Goal: Information Seeking & Learning: Learn about a topic

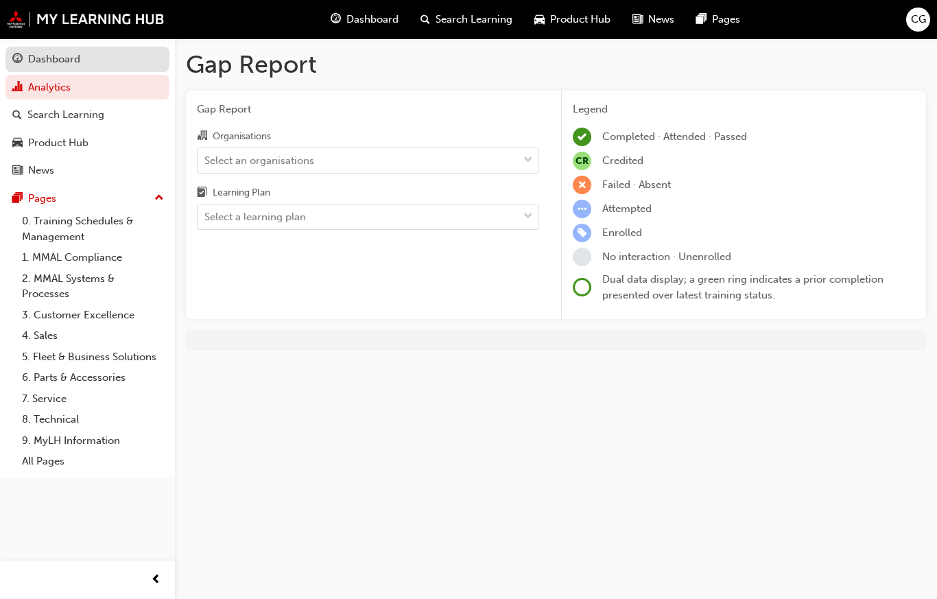
click at [51, 56] on div "Dashboard" at bounding box center [54, 59] width 52 height 16
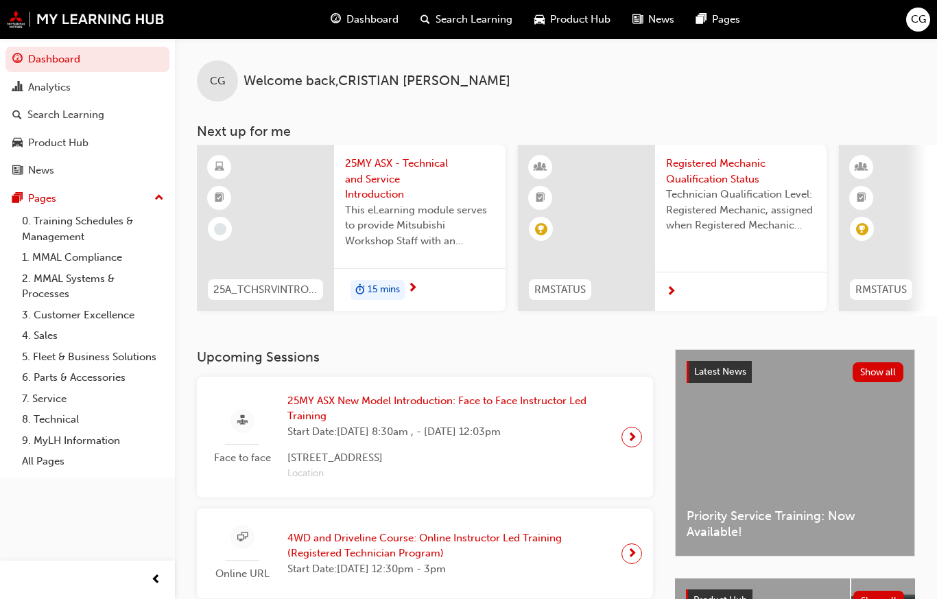
click at [618, 431] on div "25MY ASX New Model Introduction: Face to Face Instructor Led Training Start Dat…" at bounding box center [449, 437] width 345 height 89
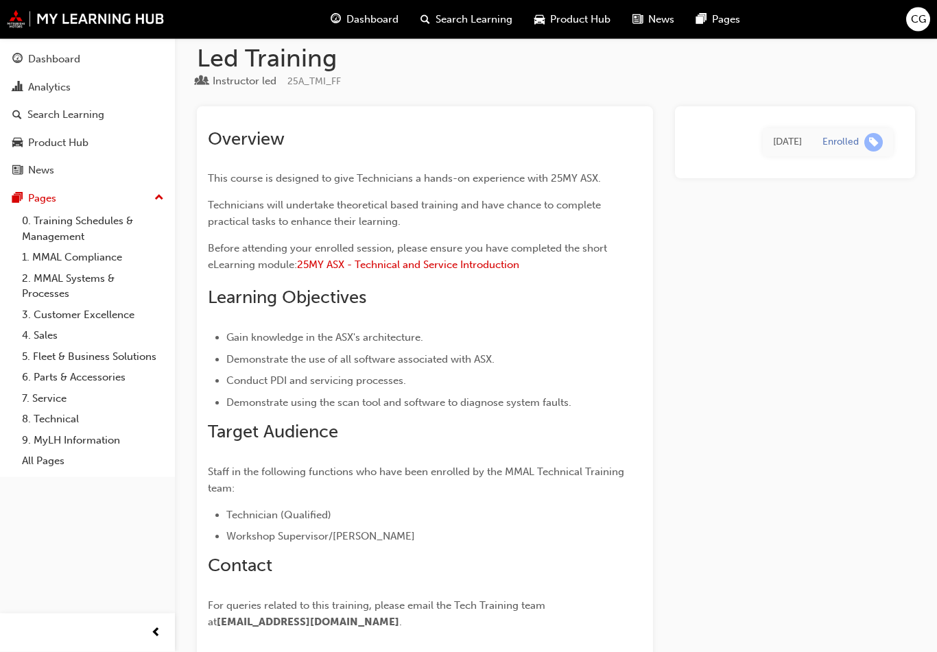
scroll to position [47, 0]
click at [454, 264] on span "25MY ASX - Technical and Service Introduction" at bounding box center [408, 265] width 222 height 12
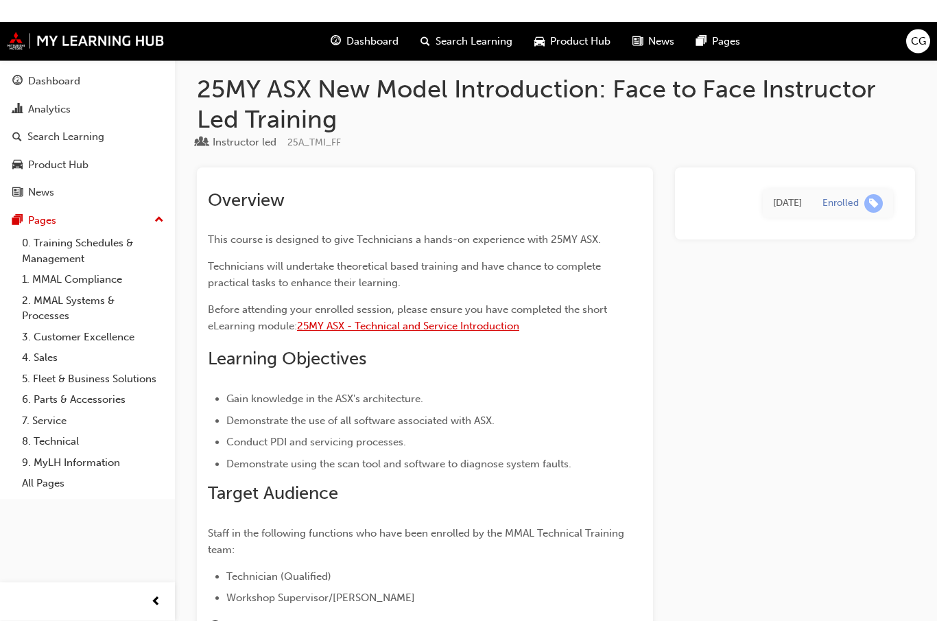
scroll to position [0, 0]
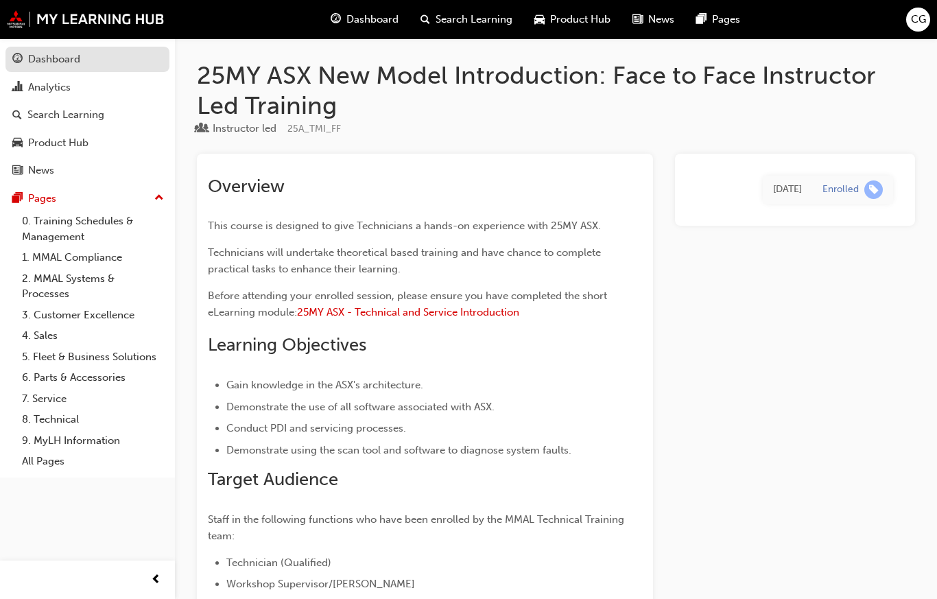
click at [47, 60] on div "Dashboard" at bounding box center [54, 59] width 52 height 16
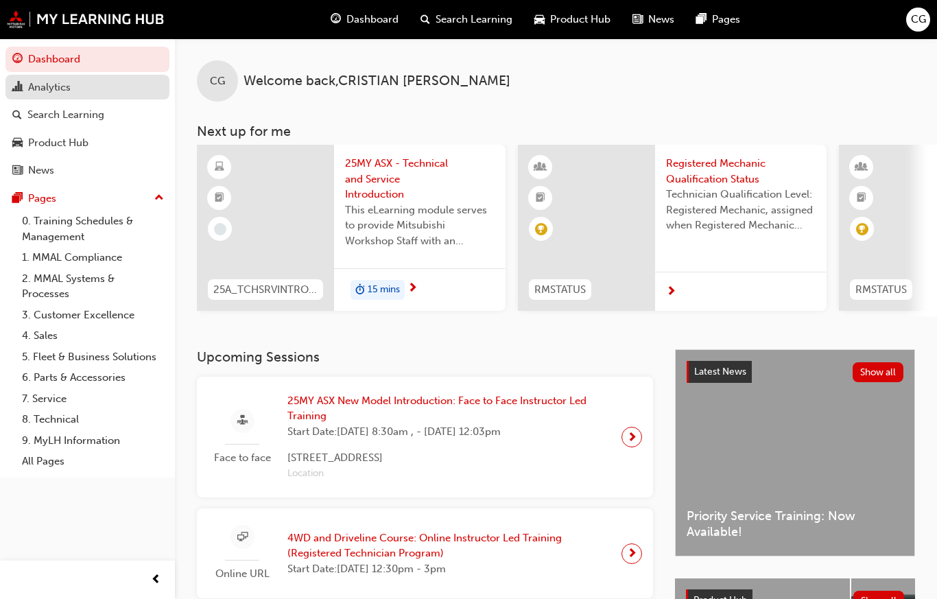
click at [67, 89] on div "Analytics" at bounding box center [49, 88] width 43 height 16
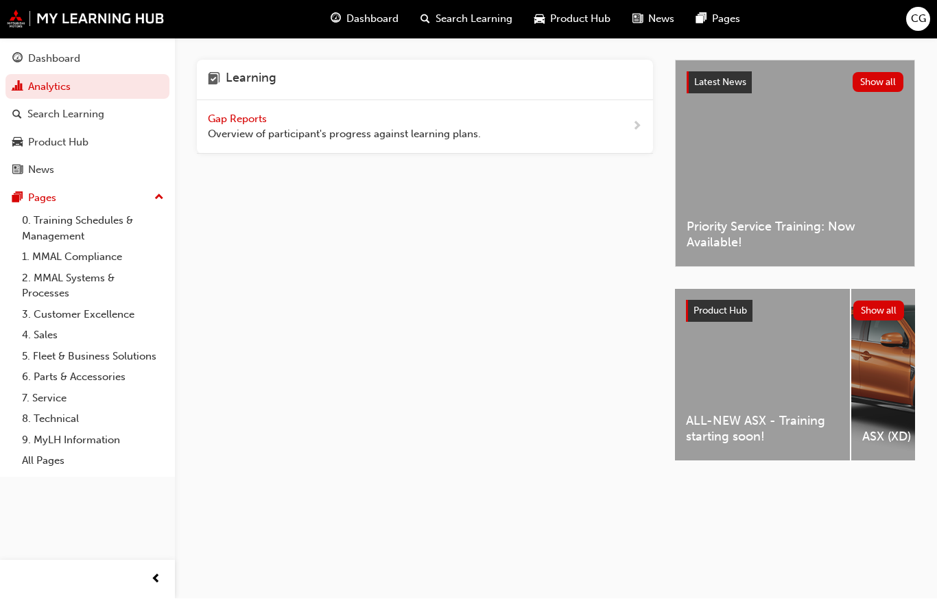
click at [465, 138] on span "Overview of participant's progress against learning plans." at bounding box center [344, 135] width 273 height 16
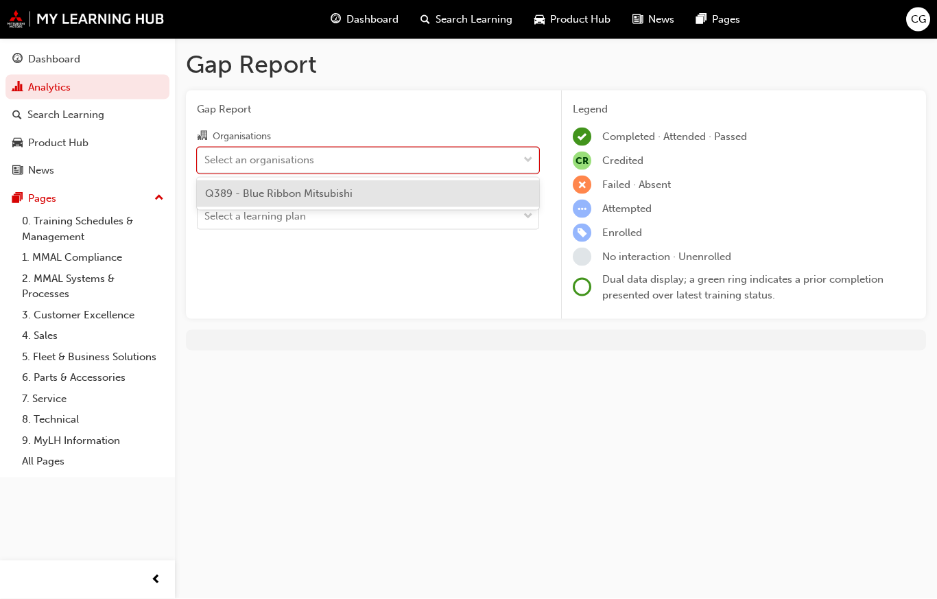
click at [442, 187] on div "Q389 - Blue Ribbon Mitsubishi" at bounding box center [368, 193] width 342 height 27
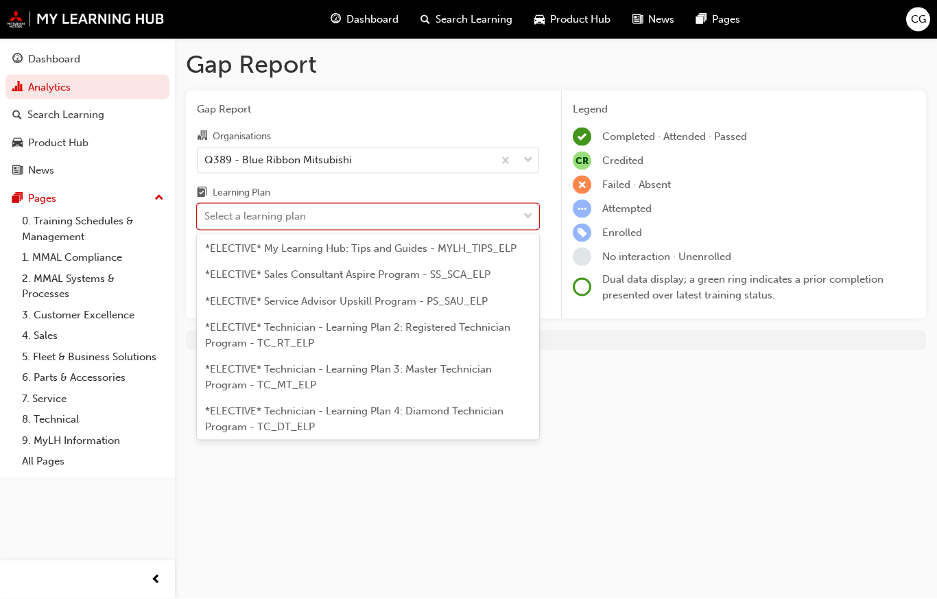
scroll to position [730, 0]
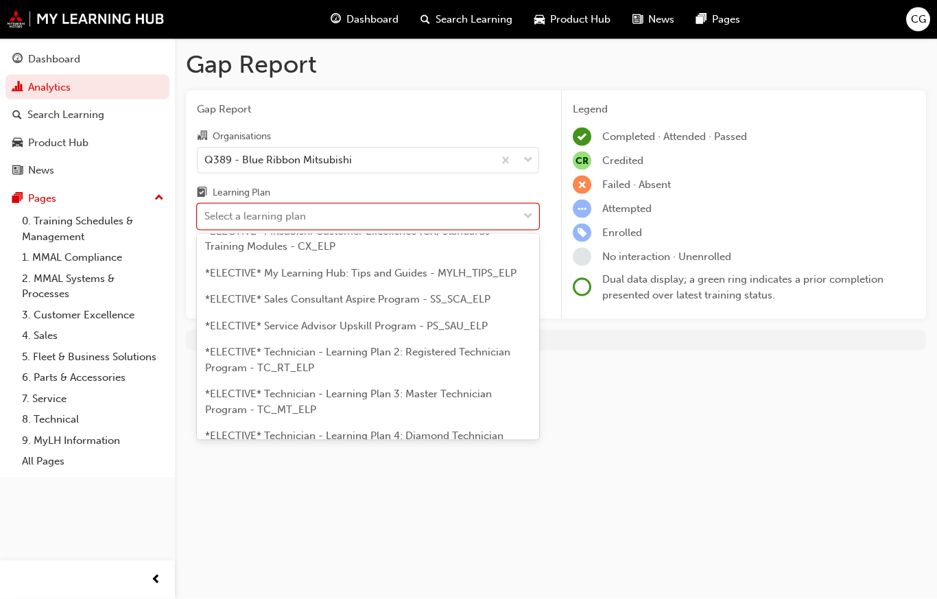
click at [473, 346] on span "*ELECTIVE* Technician - Learning Plan 2: Registered Technician Program - TC_RT_…" at bounding box center [357, 360] width 305 height 28
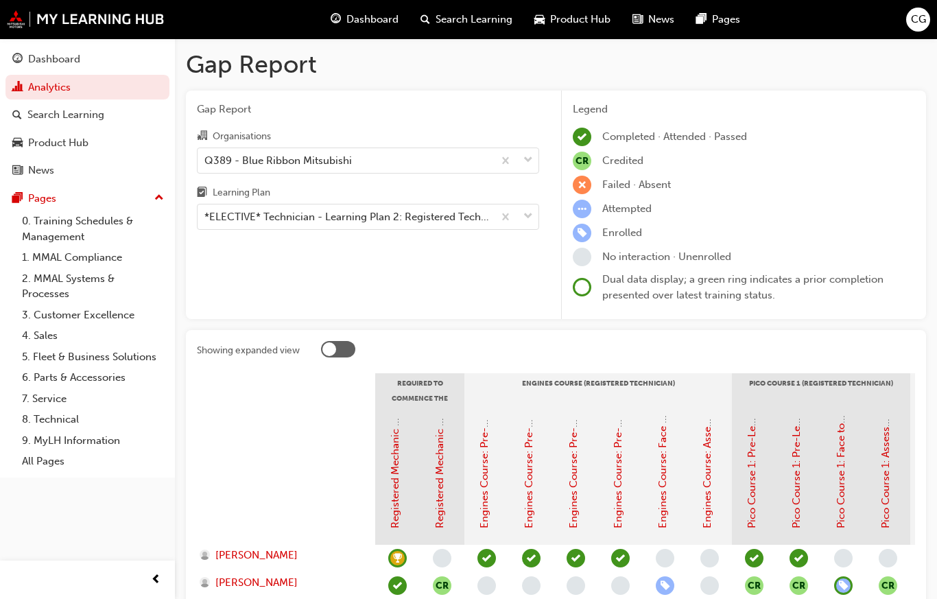
click at [482, 103] on span "Gap Report" at bounding box center [368, 110] width 342 height 16
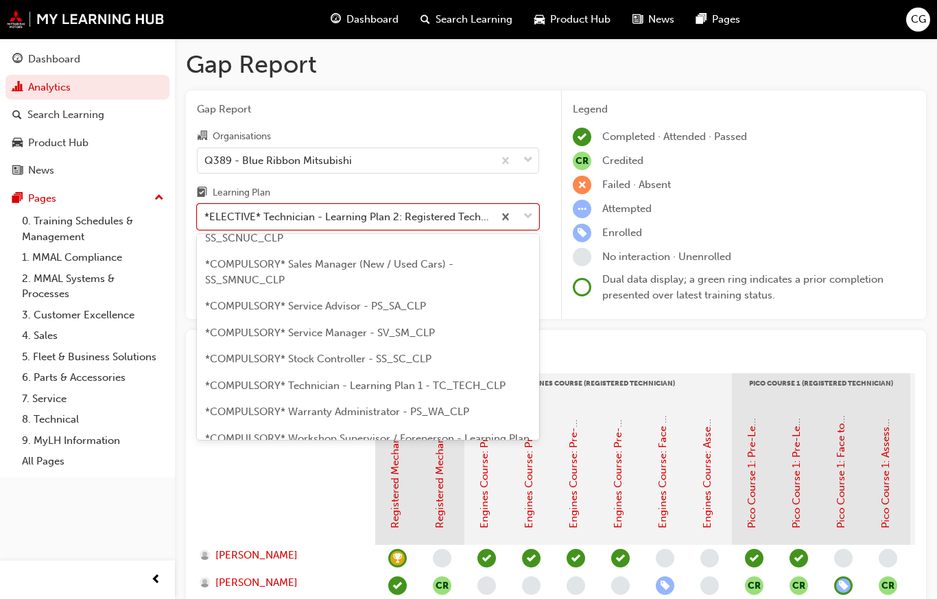
scroll to position [482, 0]
click at [469, 378] on span "*COMPULSORY* Technician - Learning Plan 1 - TC_TECH_CLP" at bounding box center [355, 384] width 301 height 12
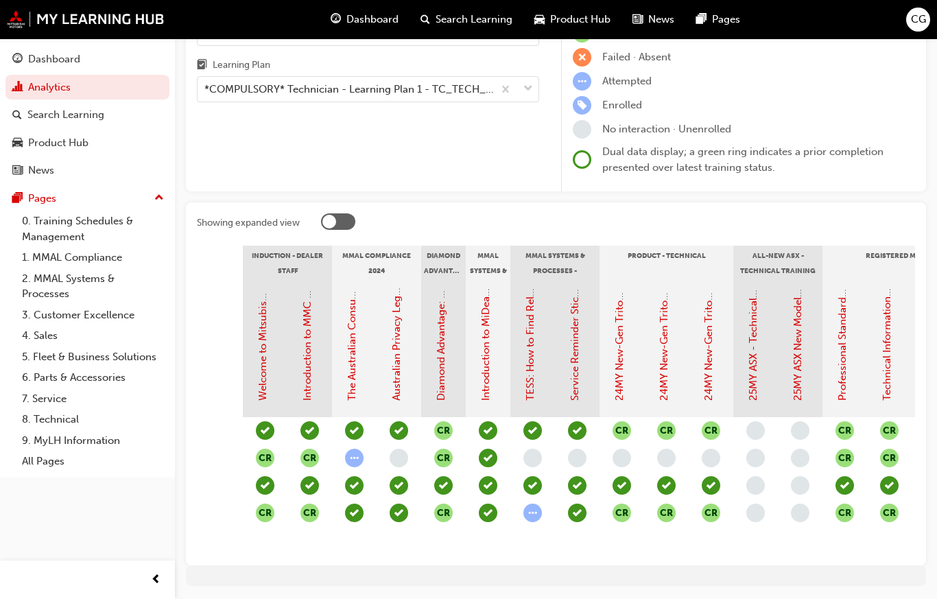
scroll to position [0, 114]
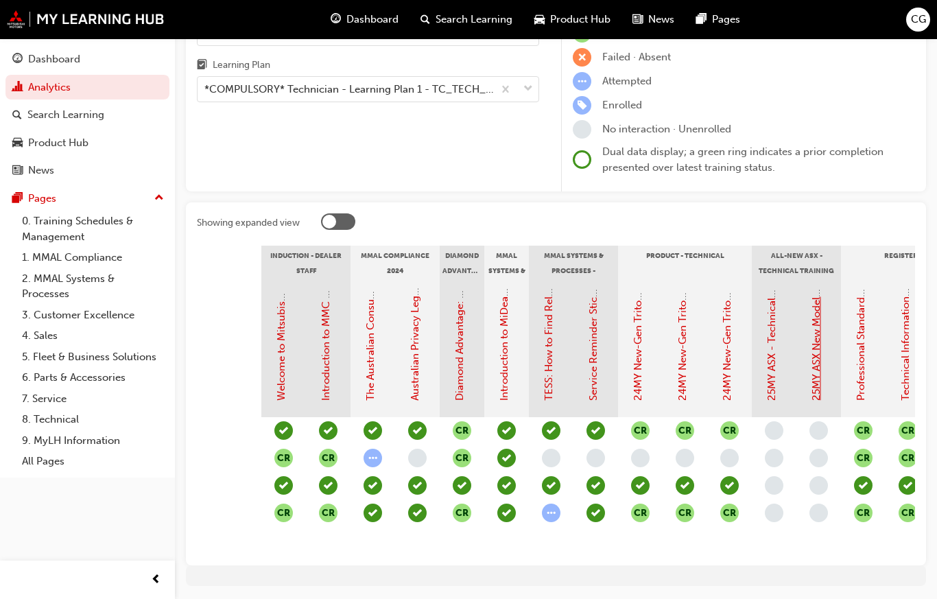
click at [821, 346] on link "25MY ASX New Model Introduction: Online Instructor Led Training" at bounding box center [816, 244] width 12 height 314
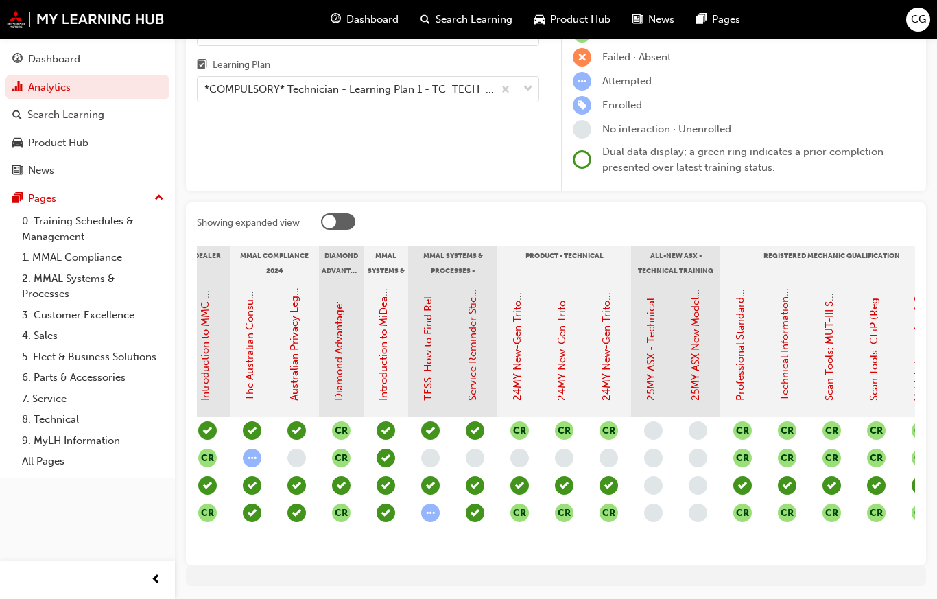
scroll to position [0, 237]
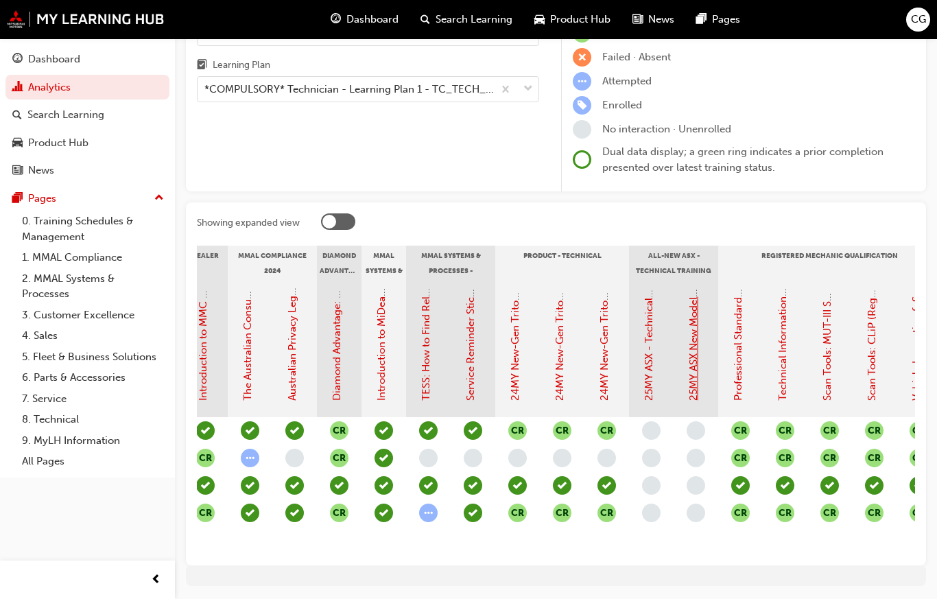
click at [699, 351] on link "25MY ASX New Model Introduction: Online Instructor Led Training" at bounding box center [693, 244] width 12 height 314
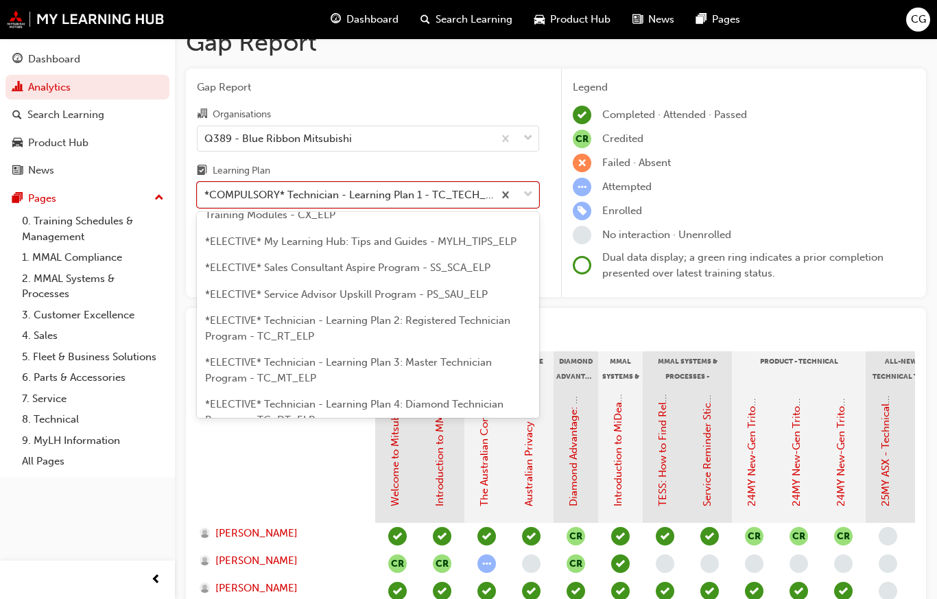
scroll to position [736, 0]
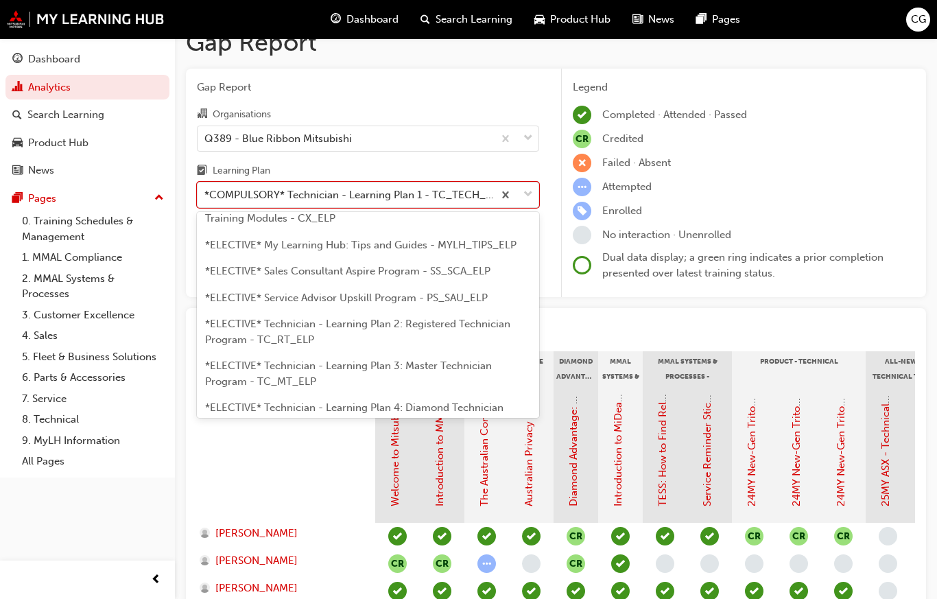
click at [480, 318] on span "*ELECTIVE* Technician - Learning Plan 2: Registered Technician Program - TC_RT_…" at bounding box center [357, 332] width 305 height 28
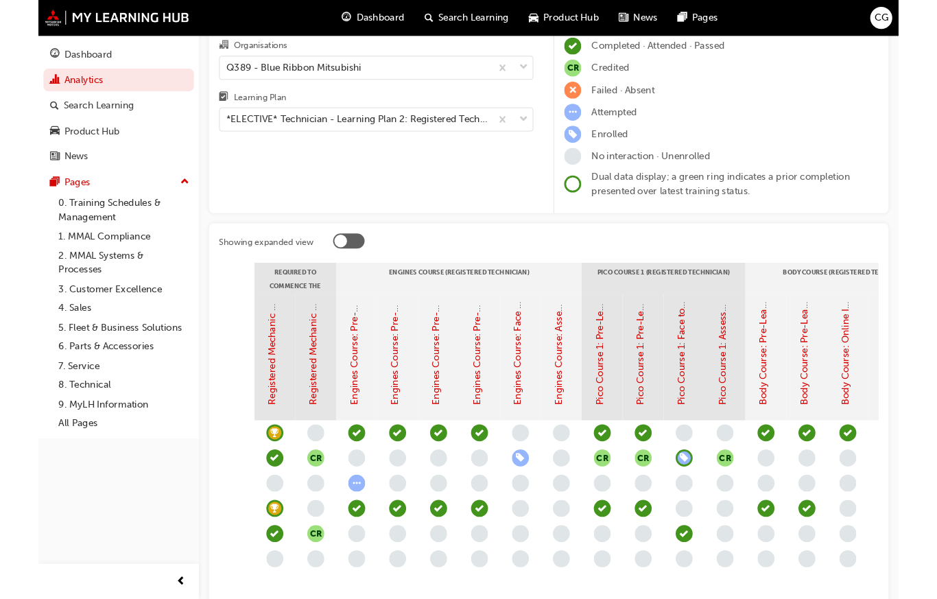
scroll to position [141, 0]
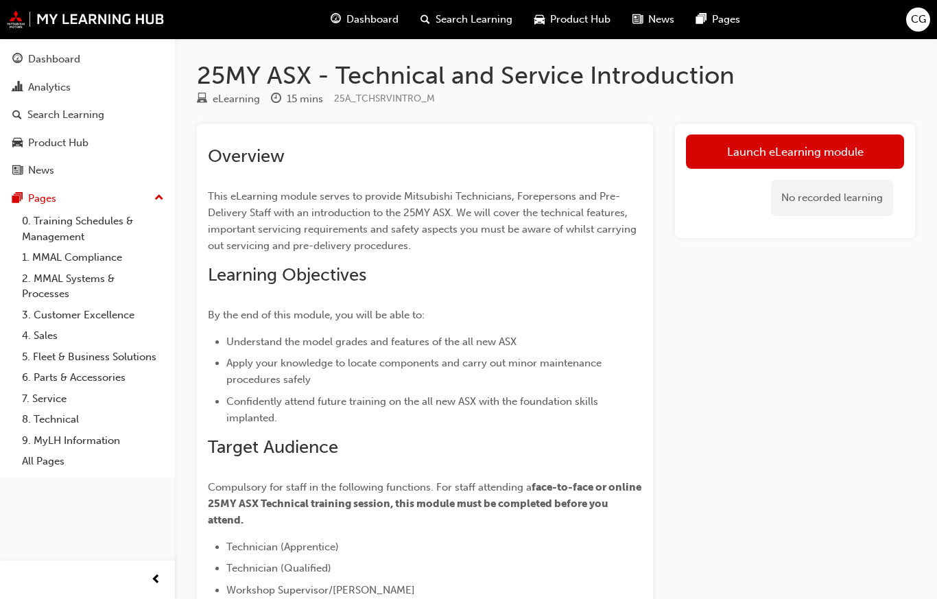
click at [914, 25] on span "CG" at bounding box center [918, 20] width 15 height 16
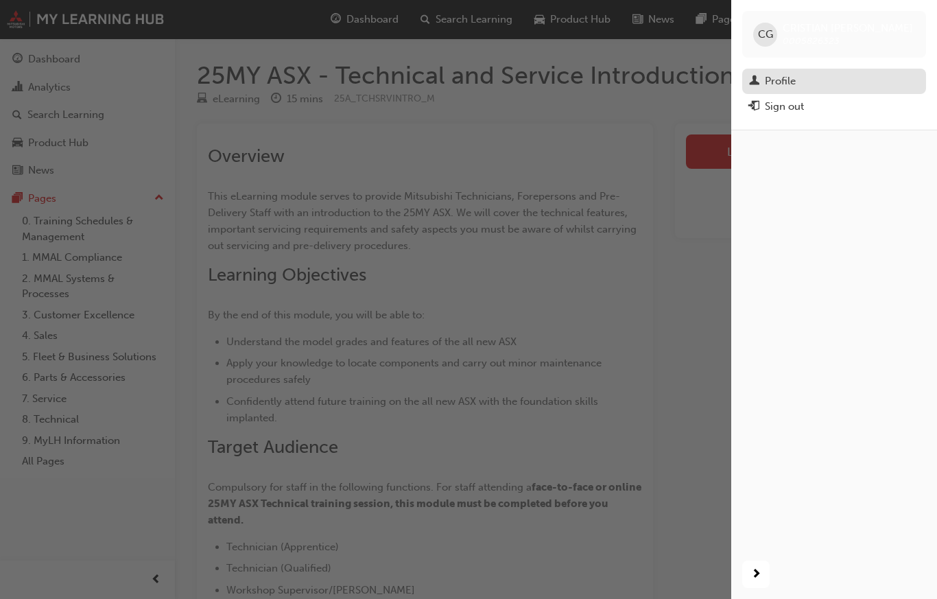
click at [788, 78] on div "Profile" at bounding box center [780, 81] width 31 height 16
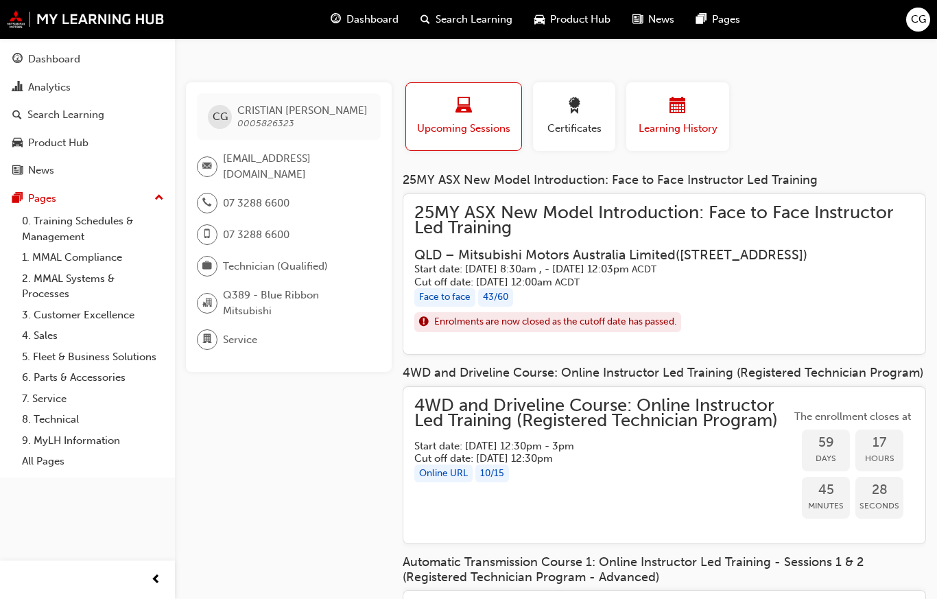
click at [690, 112] on div "button" at bounding box center [678, 107] width 82 height 21
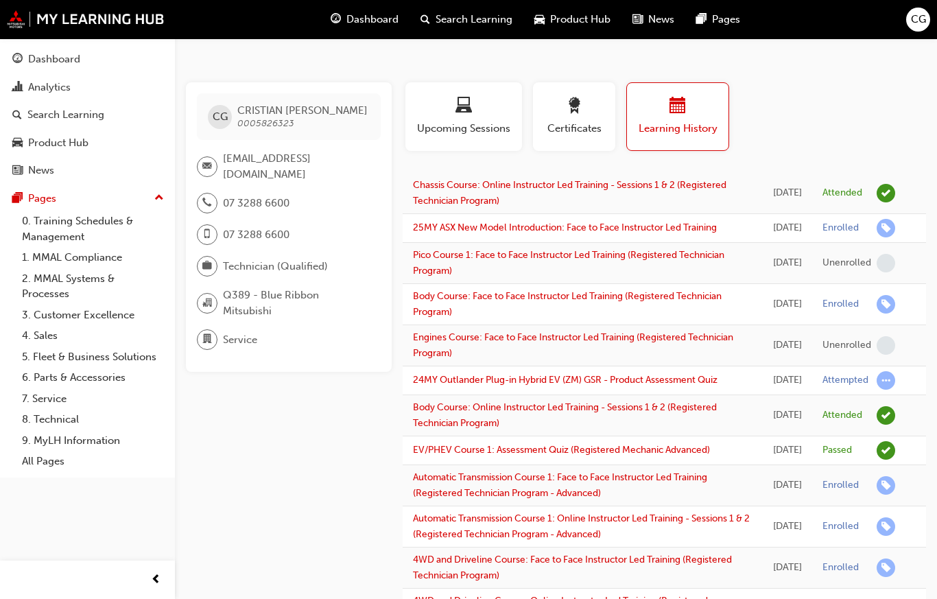
click at [482, 22] on span "Search Learning" at bounding box center [474, 20] width 77 height 16
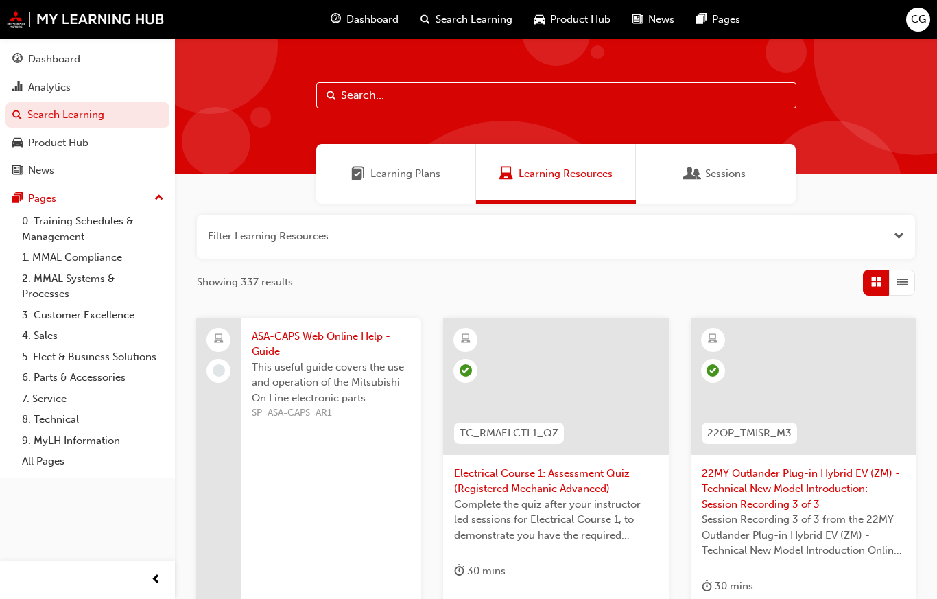
click at [413, 174] on span "Learning Plans" at bounding box center [405, 174] width 70 height 16
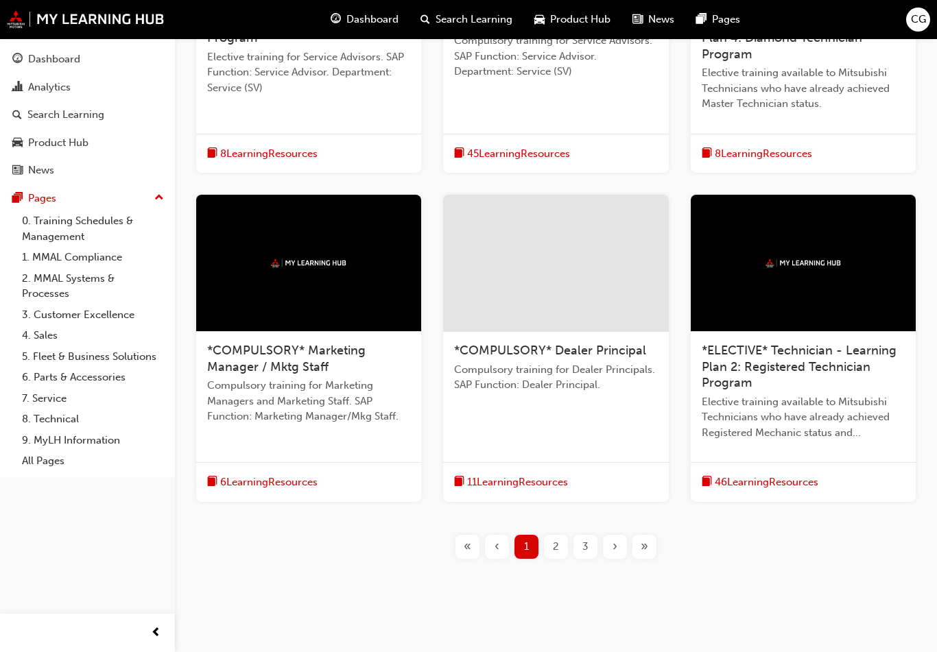
scroll to position [464, 0]
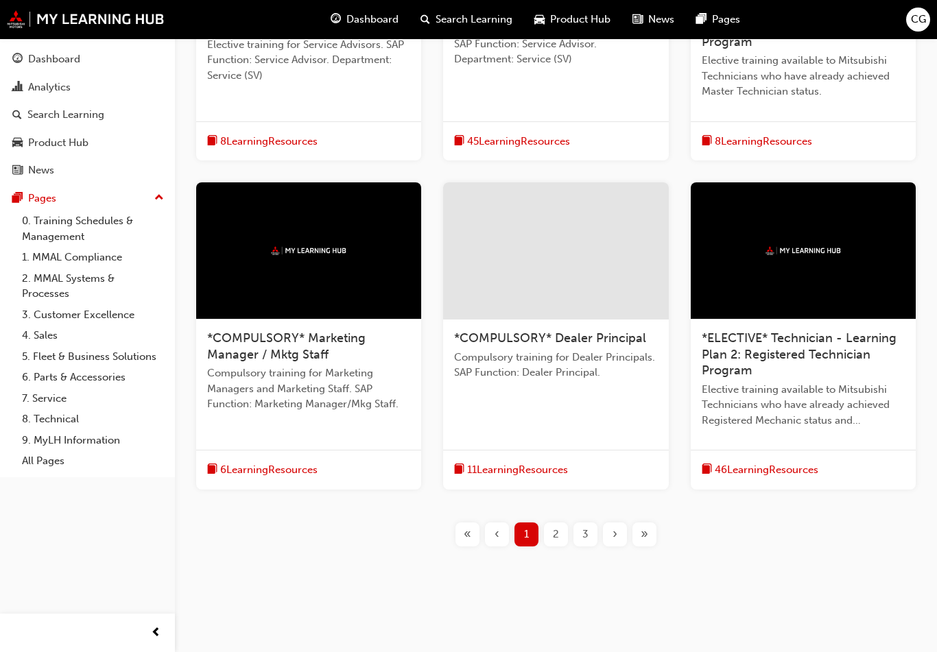
click at [819, 467] on span "46 Learning Resources" at bounding box center [767, 470] width 104 height 16
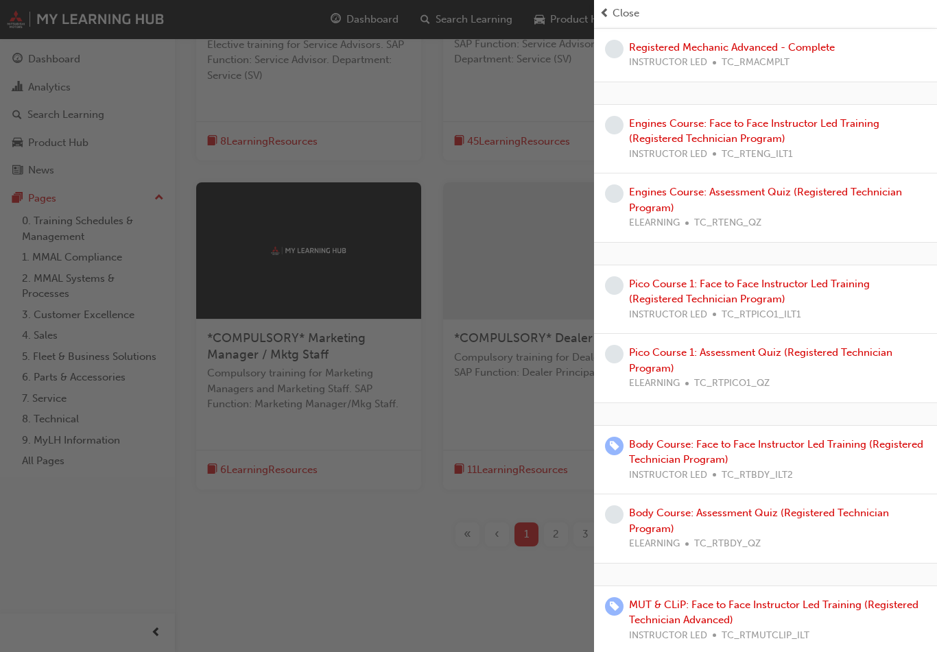
scroll to position [0, 0]
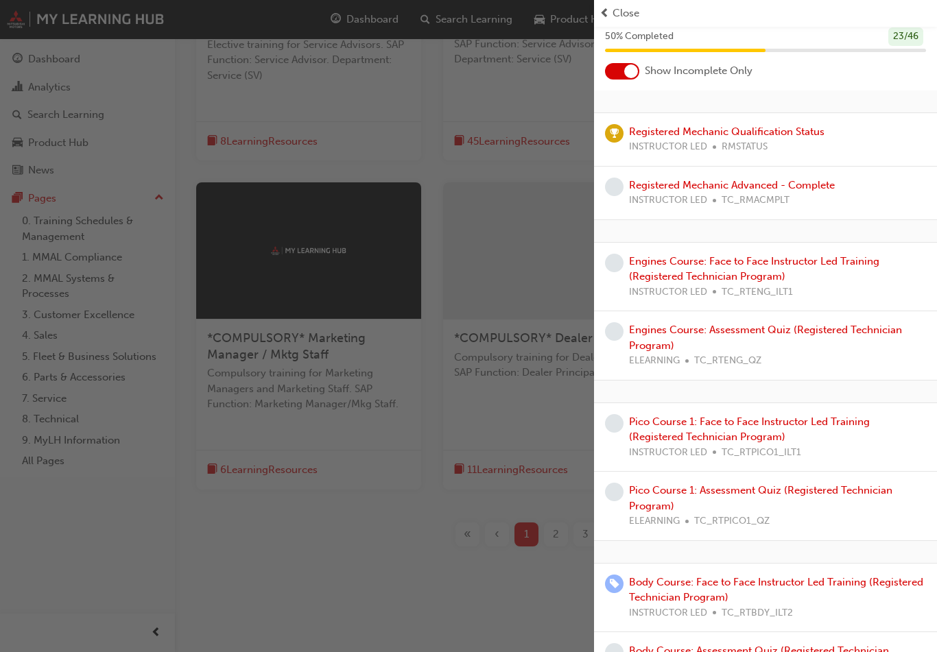
click at [357, 533] on div "button" at bounding box center [297, 326] width 594 height 652
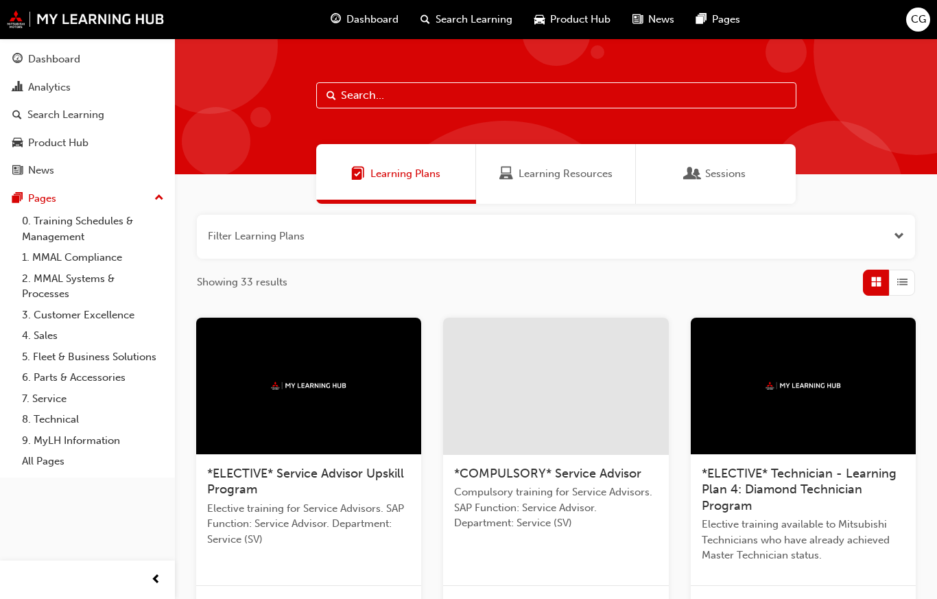
click at [600, 172] on span "Learning Resources" at bounding box center [566, 174] width 94 height 16
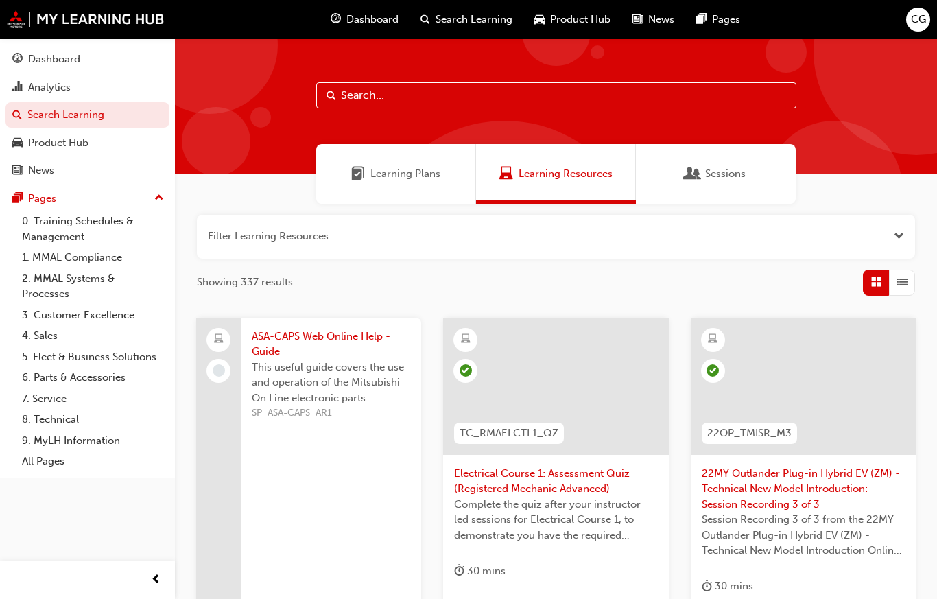
click at [78, 61] on div "Dashboard" at bounding box center [54, 59] width 52 height 16
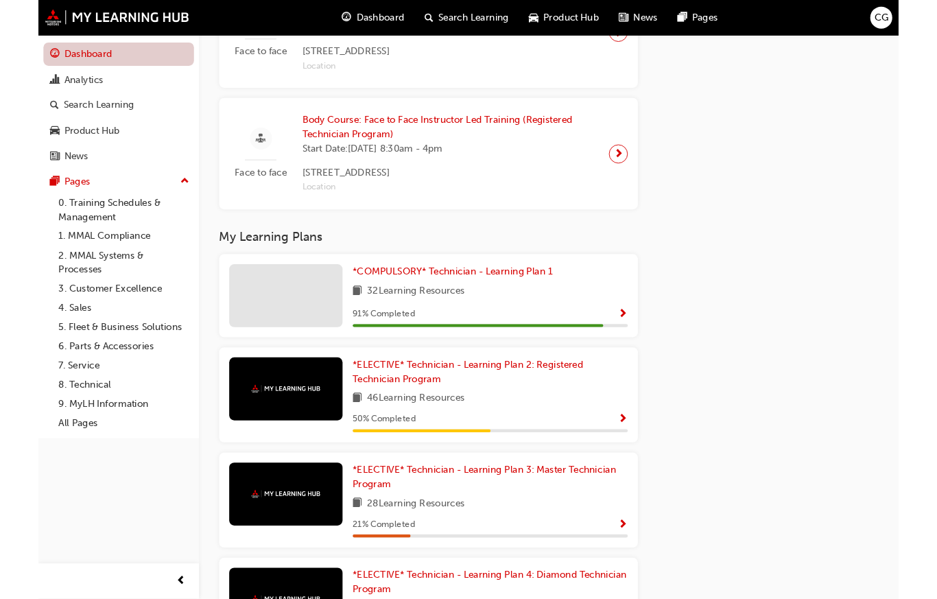
scroll to position [1627, 0]
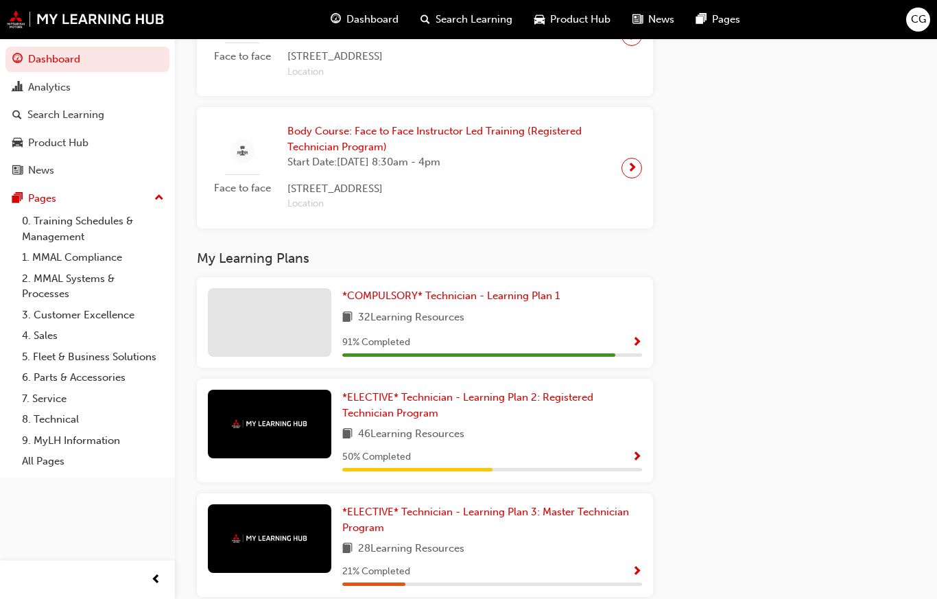
click at [590, 334] on div "91 % Completed" at bounding box center [492, 342] width 300 height 17
click at [521, 334] on div "91 % Completed" at bounding box center [492, 342] width 300 height 17
click at [640, 337] on span "Show Progress" at bounding box center [637, 343] width 10 height 12
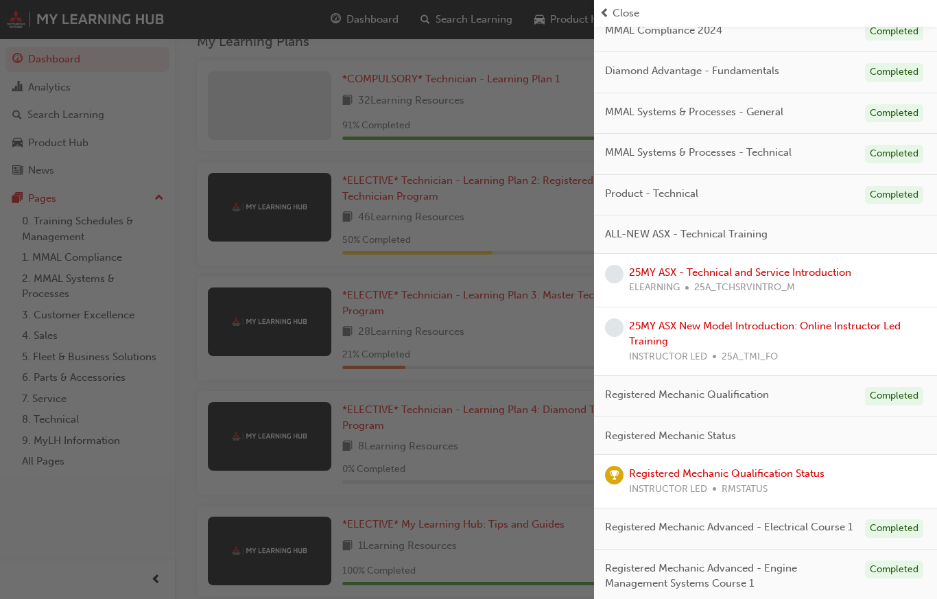
scroll to position [142, 0]
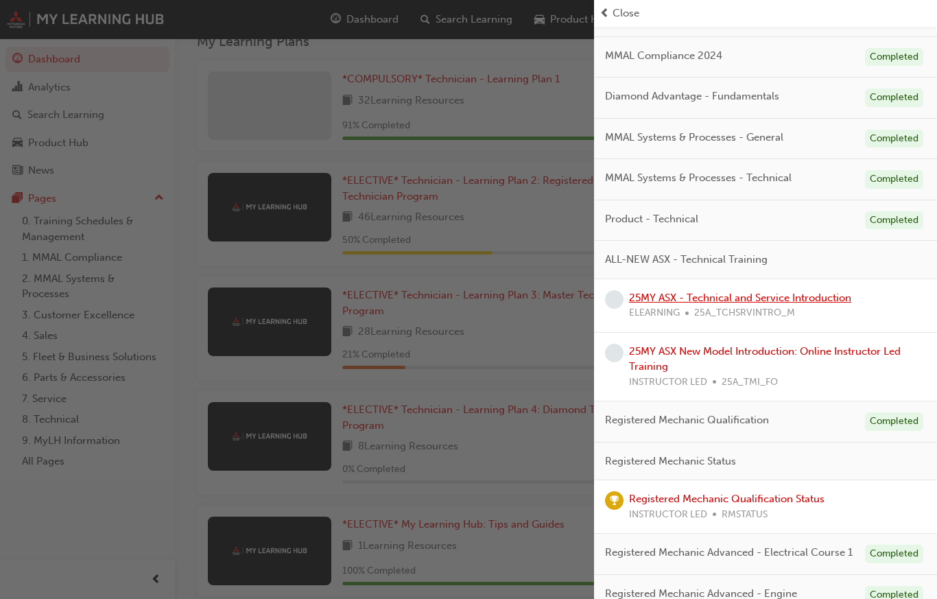
click at [851, 296] on link "25MY ASX - Technical and Service Introduction" at bounding box center [740, 298] width 222 height 12
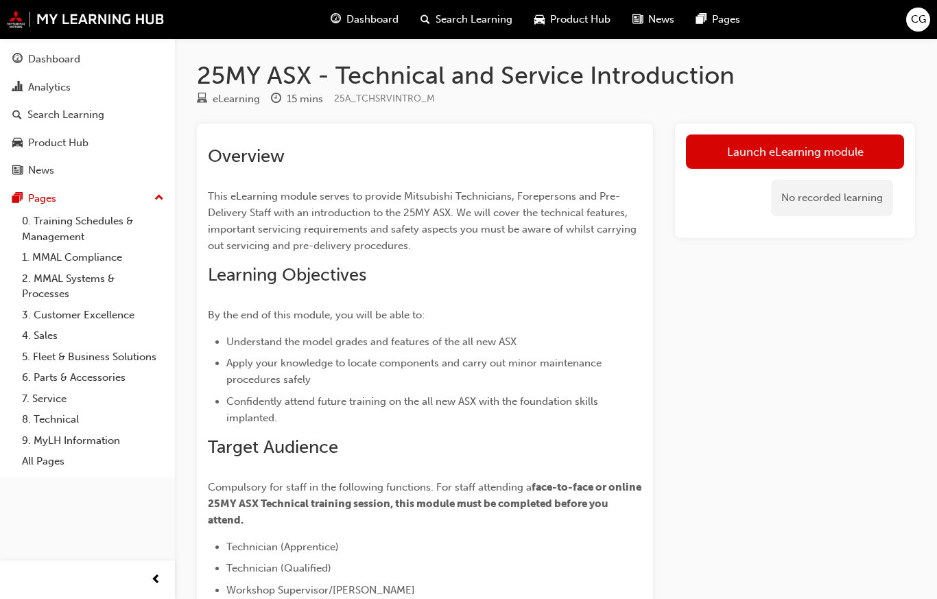
click at [372, 22] on span "Dashboard" at bounding box center [372, 20] width 52 height 16
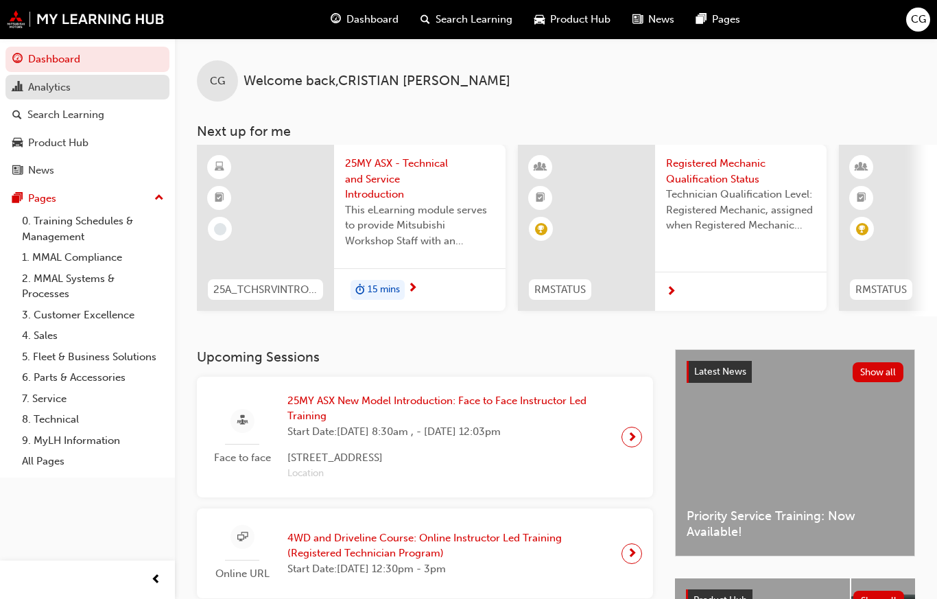
click at [67, 87] on div "Analytics" at bounding box center [49, 88] width 43 height 16
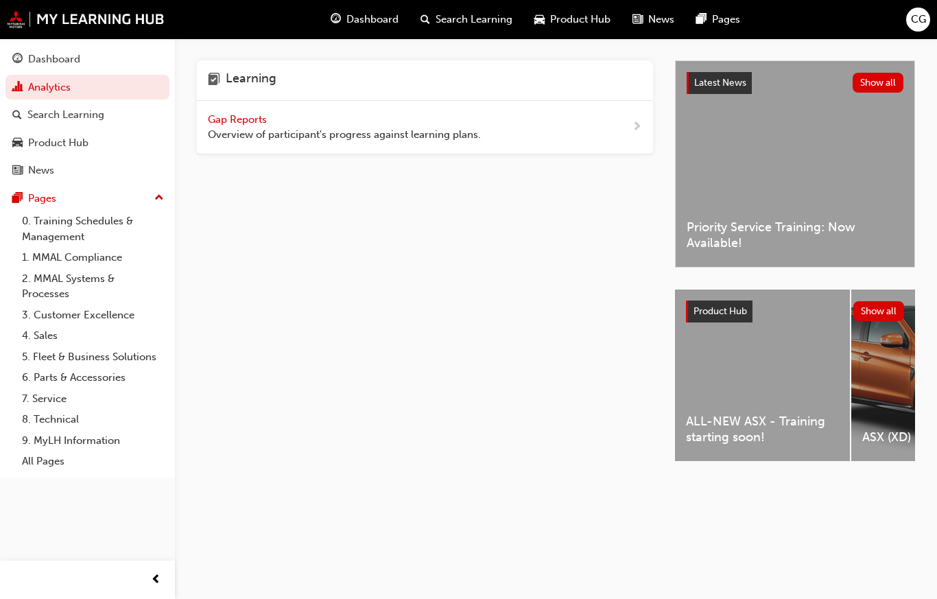
click at [628, 126] on div "Gap Reports Overview of participant's progress against learning plans." at bounding box center [425, 128] width 456 height 54
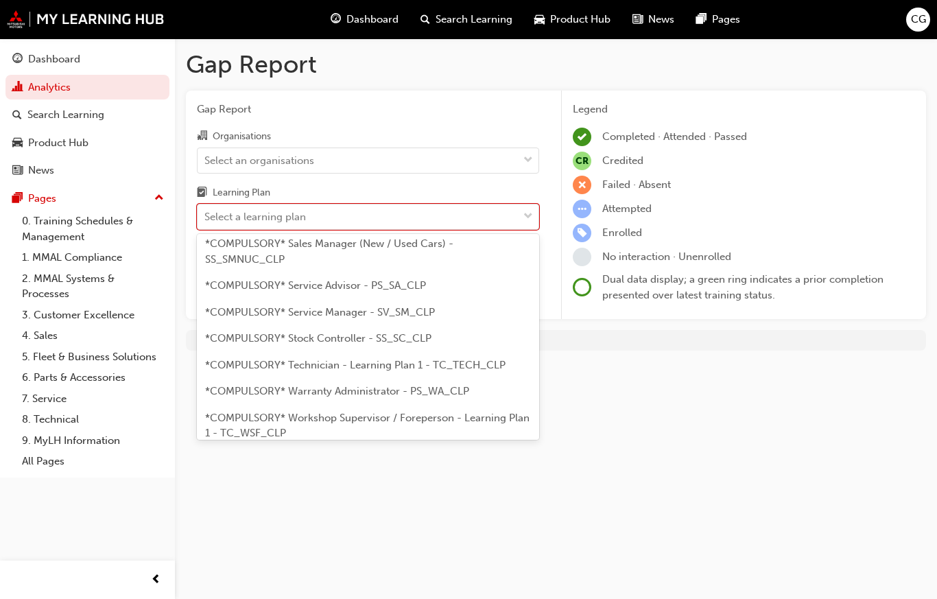
scroll to position [500, 0]
click at [466, 360] on span "*COMPULSORY* Technician - Learning Plan 1 - TC_TECH_CLP" at bounding box center [355, 366] width 301 height 12
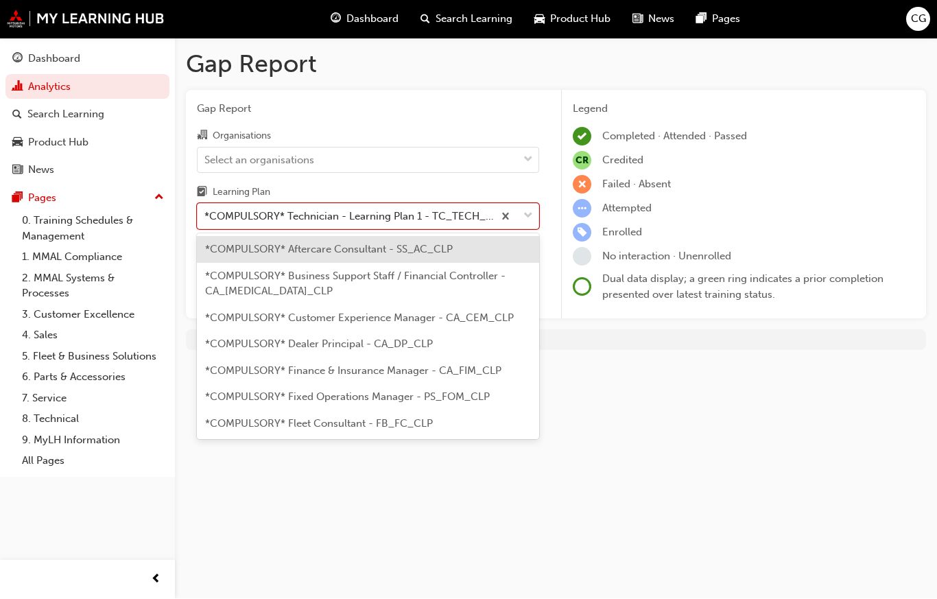
scroll to position [424, 0]
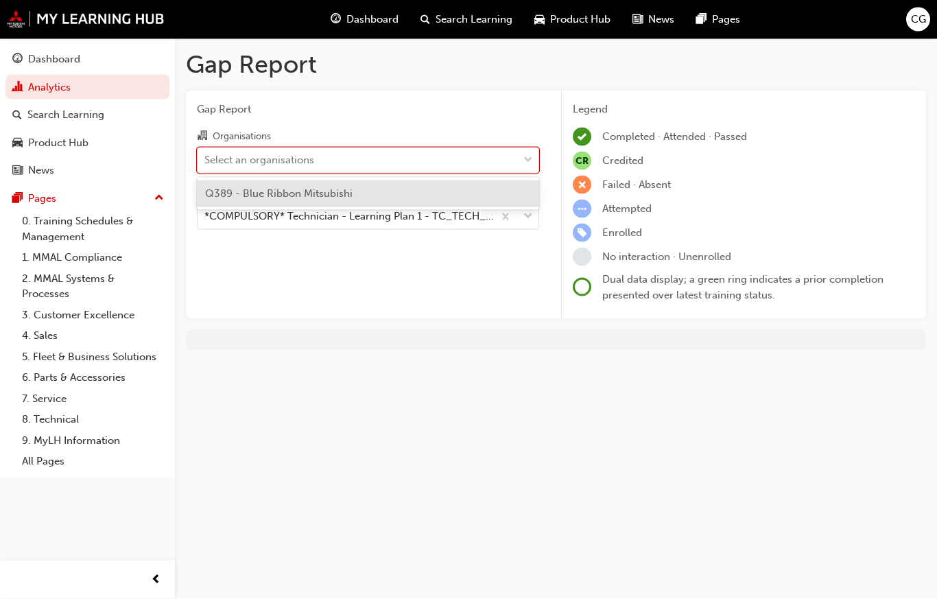
click at [432, 202] on div "Q389 - Blue Ribbon Mitsubishi" at bounding box center [368, 193] width 342 height 27
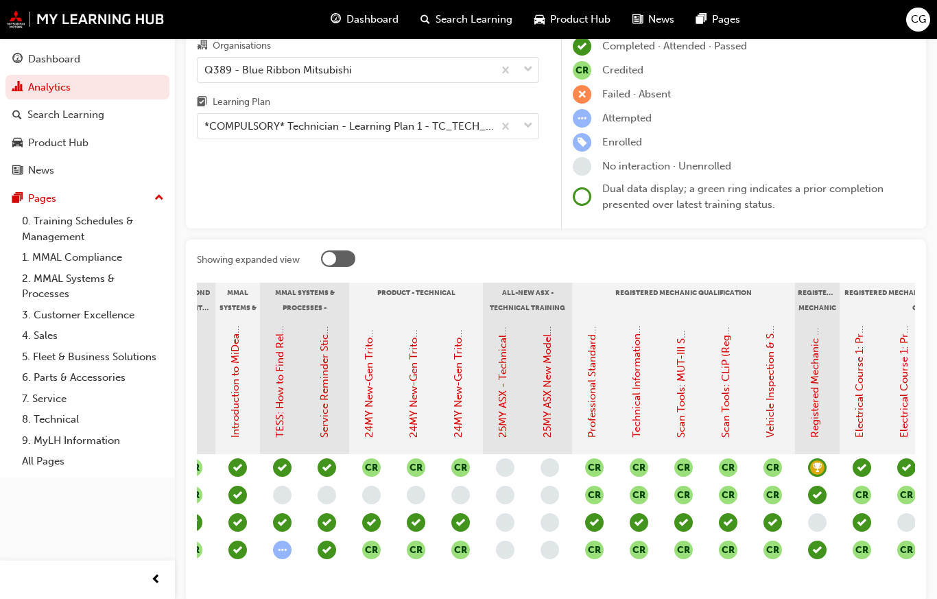
scroll to position [0, 381]
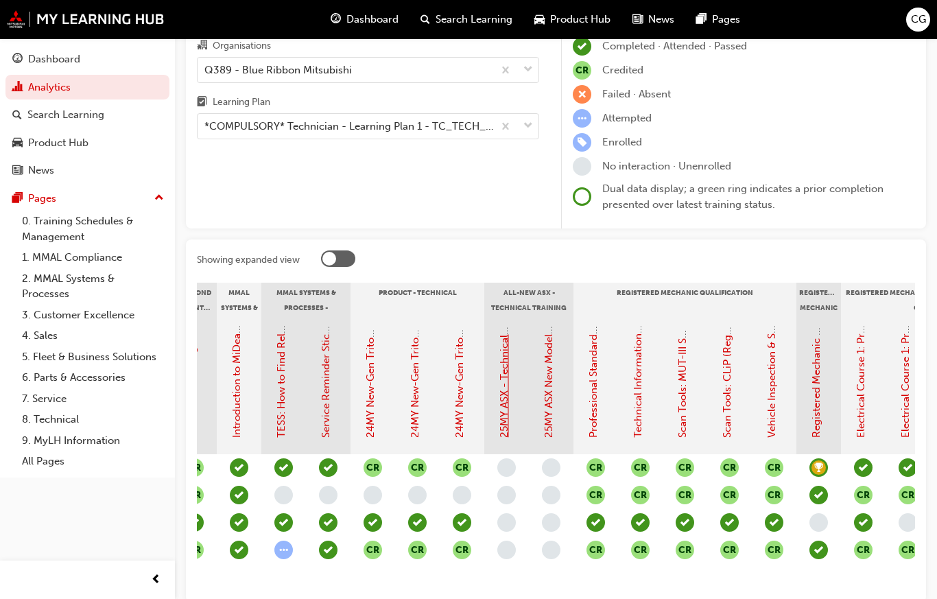
click at [510, 384] on link "25MY ASX - Technical and Service Introduction" at bounding box center [504, 326] width 12 height 222
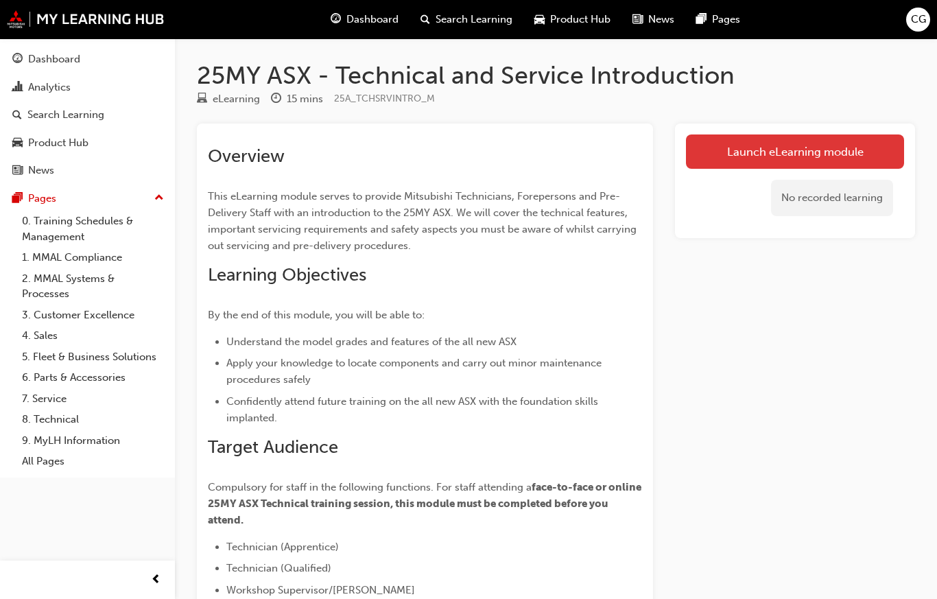
click at [842, 145] on link "Launch eLearning module" at bounding box center [795, 151] width 218 height 34
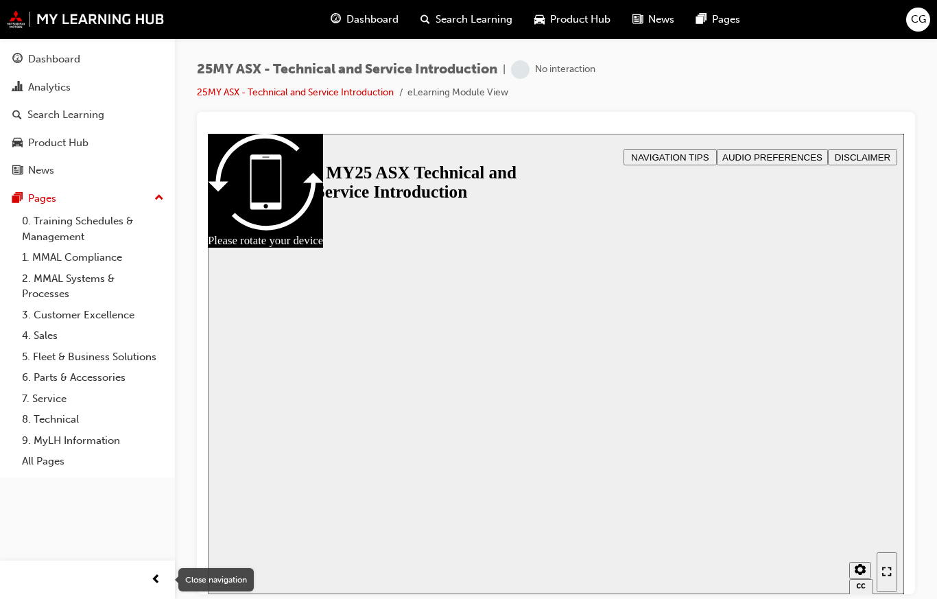
click at [157, 576] on span "prev-icon" at bounding box center [156, 580] width 10 height 17
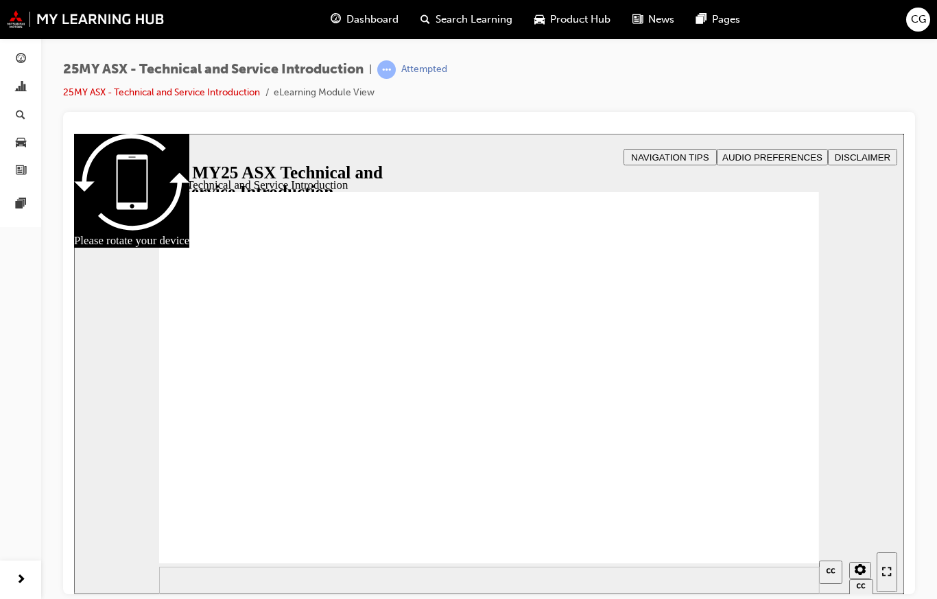
click at [776, 156] on span "AUDIO PREFERENCES" at bounding box center [772, 157] width 100 height 10
click at [889, 576] on icon "Enter full-screen (Ctrl+Alt+F)" at bounding box center [887, 571] width 10 height 10
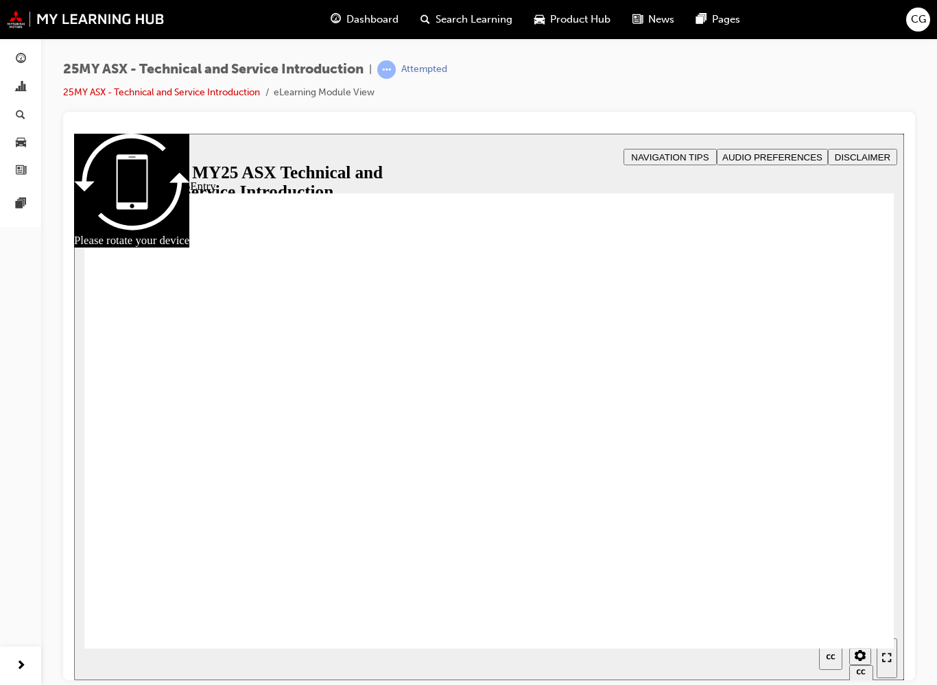
click at [537, 98] on div "25MY ASX - Technical and Service Introduction | Attempted 25MY ASX - Technical …" at bounding box center [489, 85] width 852 height 51
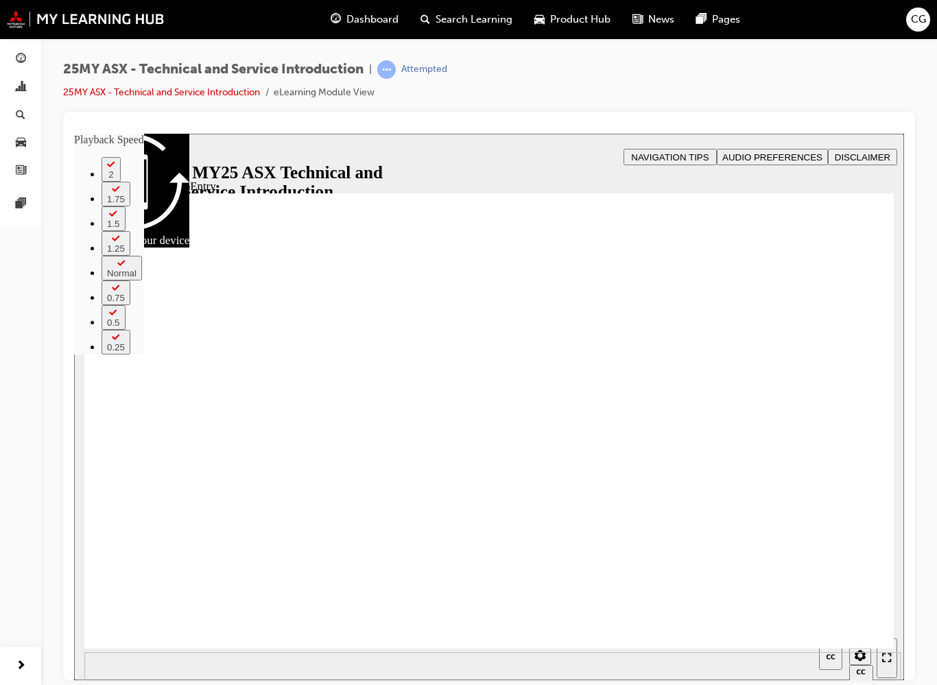
type input "0"
click at [43, 364] on div "25MY ASX - Technical and Service Introduction | Attempted 25MY ASX - Technical …" at bounding box center [489, 344] width 896 height 613
click at [41, 473] on div "25MY ASX - Technical and Service Introduction | Attempted 25MY ASX - Technical …" at bounding box center [489, 344] width 896 height 613
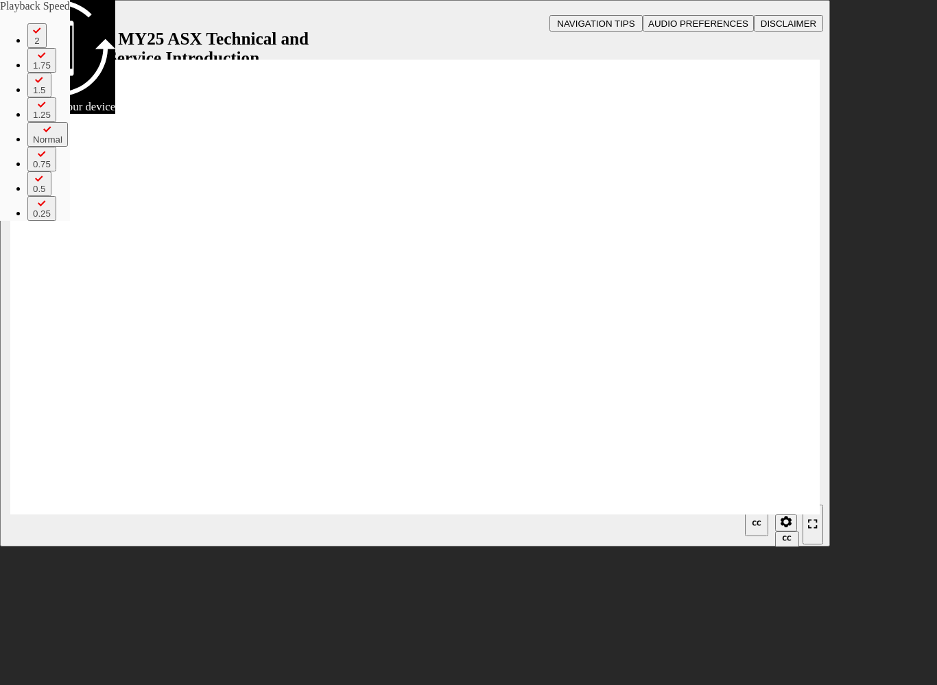
type input "17"
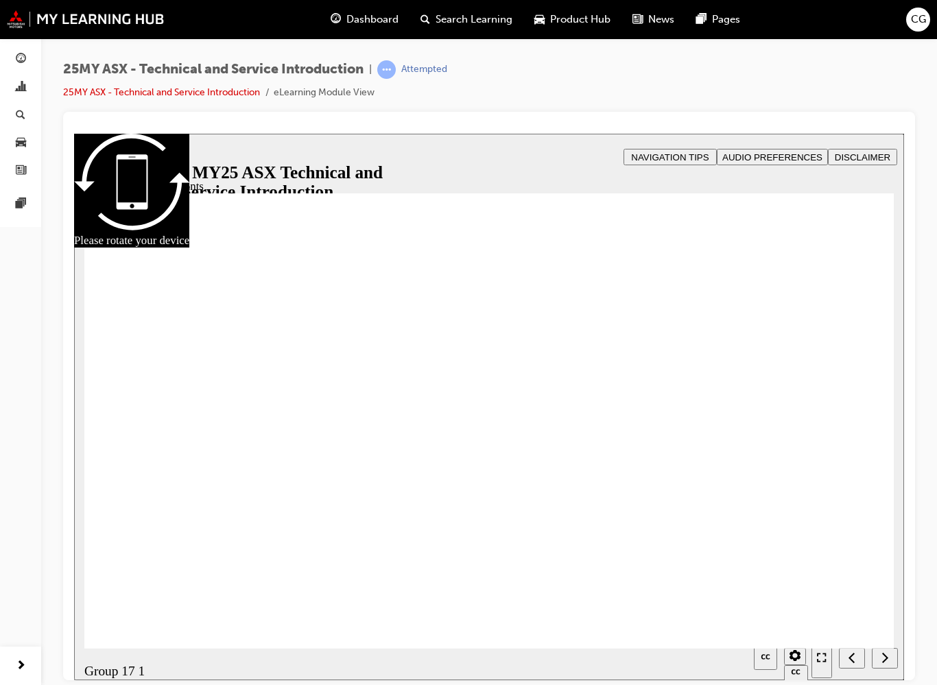
click at [537, 133] on div at bounding box center [489, 133] width 830 height 0
radio input "true"
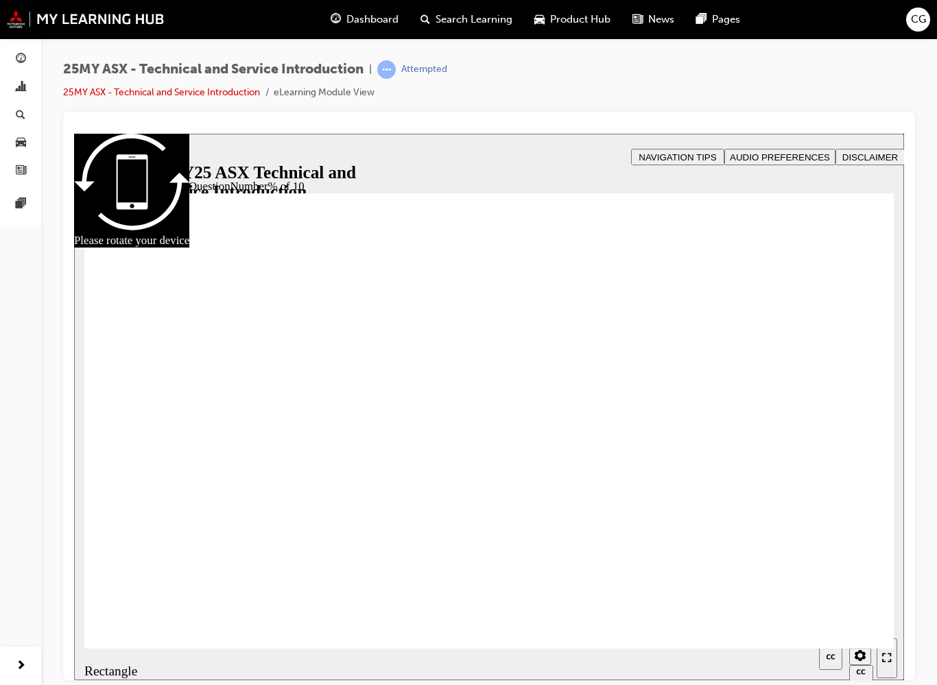
radio input "true"
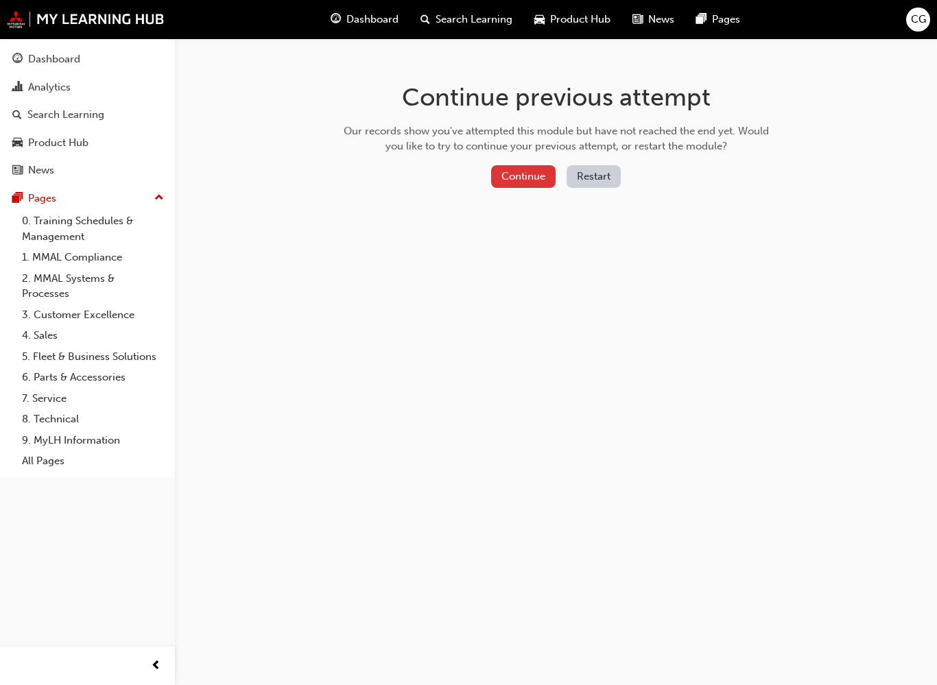
click at [526, 178] on button "Continue" at bounding box center [523, 176] width 64 height 23
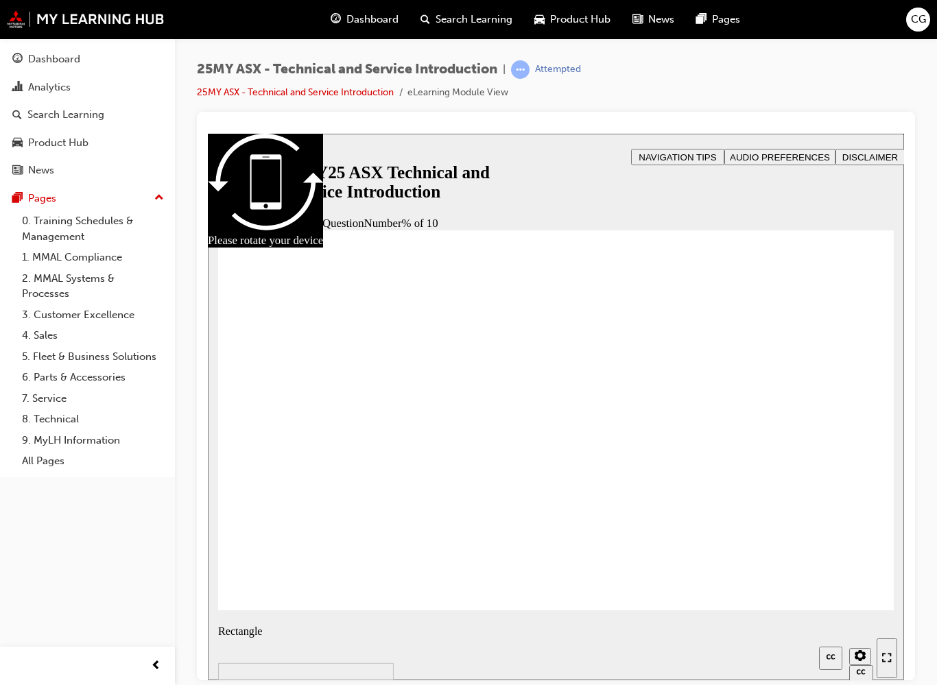
radio input "true"
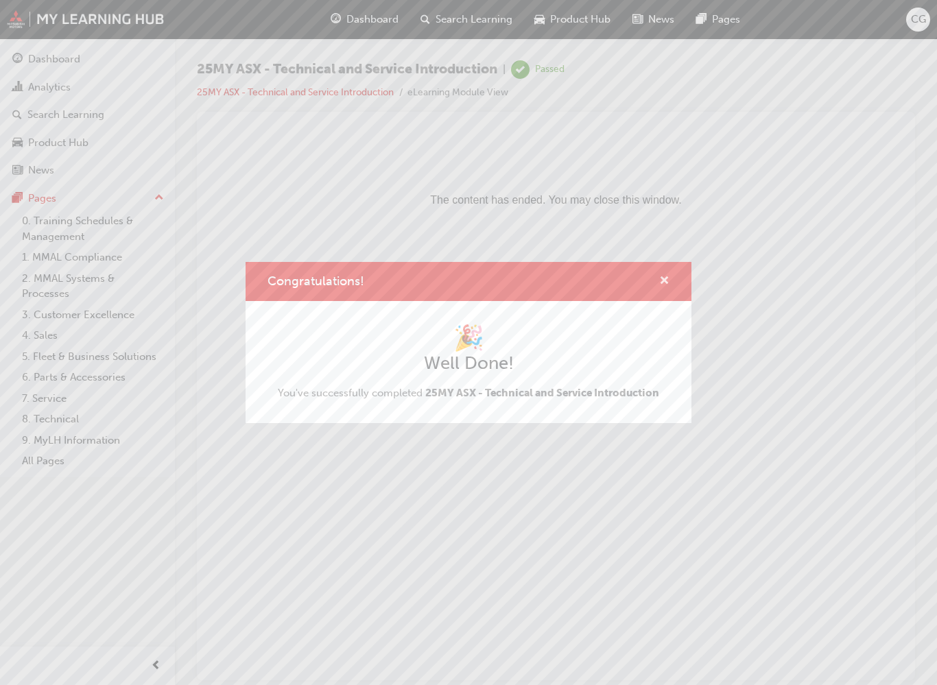
click at [660, 286] on span "cross-icon" at bounding box center [664, 282] width 10 height 12
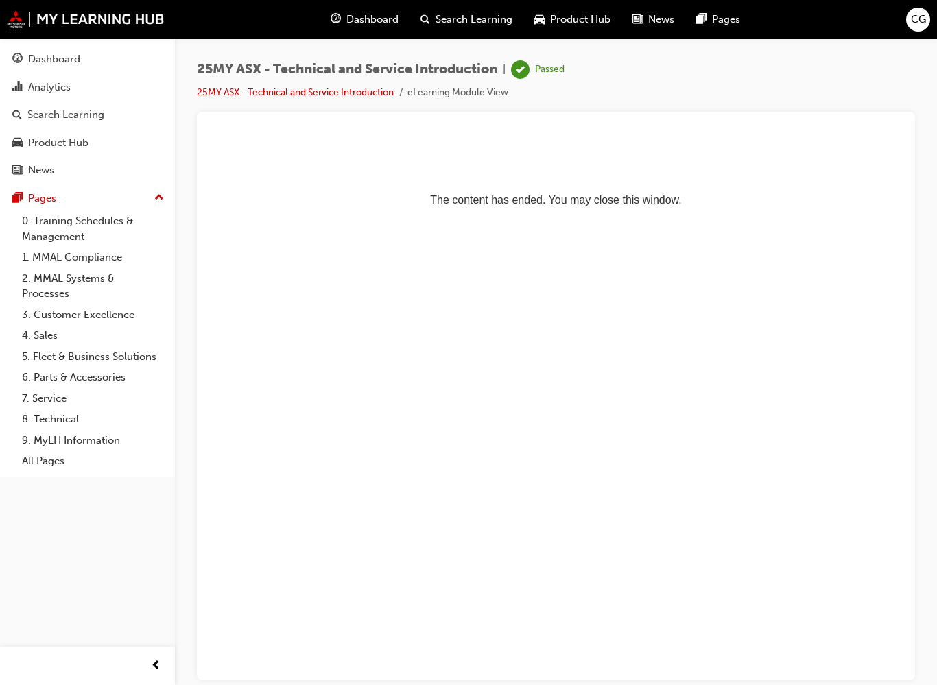
click at [921, 12] on span "CG" at bounding box center [918, 20] width 15 height 16
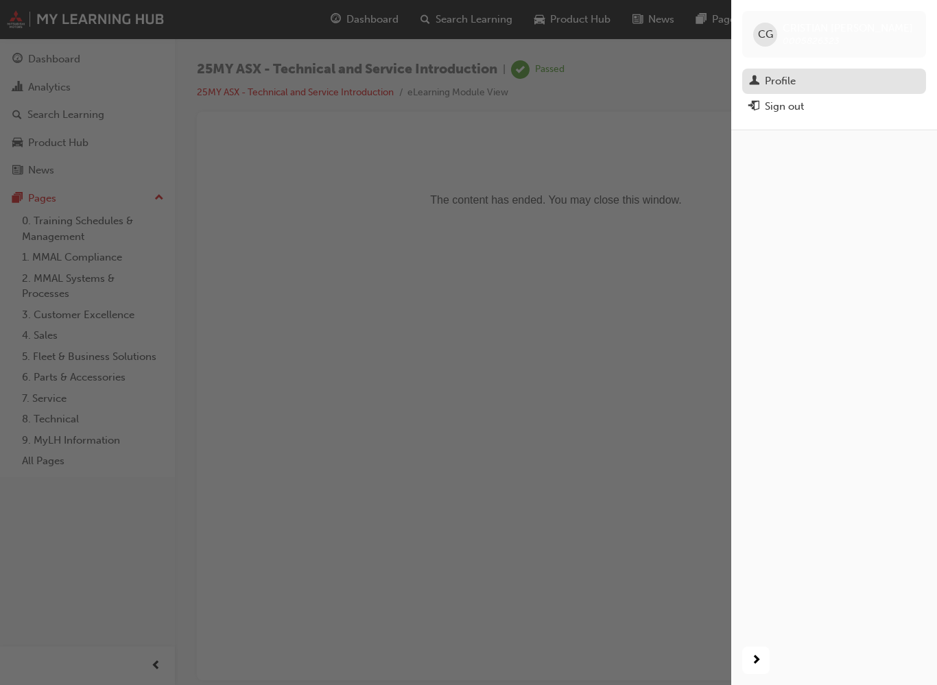
click at [799, 73] on div "Profile" at bounding box center [834, 81] width 170 height 17
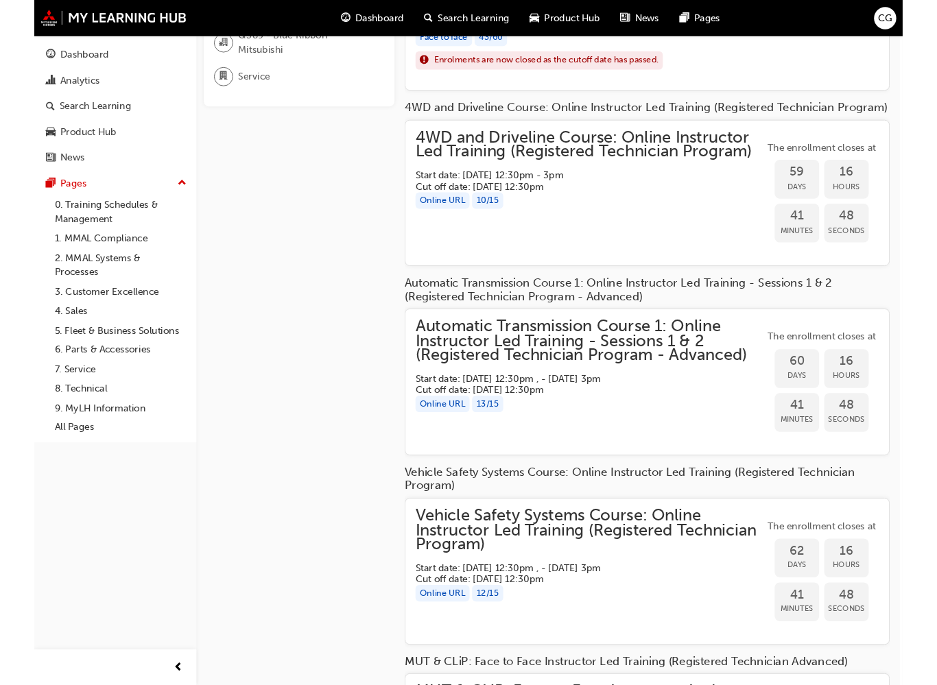
scroll to position [311, 3]
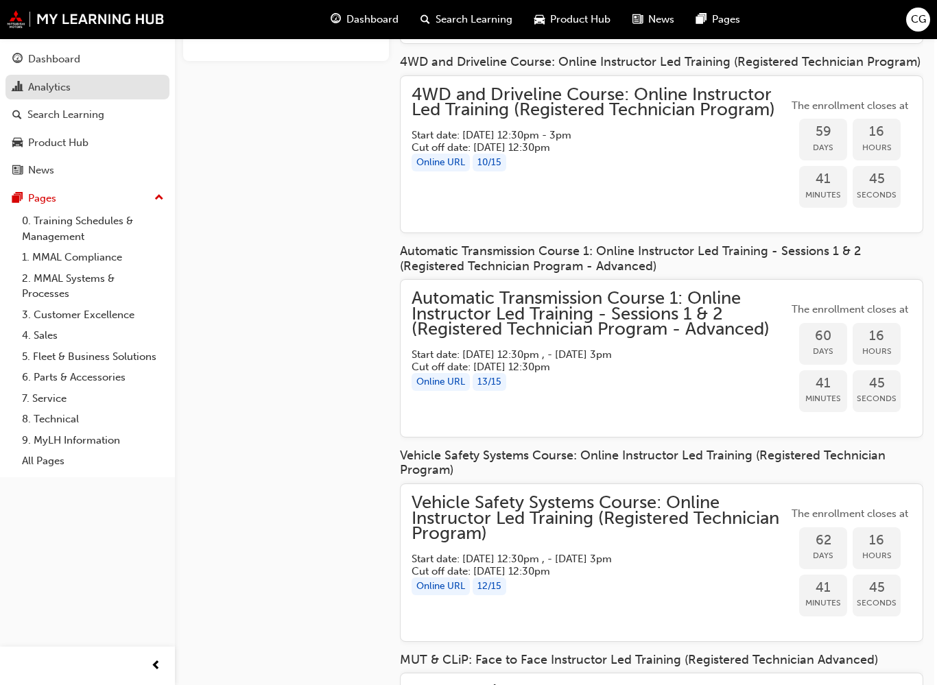
click at [62, 87] on div "Analytics" at bounding box center [49, 88] width 43 height 16
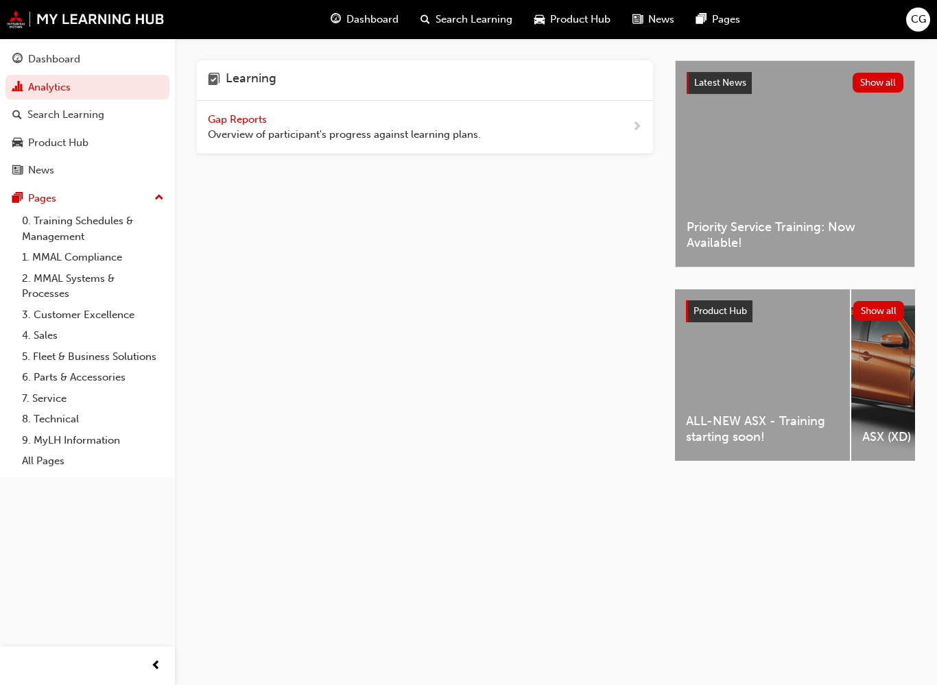
click at [640, 123] on span "next-icon" at bounding box center [637, 127] width 10 height 17
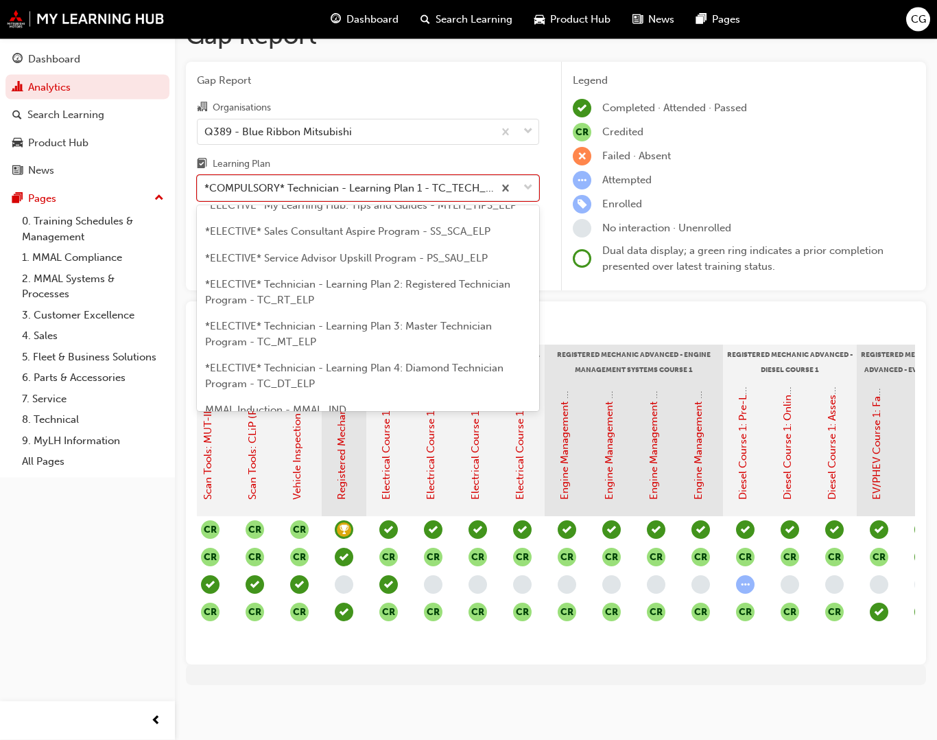
scroll to position [772, 0]
click at [464, 276] on span "*ELECTIVE* Technician - Learning Plan 2: Registered Technician Program - TC_RT_…" at bounding box center [357, 290] width 305 height 28
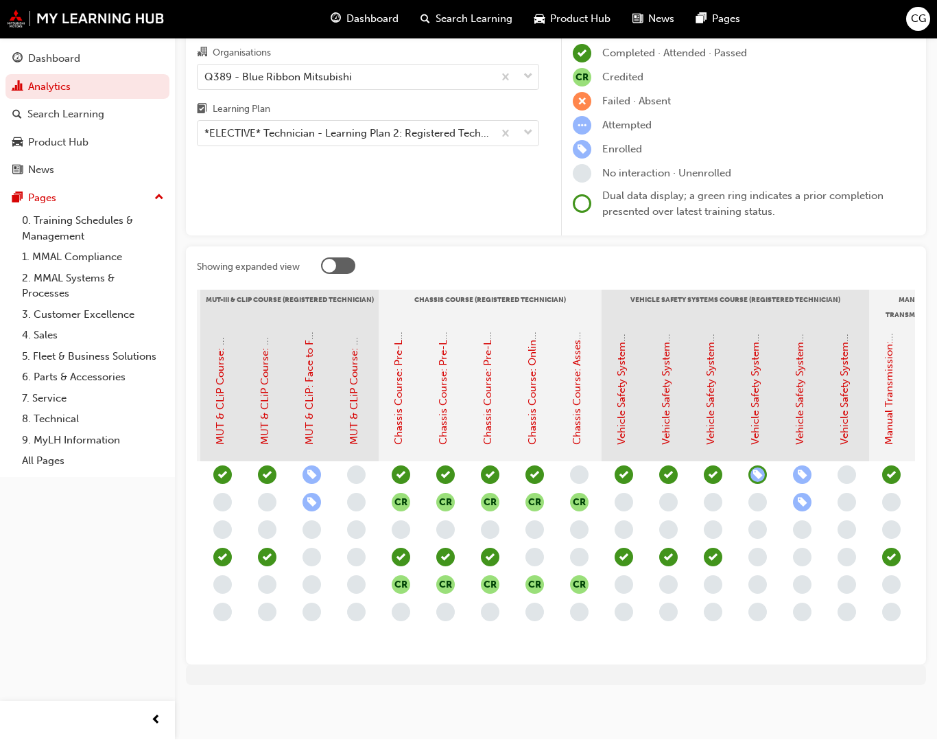
scroll to position [0, 932]
click at [579, 405] on link "Chassis Course: Assessment Quiz (Registered Technician Program)" at bounding box center [578, 286] width 12 height 320
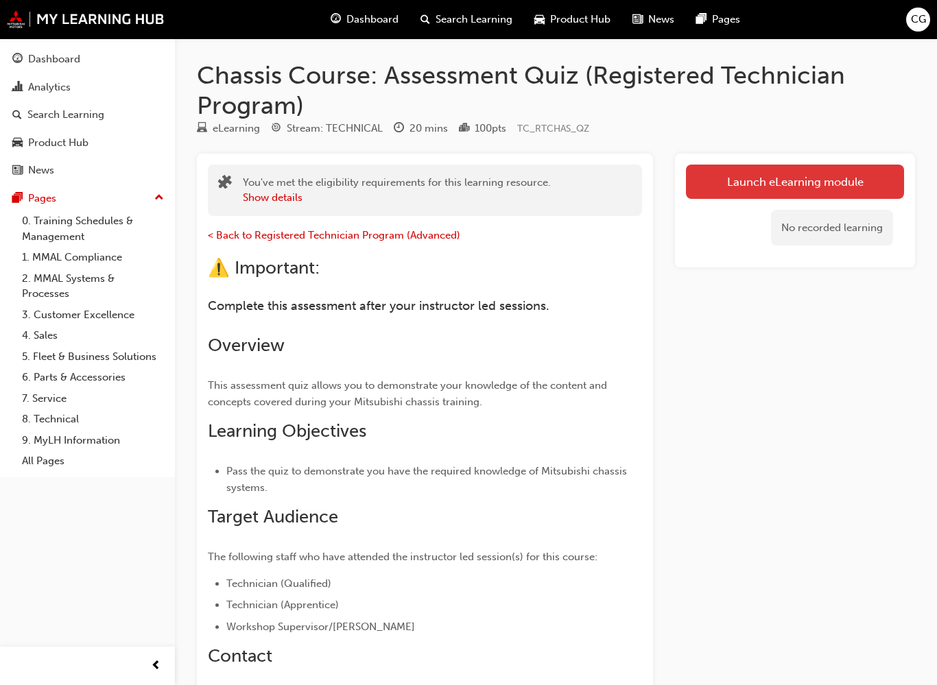
click at [841, 184] on link "Launch eLearning module" at bounding box center [795, 182] width 218 height 34
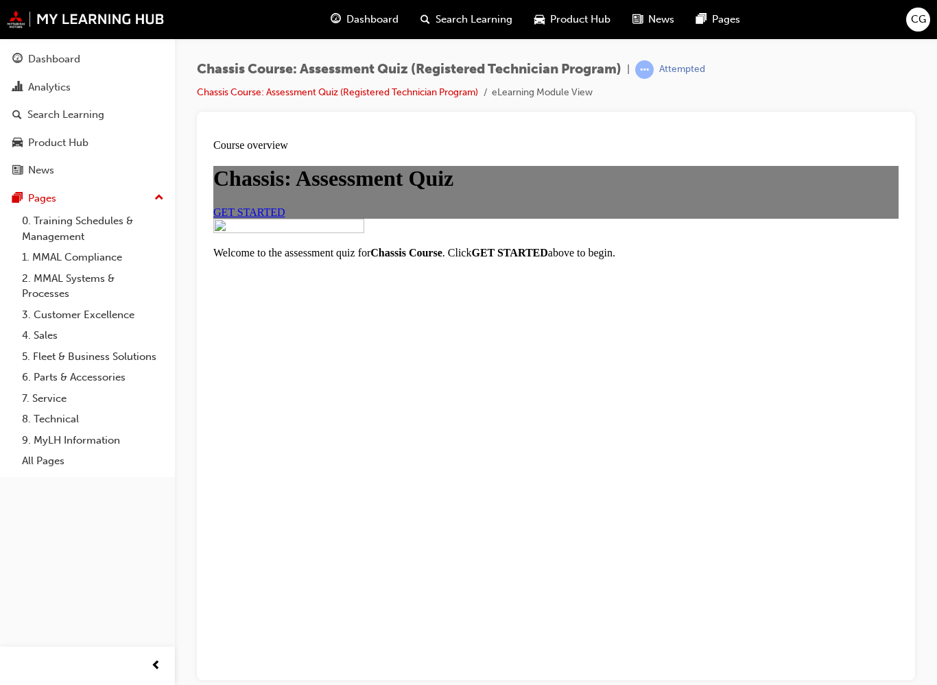
click at [860, 217] on div "Chassis: Assessment Quiz GET STARTED" at bounding box center [555, 191] width 685 height 52
click at [185, 585] on div "Chassis Course: Assessment Quiz (Registered Technician Program) | Attempted Cha…" at bounding box center [556, 344] width 762 height 613
click at [174, 594] on div "Dashboard Analytics Search Learning Product Hub News Pages Pages 0. Training Sc…" at bounding box center [87, 325] width 175 height 651
click at [813, 217] on div "Chassis: Assessment Quiz GET STARTED" at bounding box center [555, 191] width 685 height 52
click at [285, 217] on span "GET STARTED" at bounding box center [249, 212] width 72 height 12
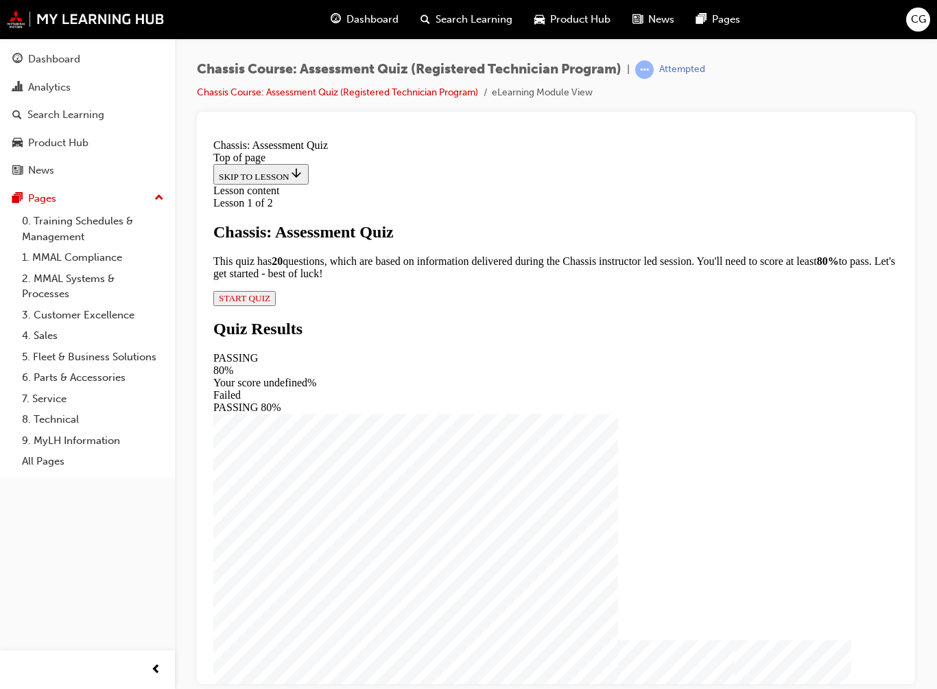
scroll to position [1, 0]
click at [270, 303] on span "START QUIZ" at bounding box center [244, 297] width 51 height 10
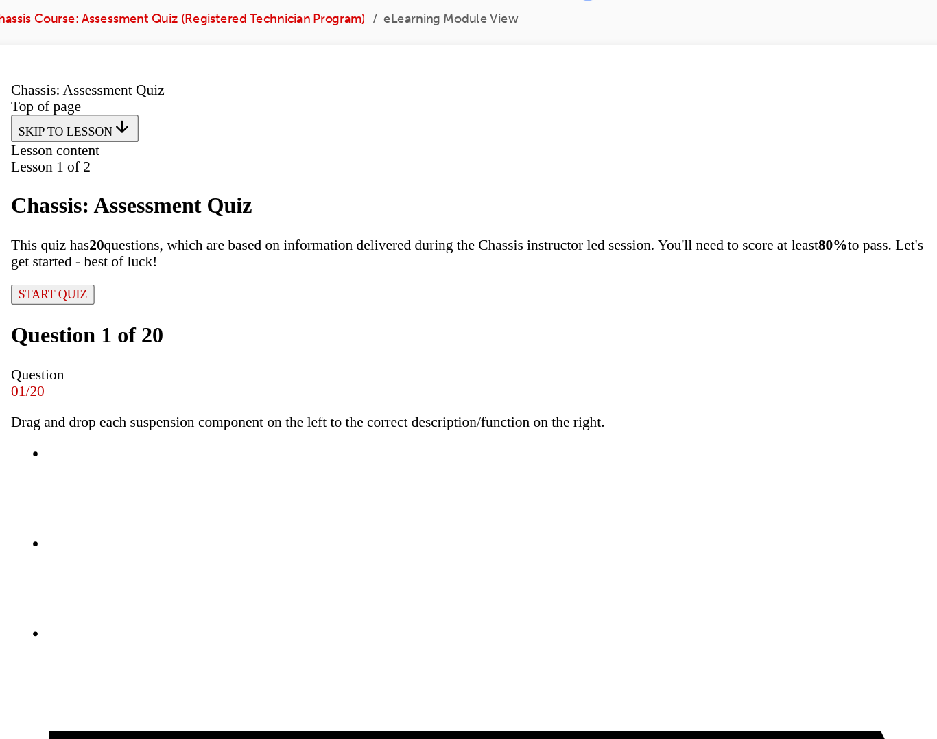
scroll to position [95, 0]
click at [46, 682] on icon at bounding box center [41, 686] width 10 height 8
click at [44, 681] on icon at bounding box center [39, 686] width 10 height 11
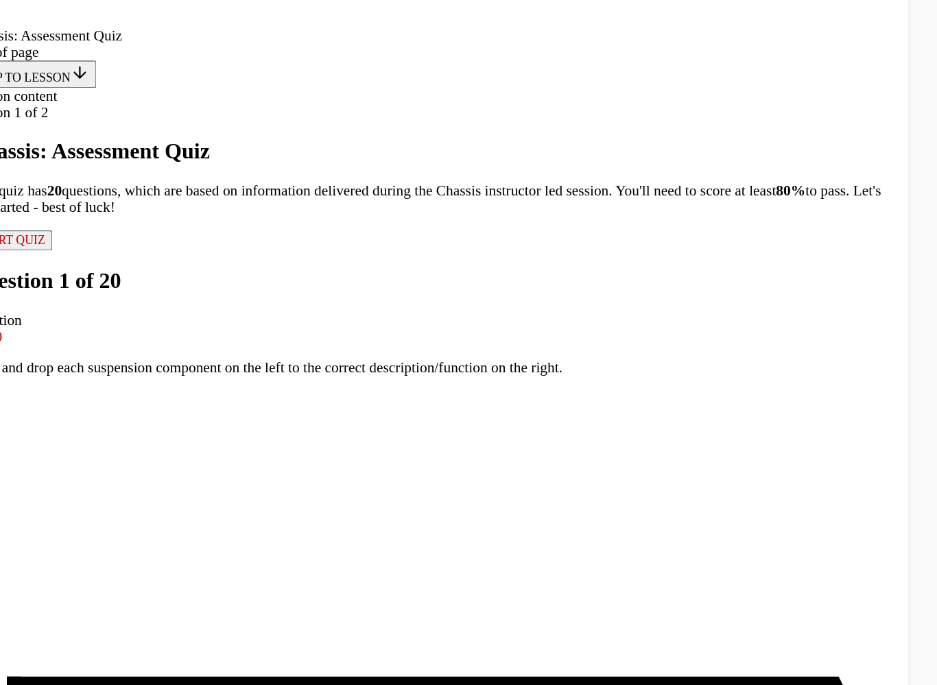
scroll to position [148, 0]
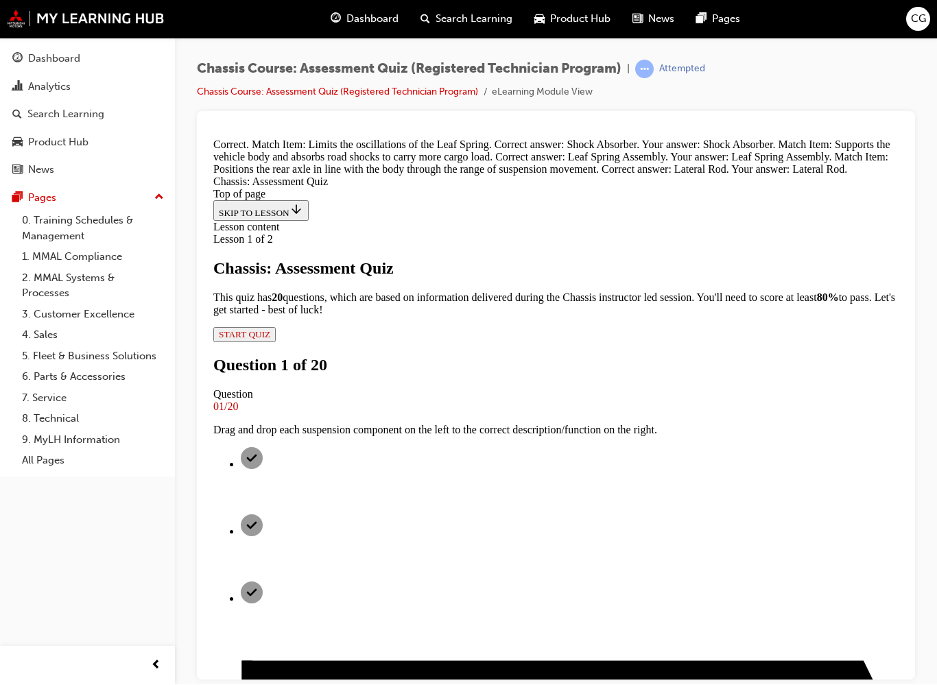
scroll to position [191, 0]
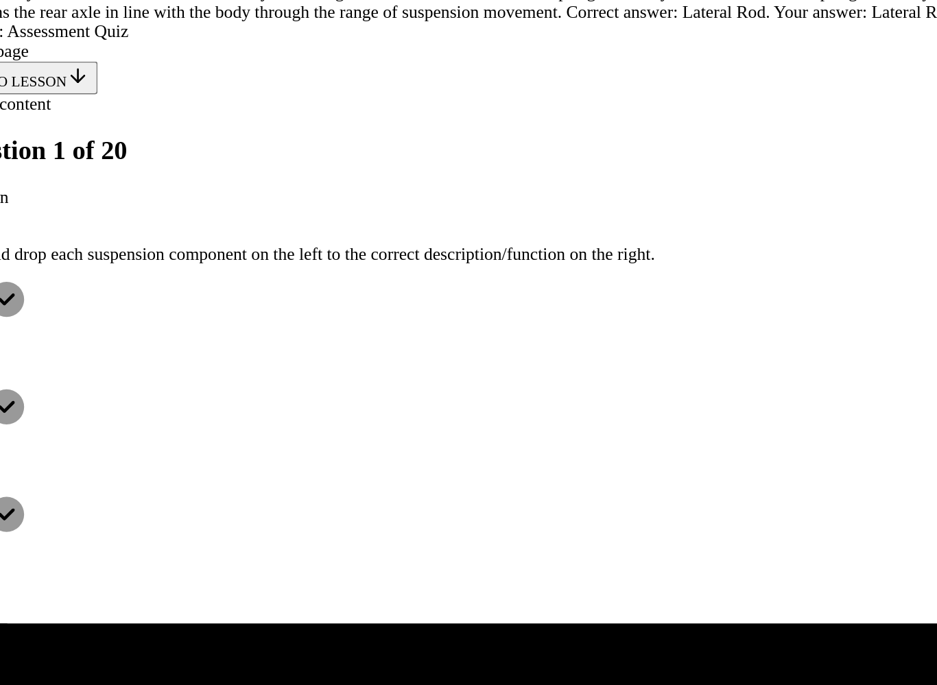
scroll to position [261, 0]
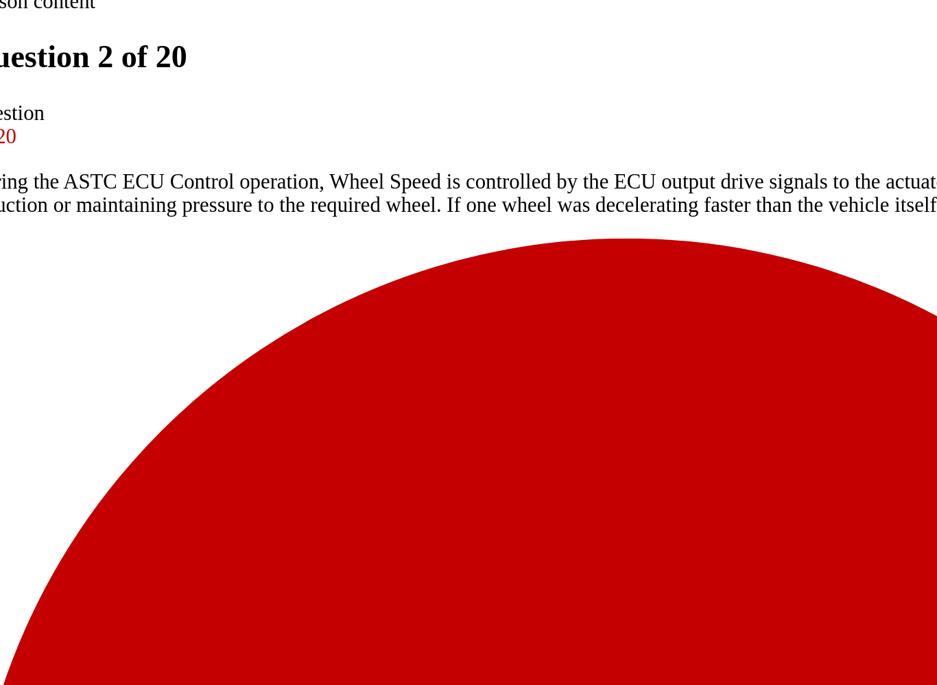
scroll to position [1, 0]
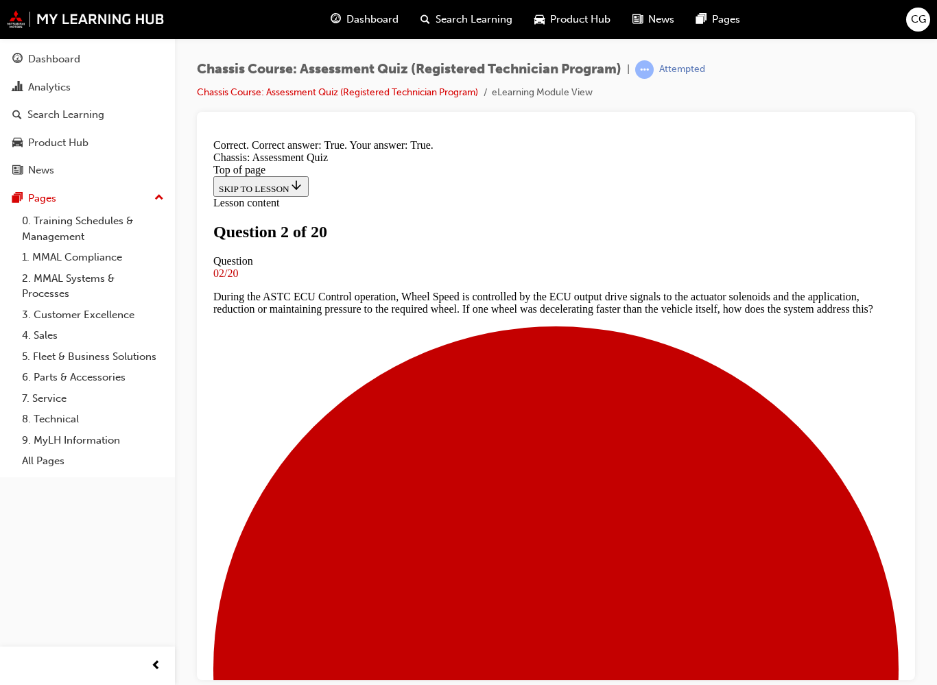
scroll to position [78, 0]
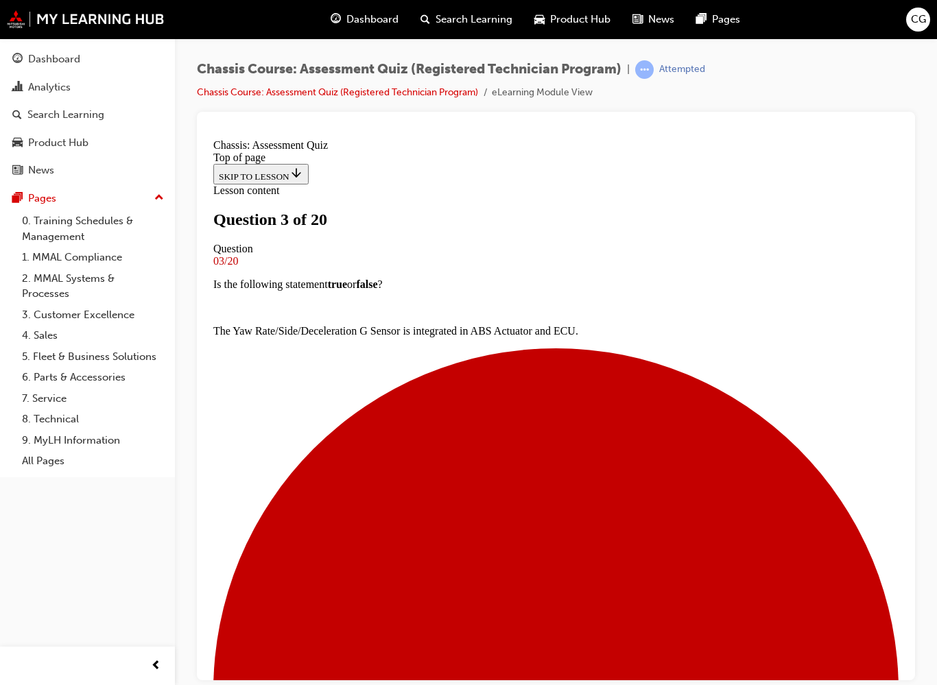
scroll to position [134, 0]
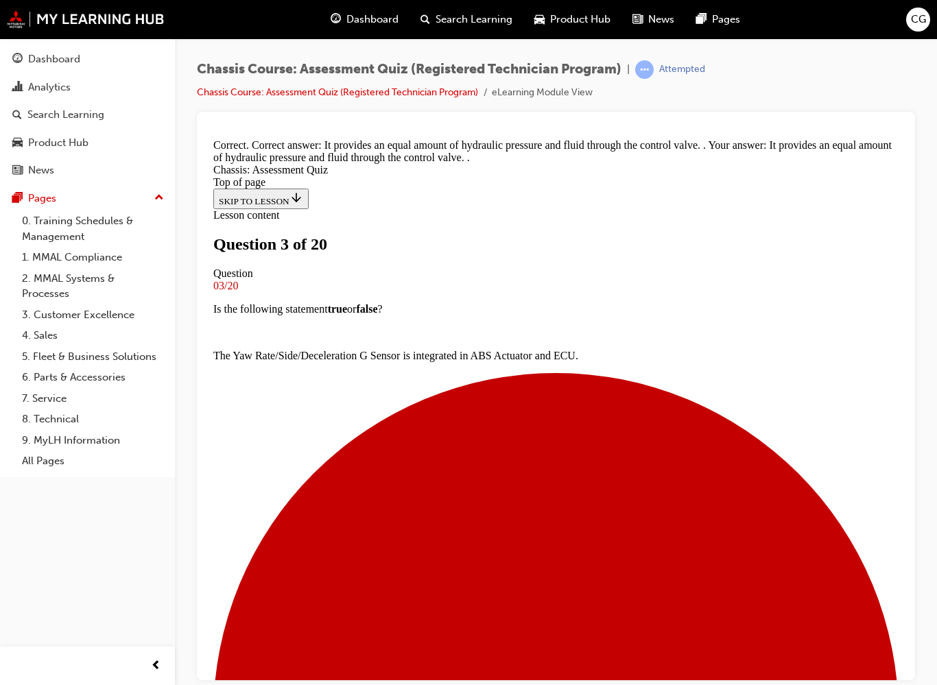
scroll to position [196, 0]
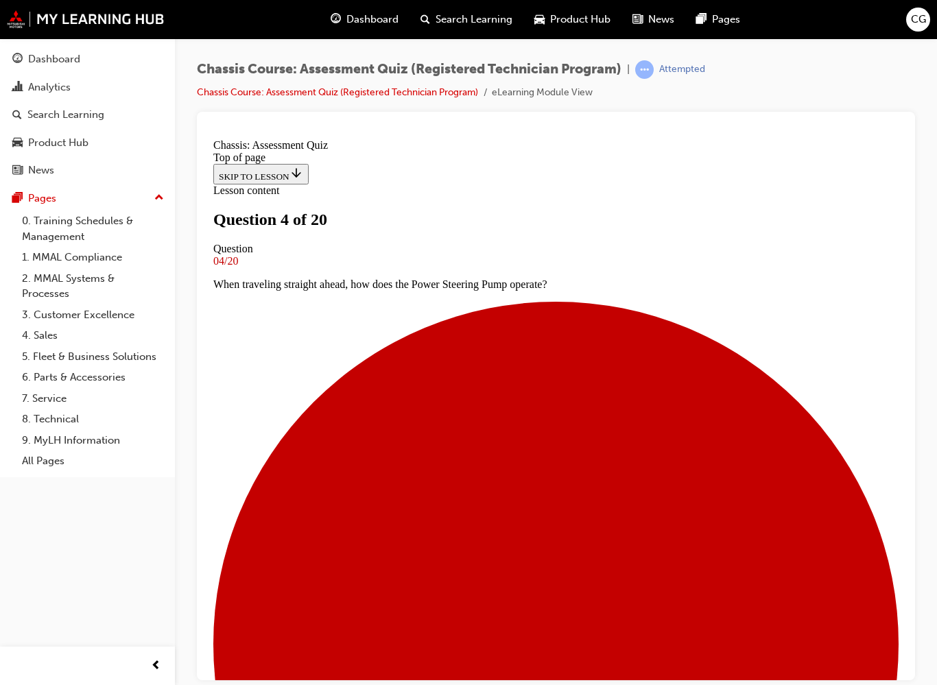
scroll to position [215, 0]
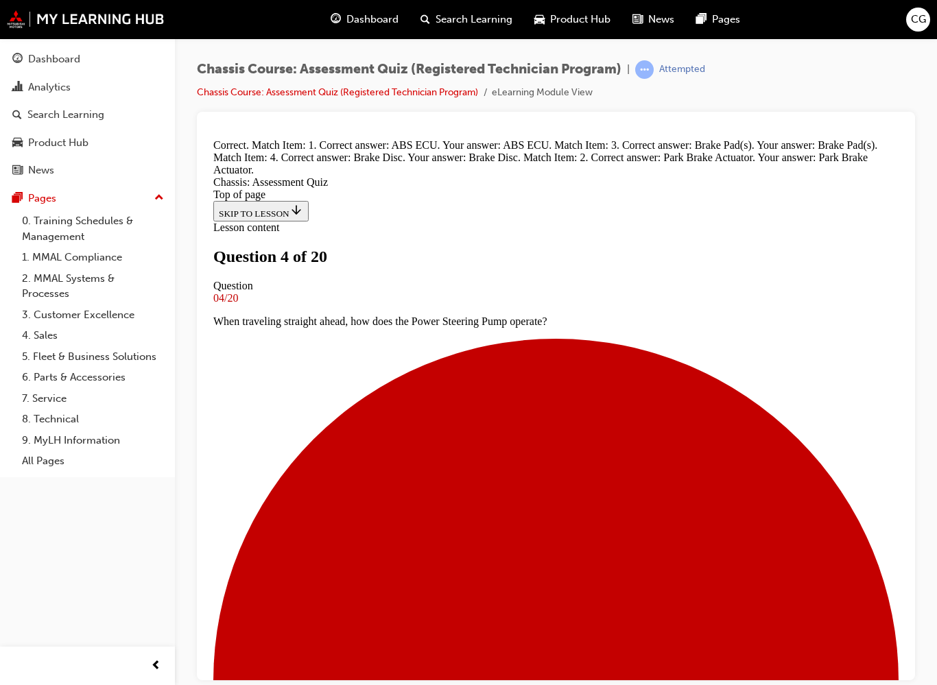
scroll to position [315, 0]
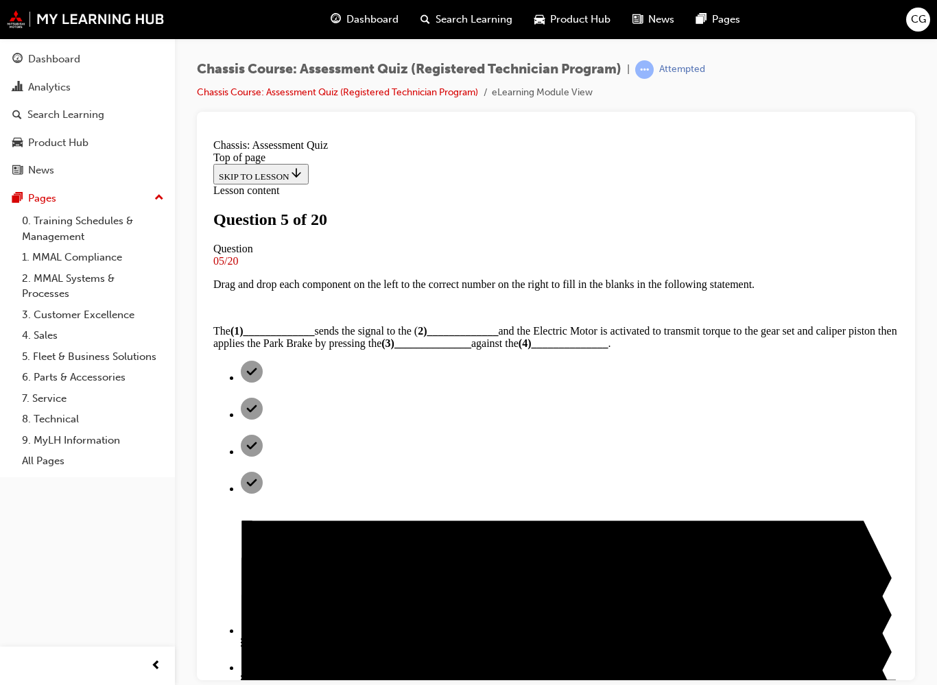
scroll to position [121, 0]
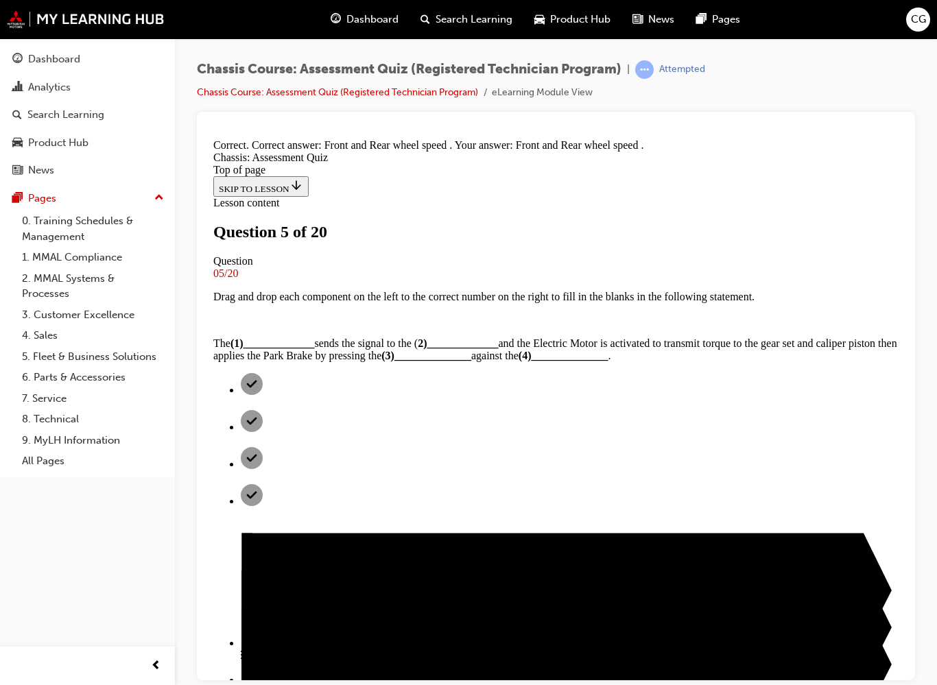
scroll to position [165, 0]
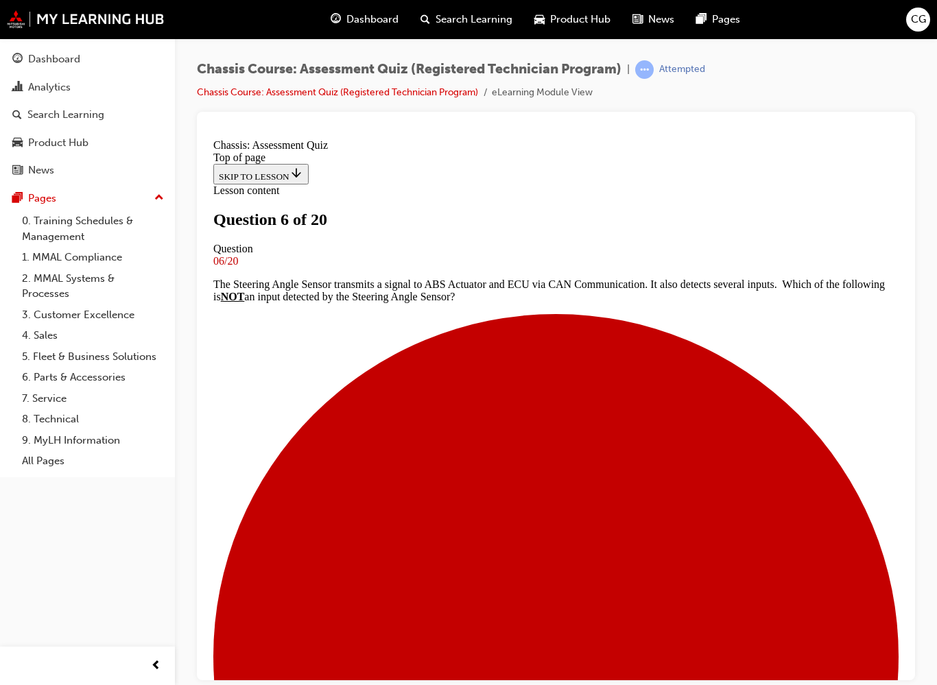
scroll to position [119, 0]
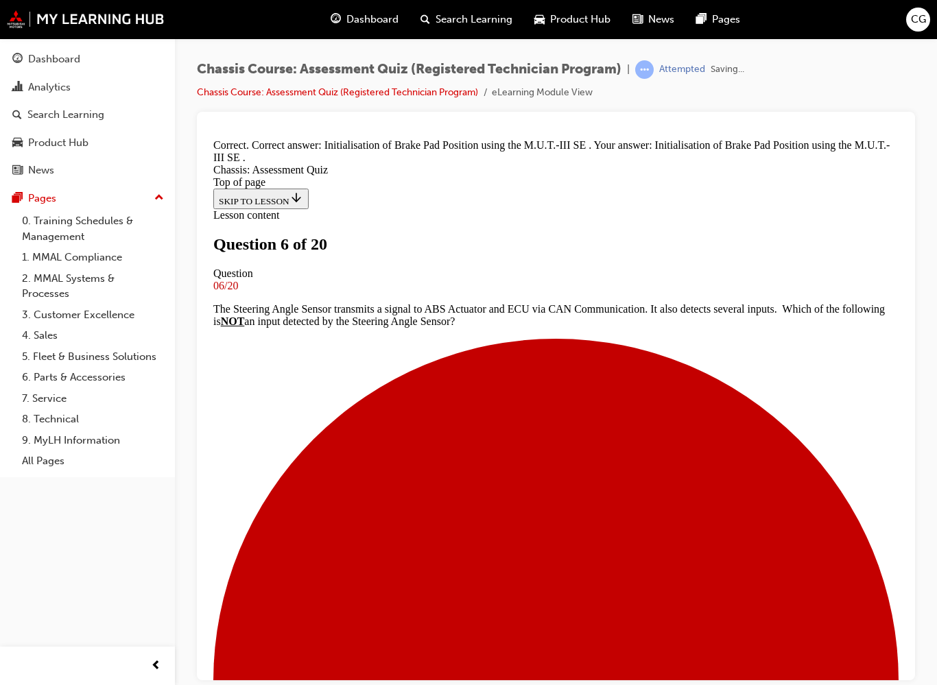
scroll to position [178, 0]
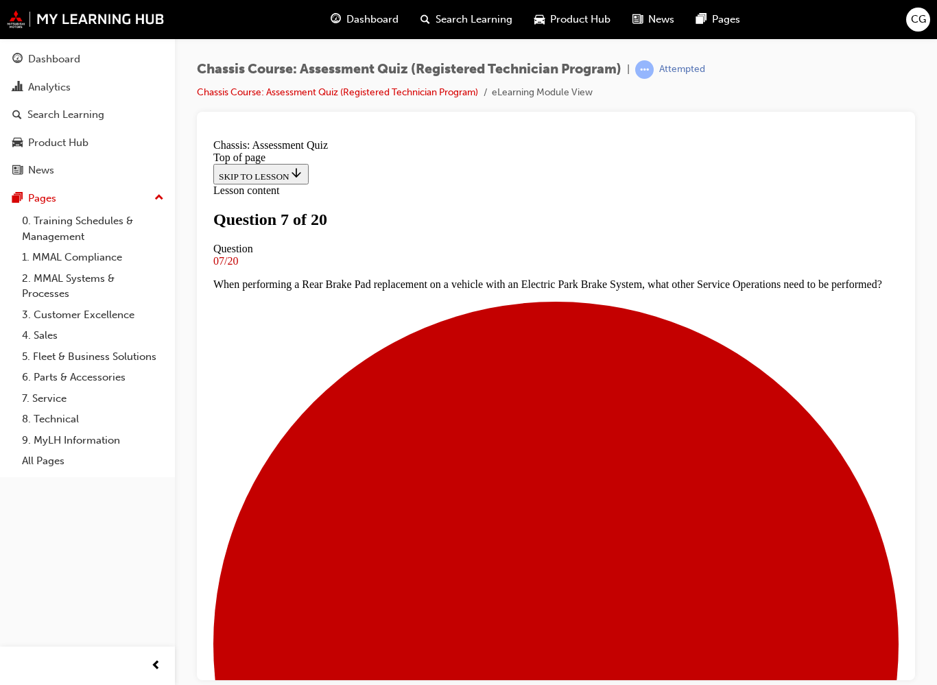
scroll to position [102, 0]
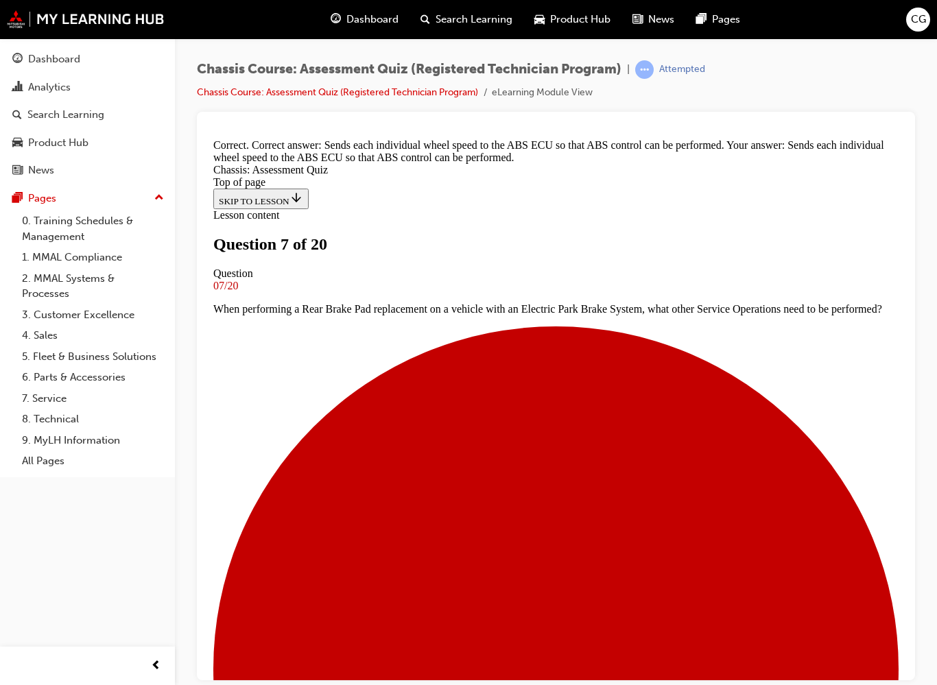
scroll to position [173, 0]
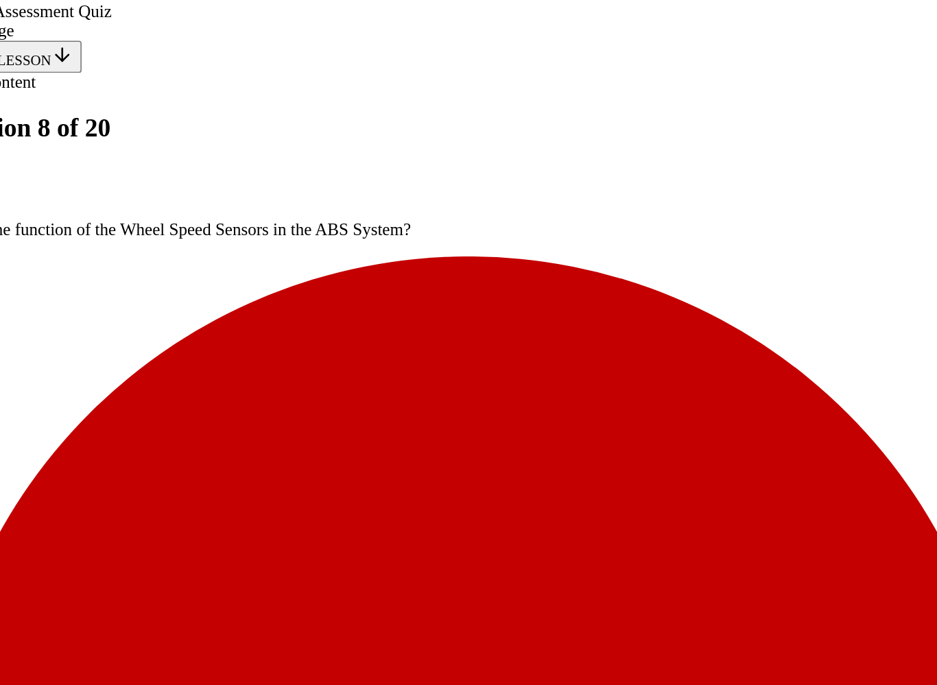
scroll to position [240, 0]
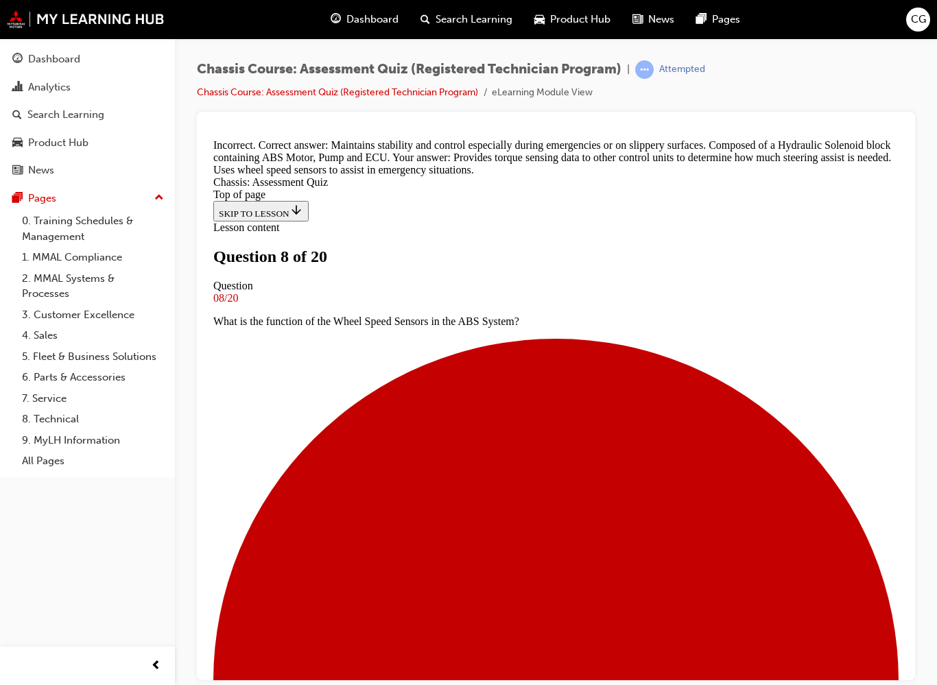
scroll to position [320, 0]
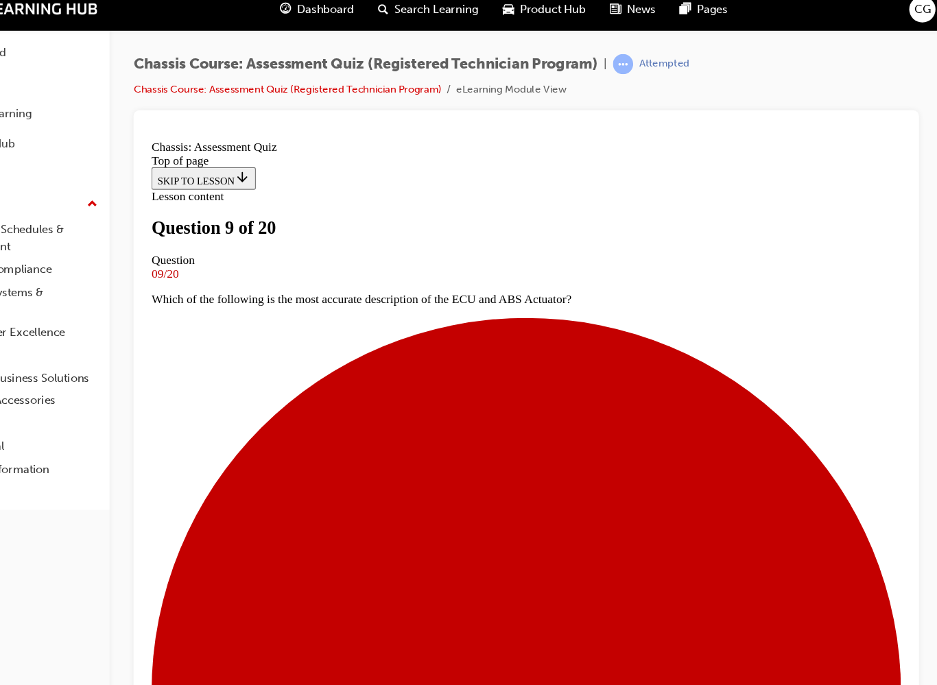
scroll to position [228, 0]
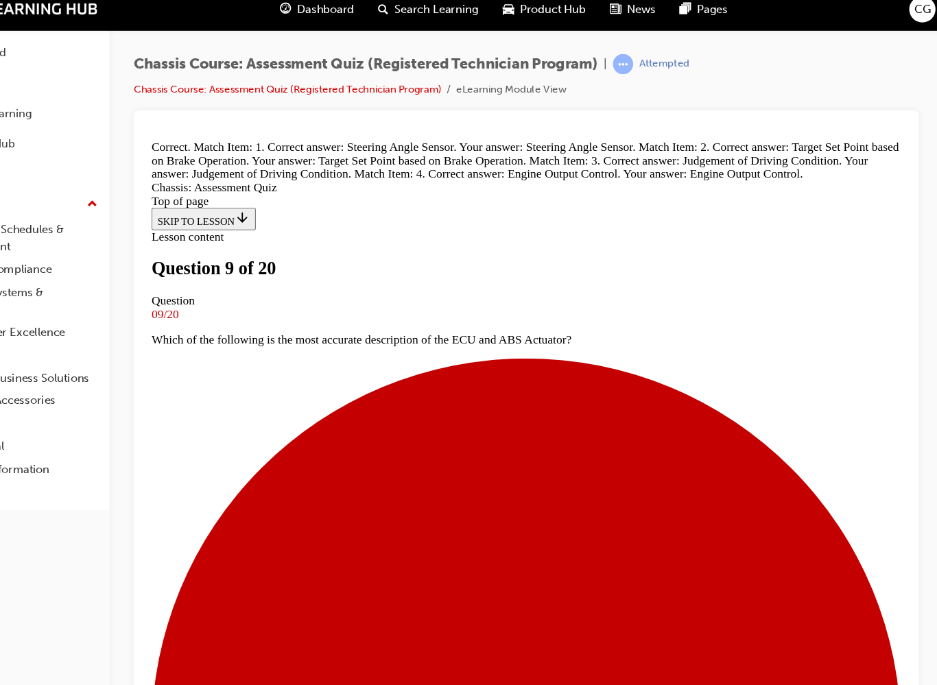
scroll to position [271, 0]
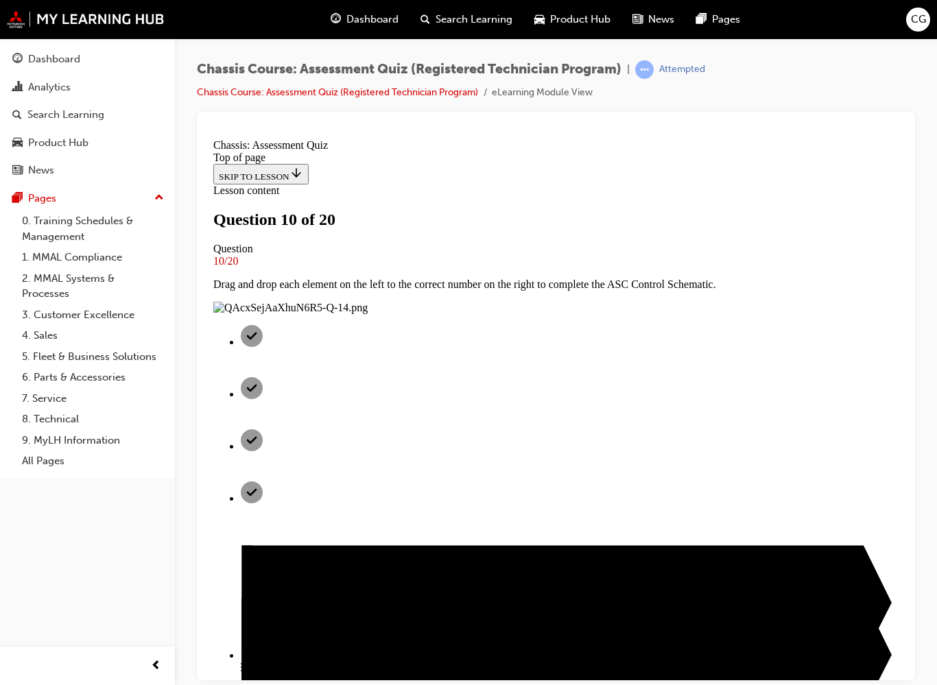
scroll to position [165, 0]
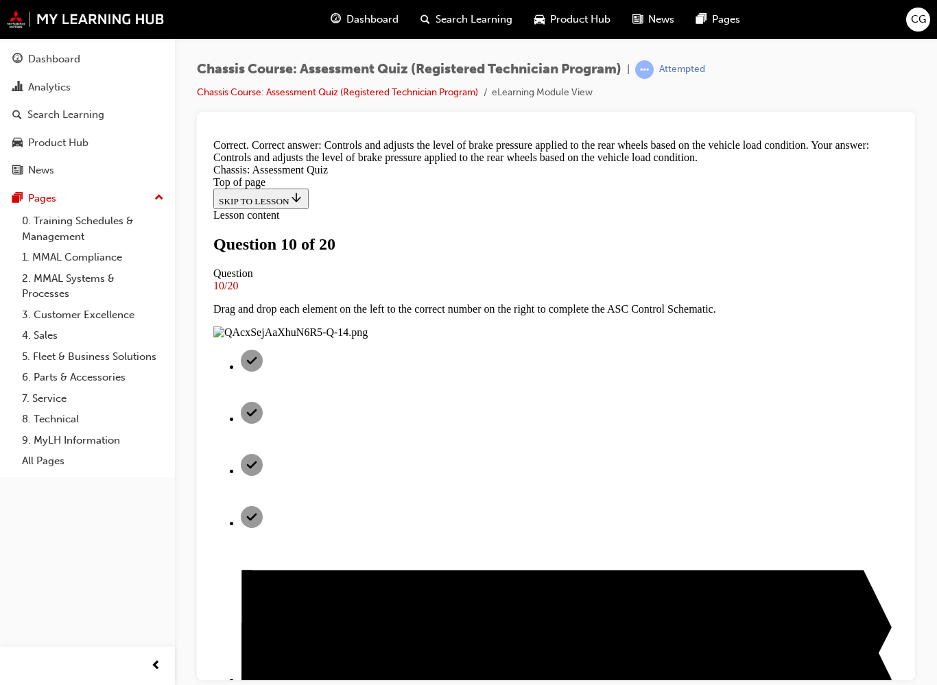
scroll to position [210, 0]
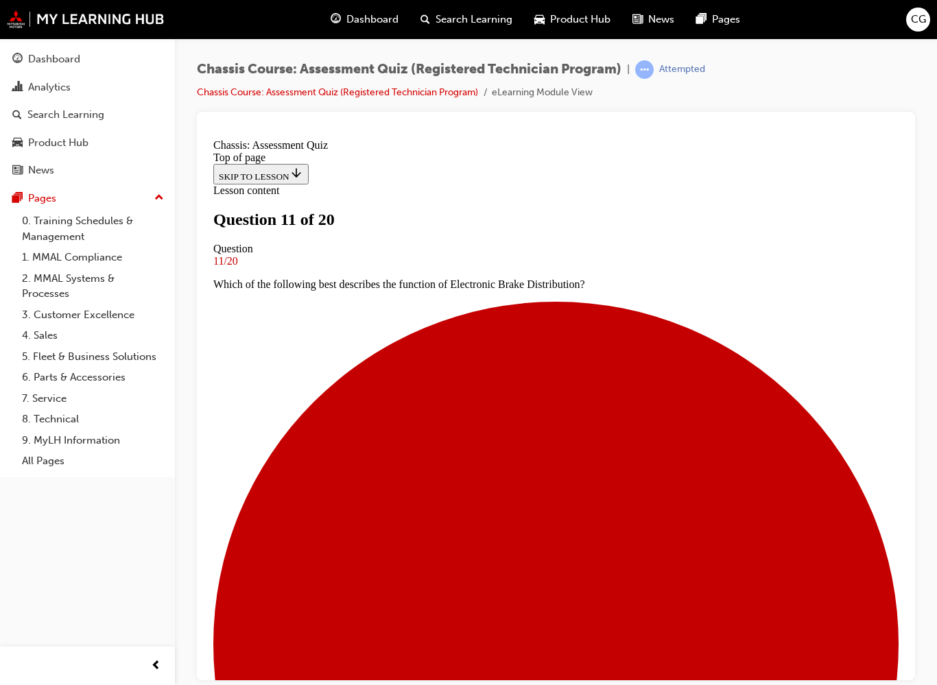
scroll to position [148, 0]
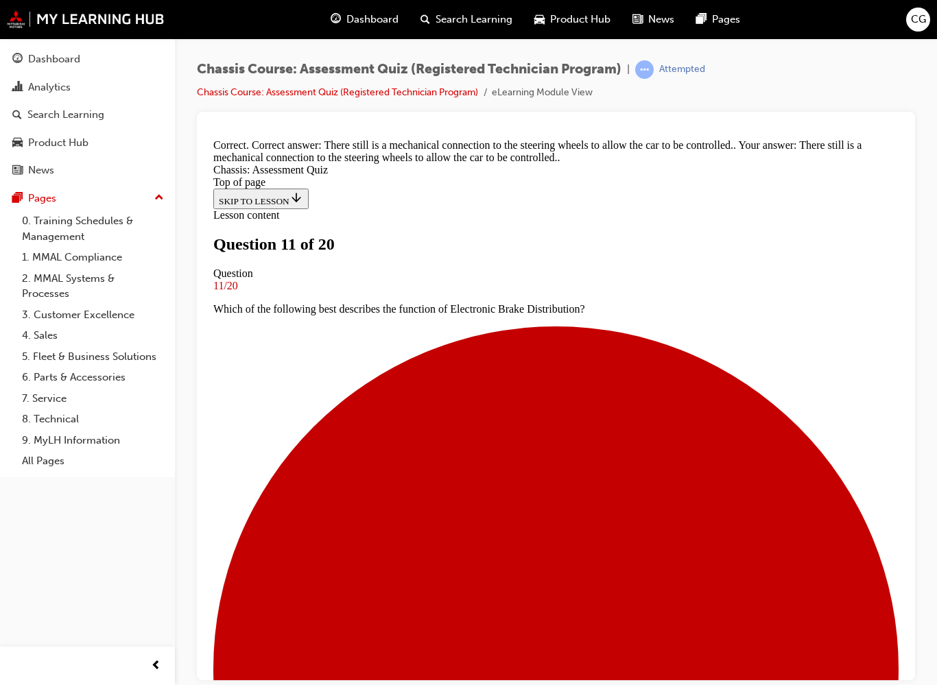
scroll to position [196, 0]
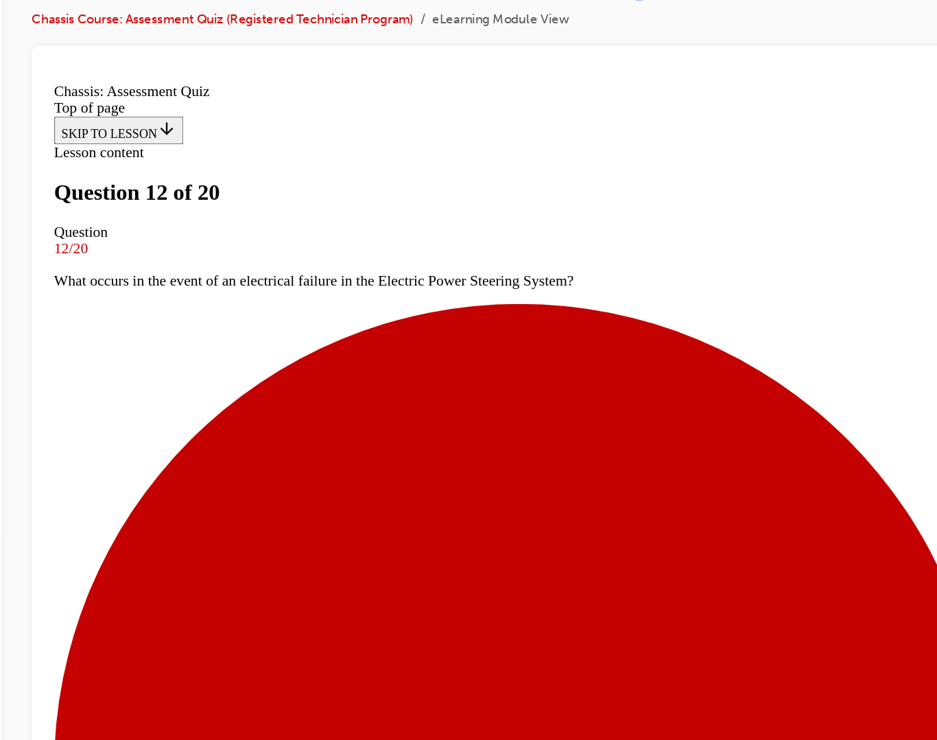
scroll to position [215, 0]
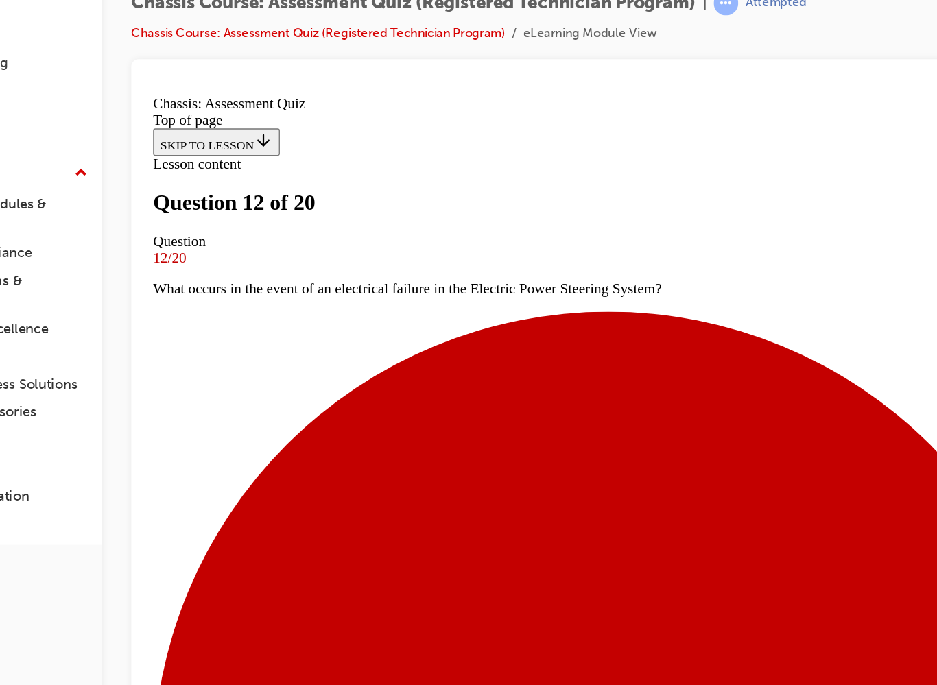
scroll to position [270, 0]
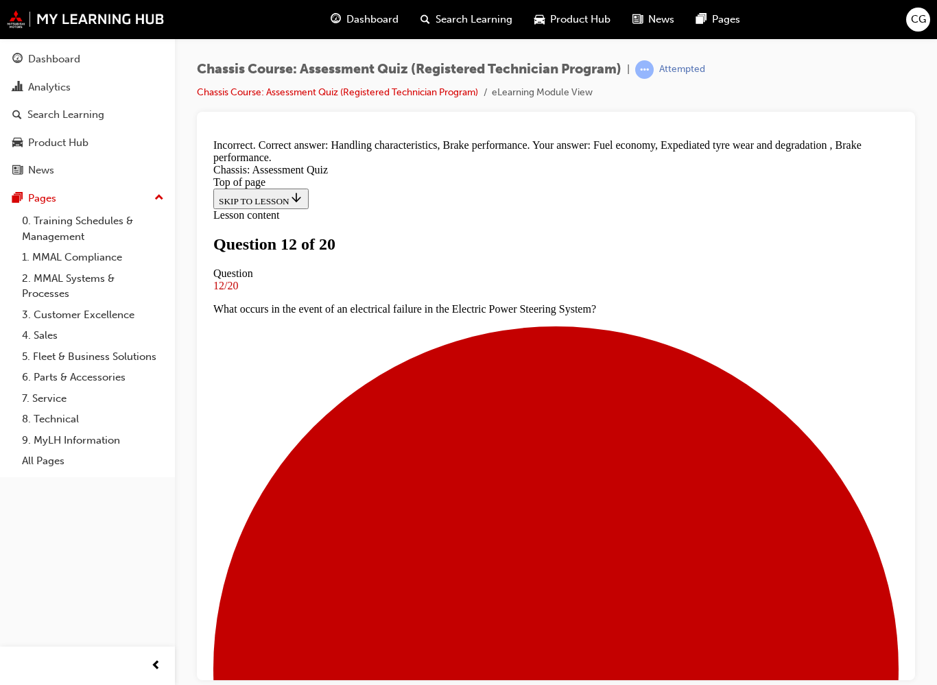
scroll to position [313, 0]
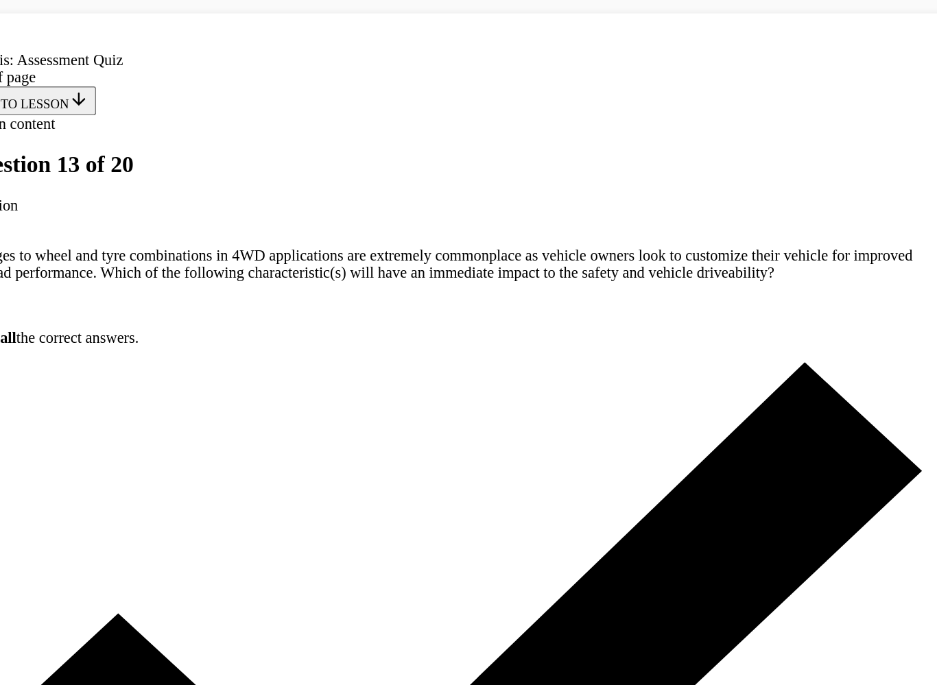
scroll to position [236, 0]
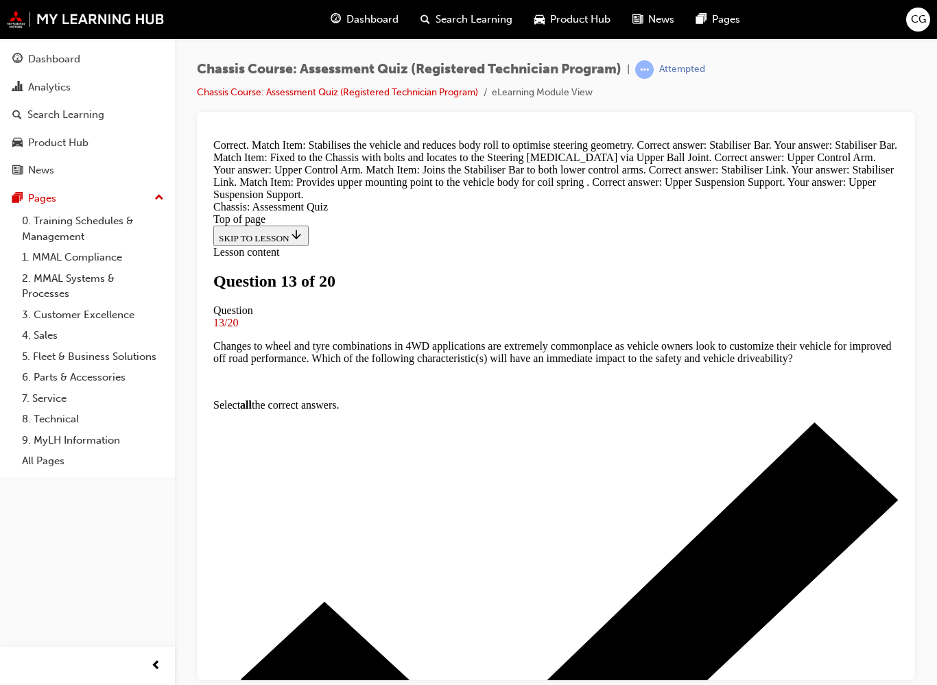
scroll to position [279, 0]
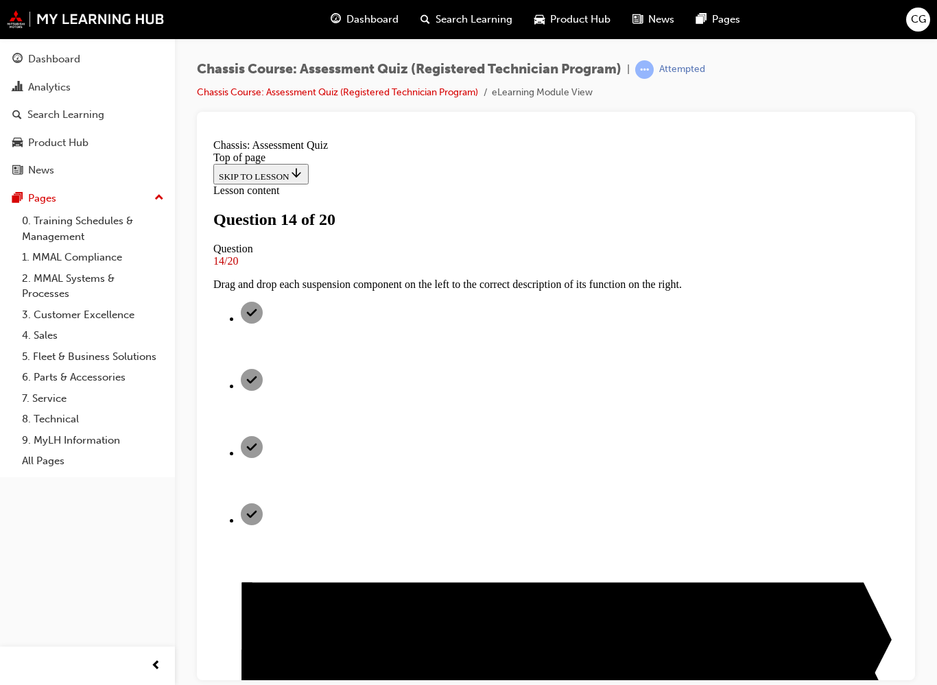
scroll to position [135, 0]
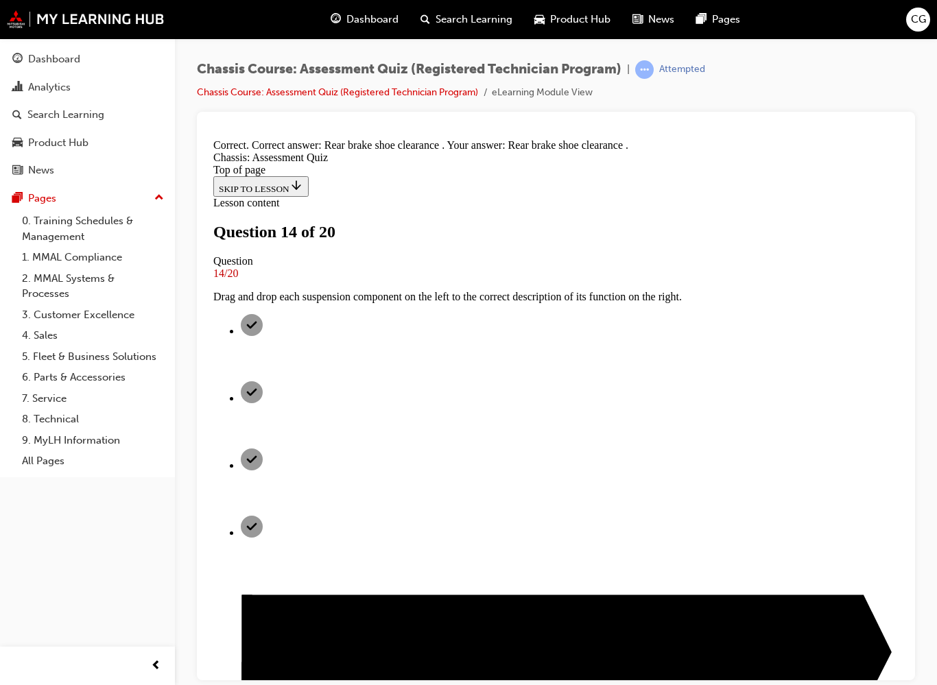
scroll to position [178, 0]
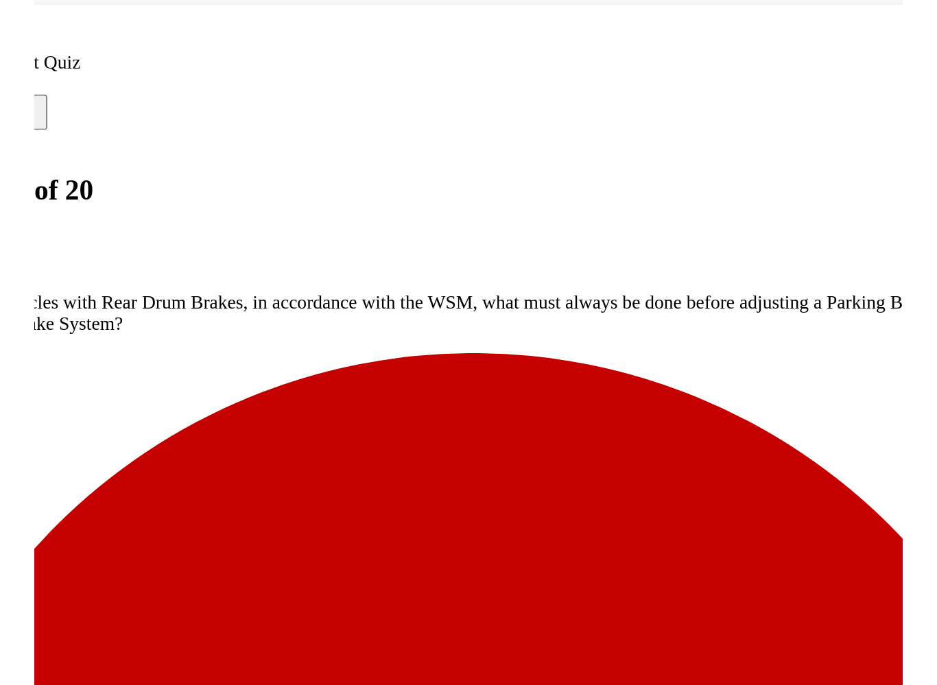
scroll to position [67, 0]
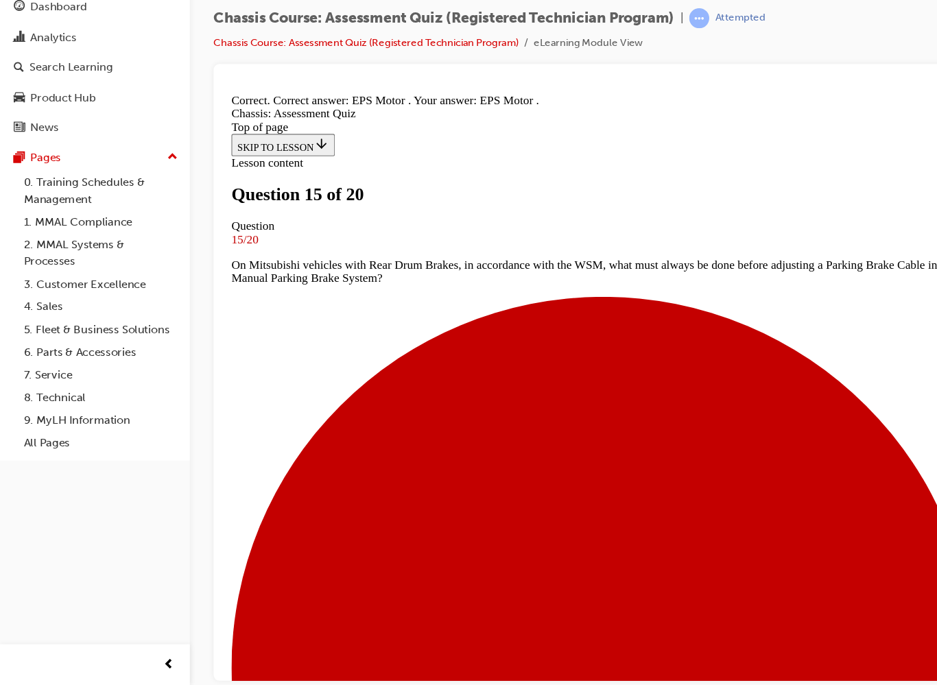
scroll to position [165, 0]
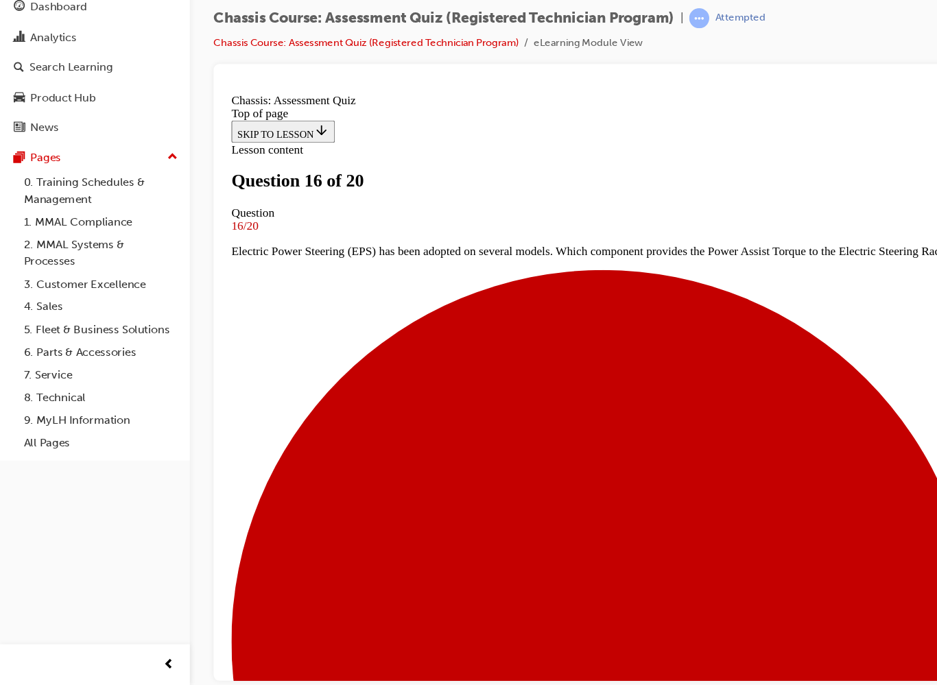
scroll to position [233, 0]
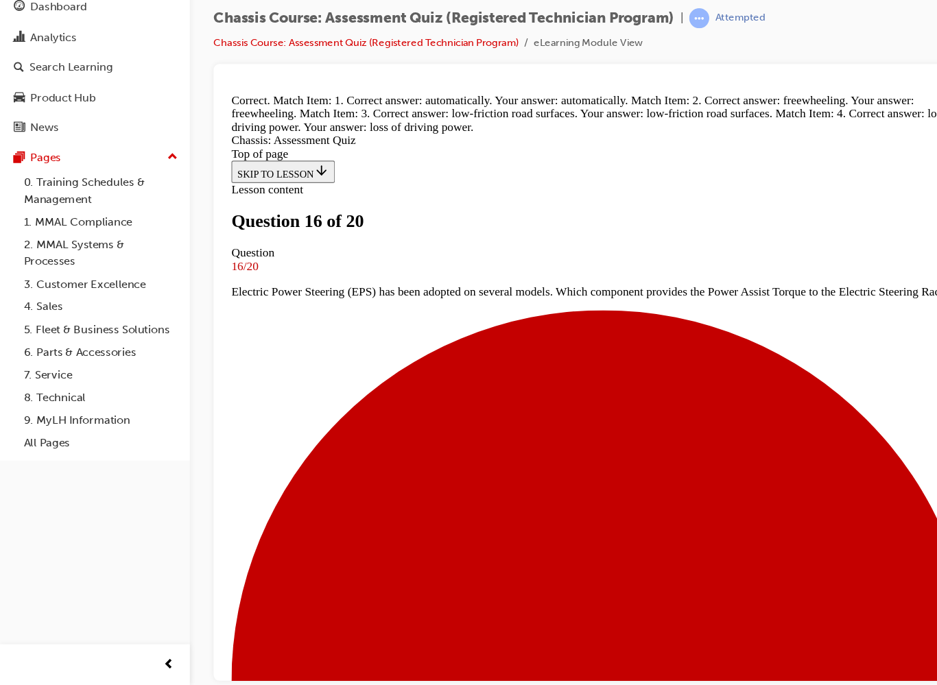
scroll to position [315, 0]
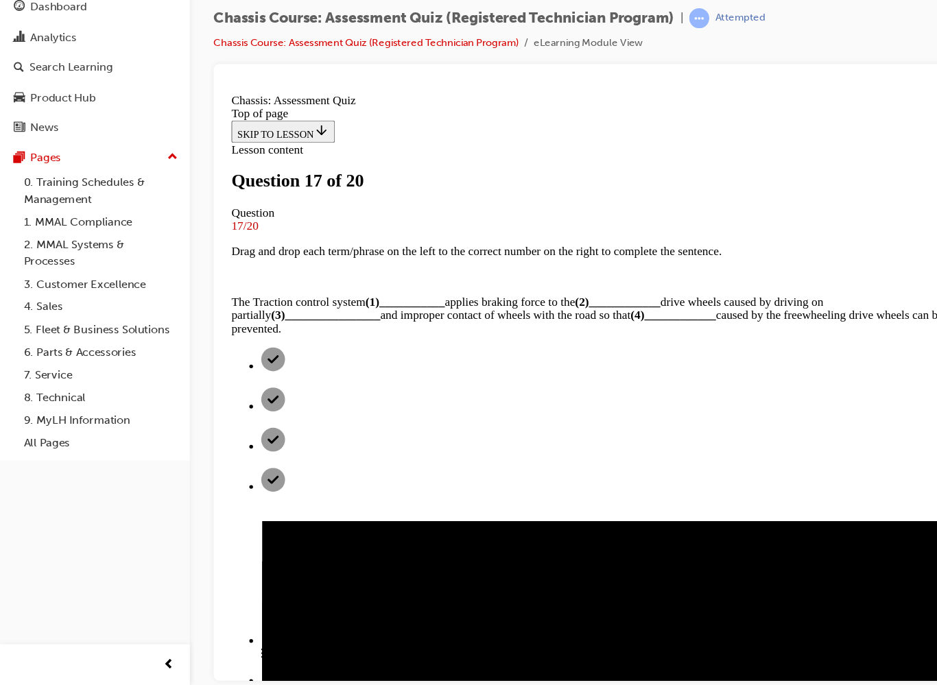
scroll to position [98, 0]
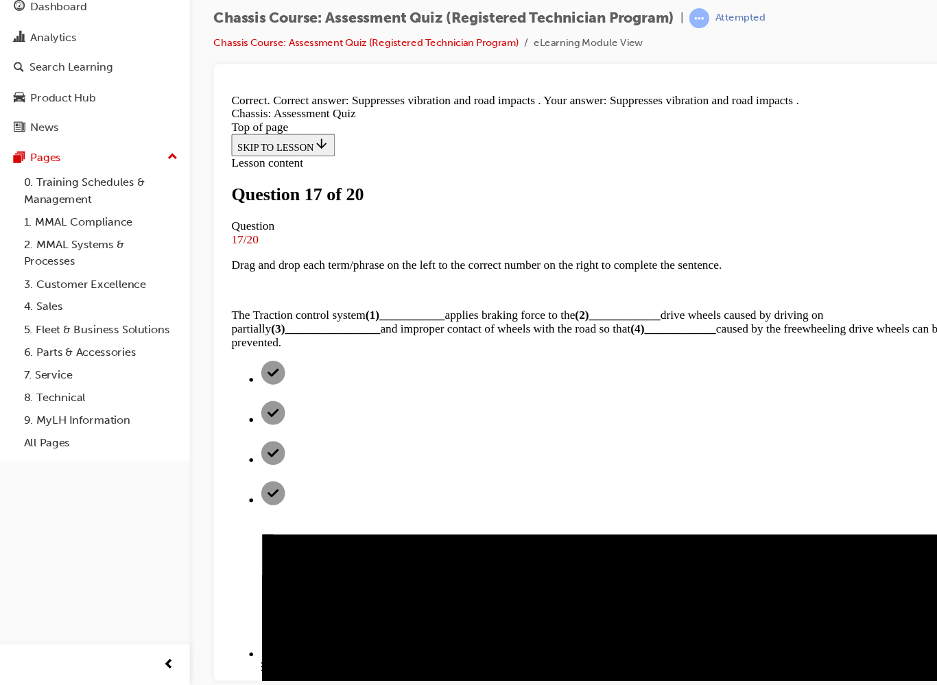
scroll to position [141, 0]
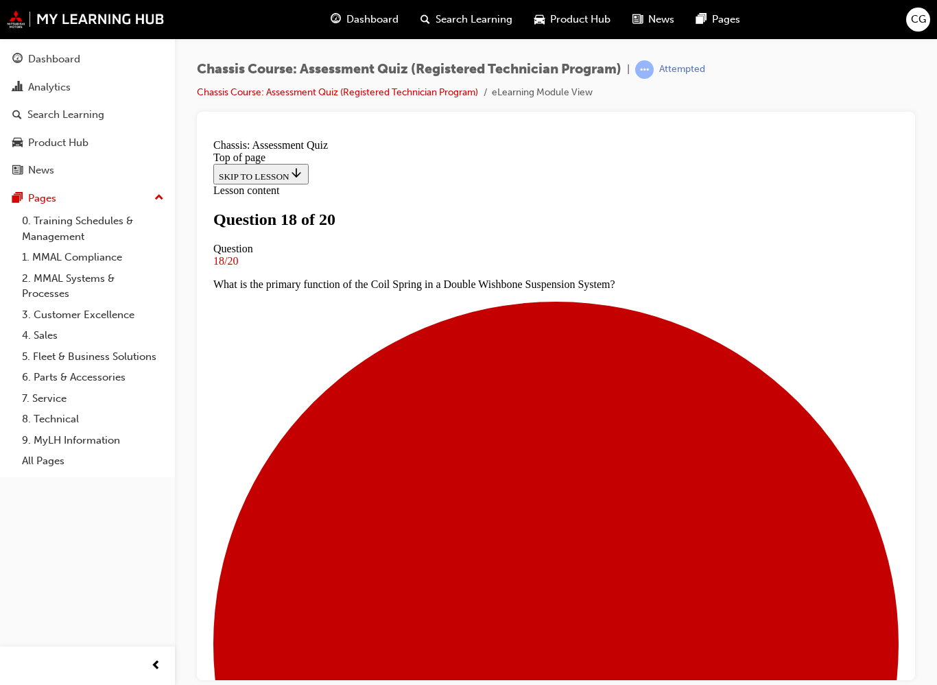
scroll to position [149, 0]
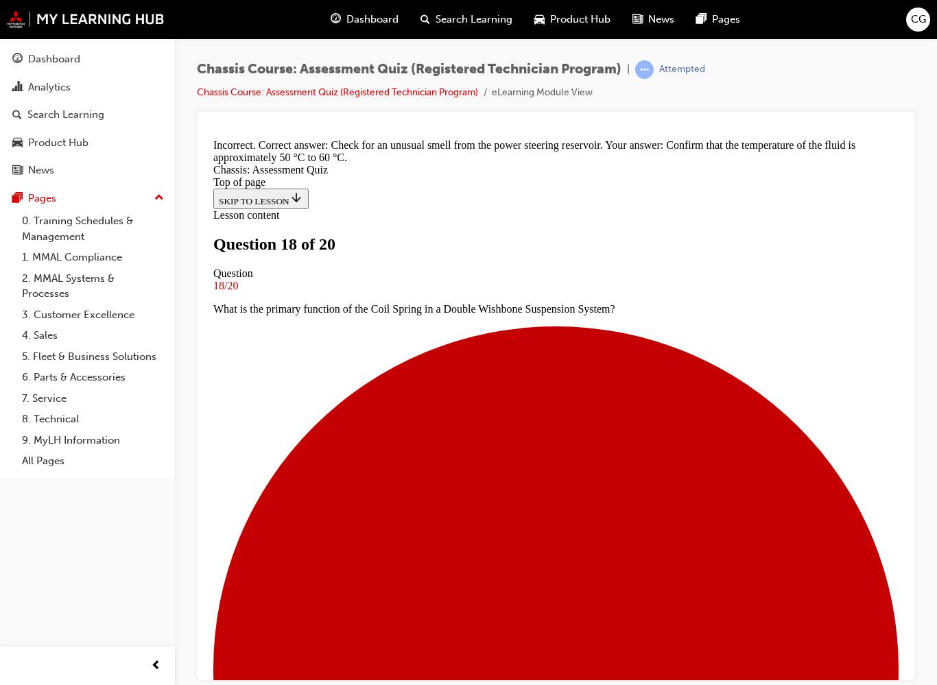
scroll to position [192, 0]
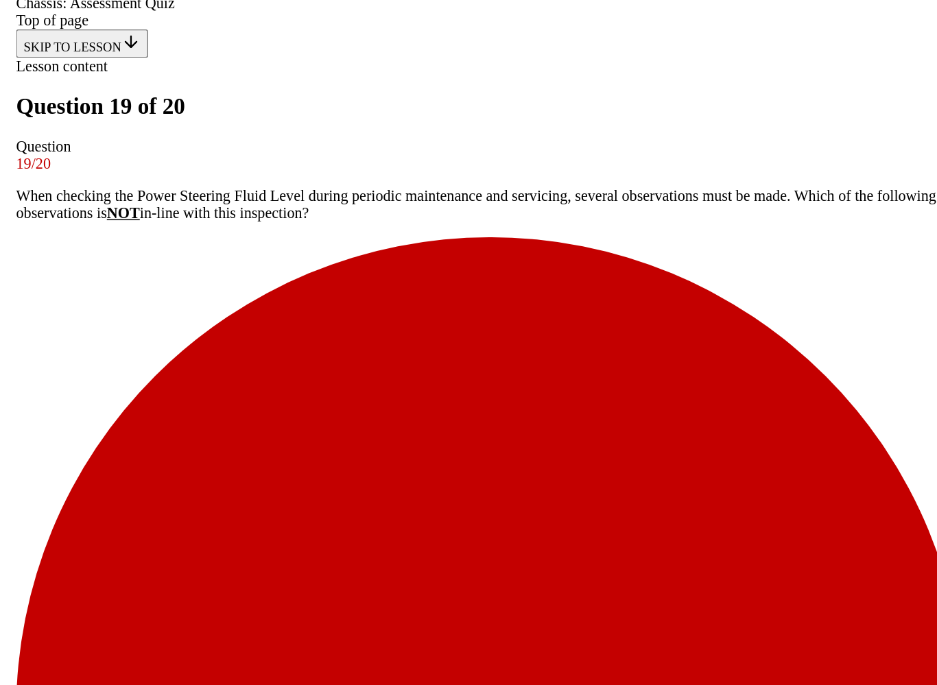
scroll to position [112, 0]
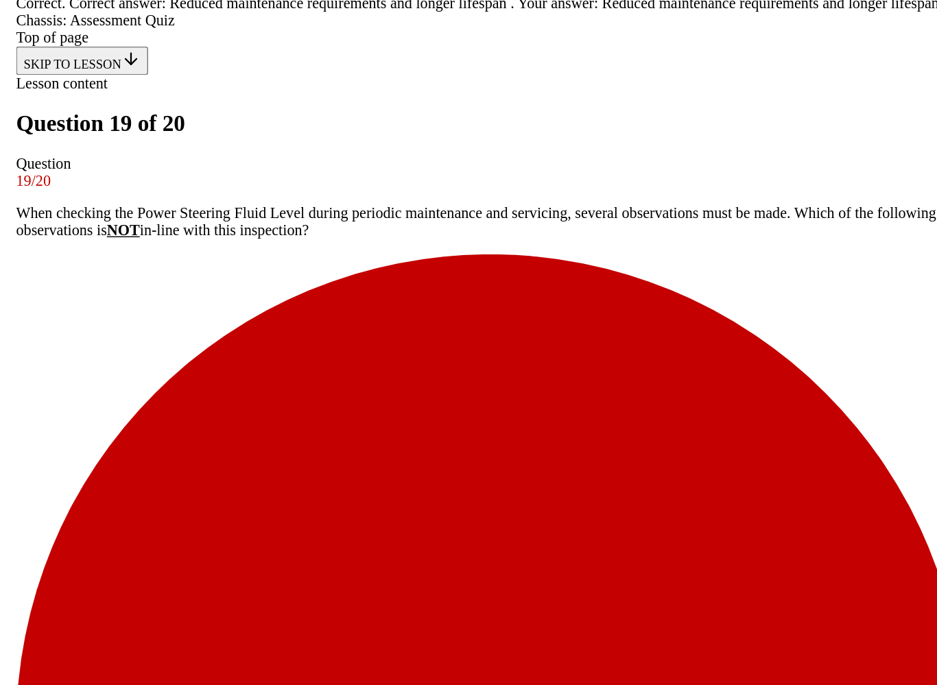
scroll to position [122, 0]
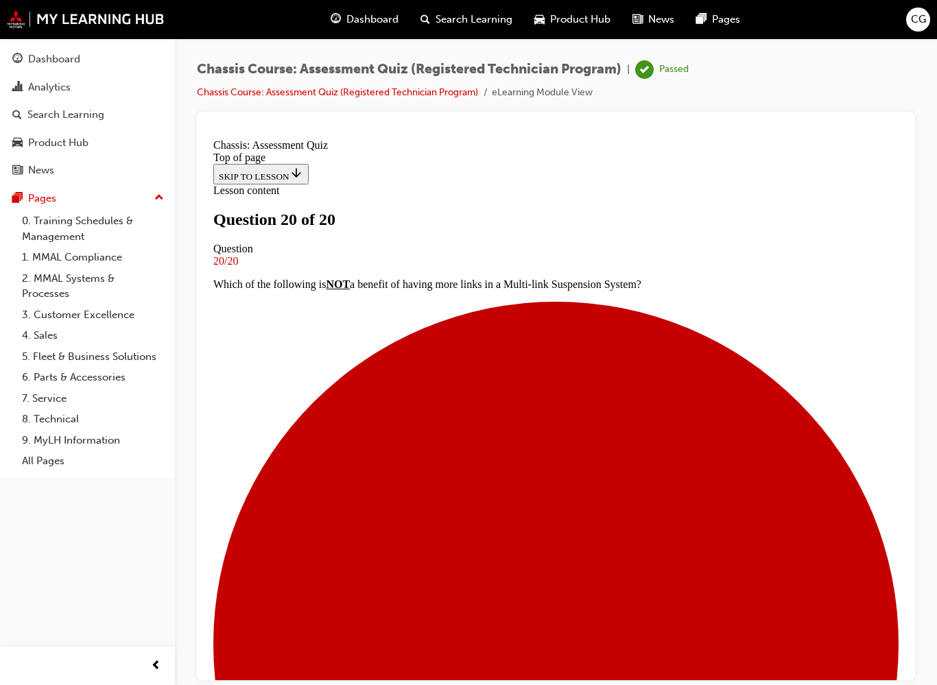
scroll to position [2, 0]
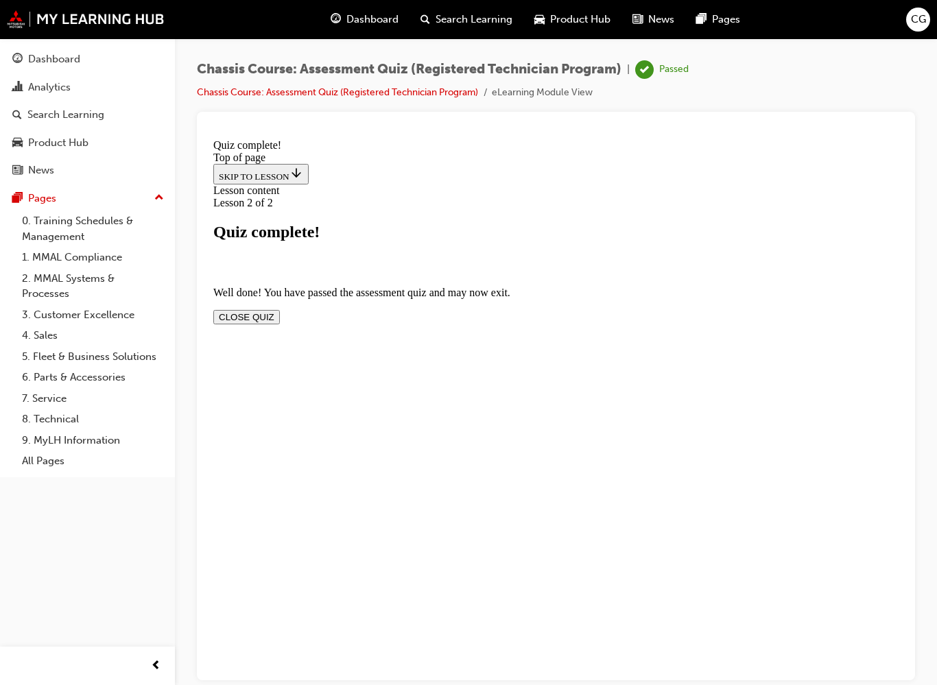
click at [280, 309] on button "CLOSE QUIZ" at bounding box center [246, 316] width 67 height 14
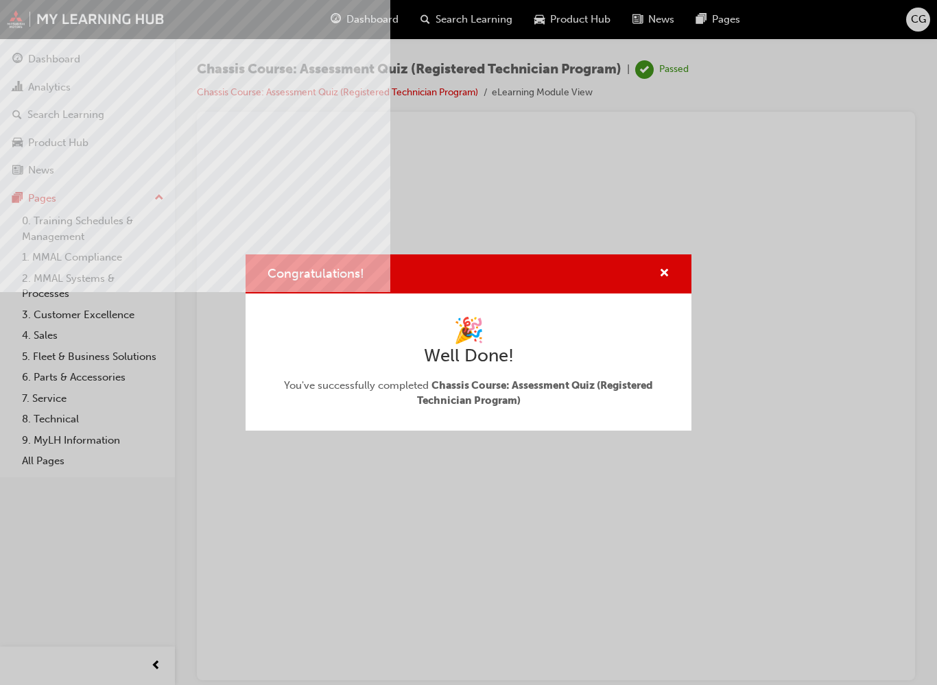
scroll to position [0, 0]
click at [665, 277] on span "cross-icon" at bounding box center [664, 274] width 10 height 12
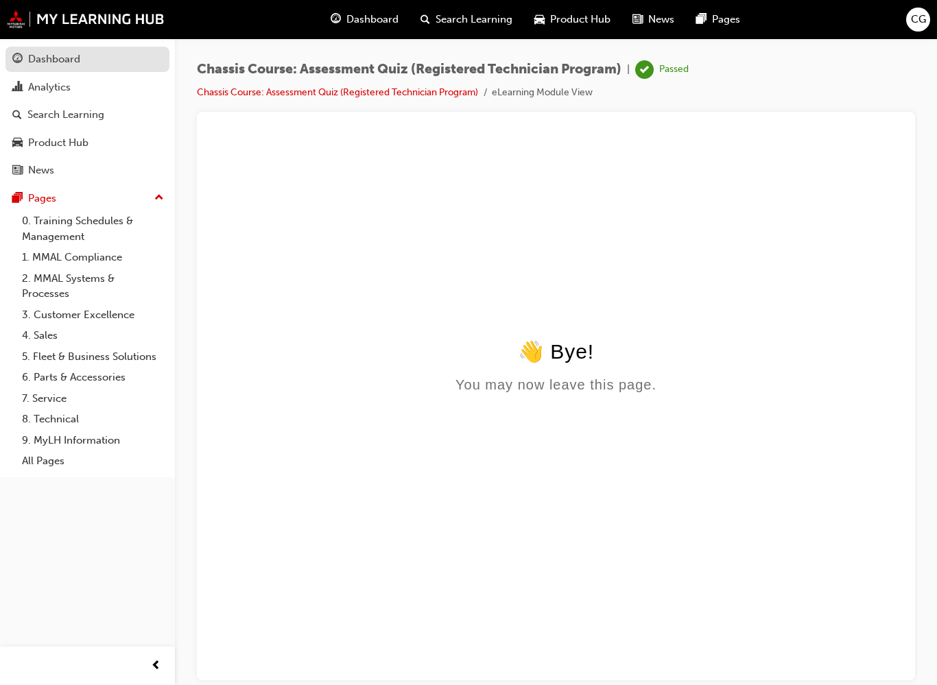
click at [77, 58] on div "Dashboard" at bounding box center [54, 59] width 52 height 16
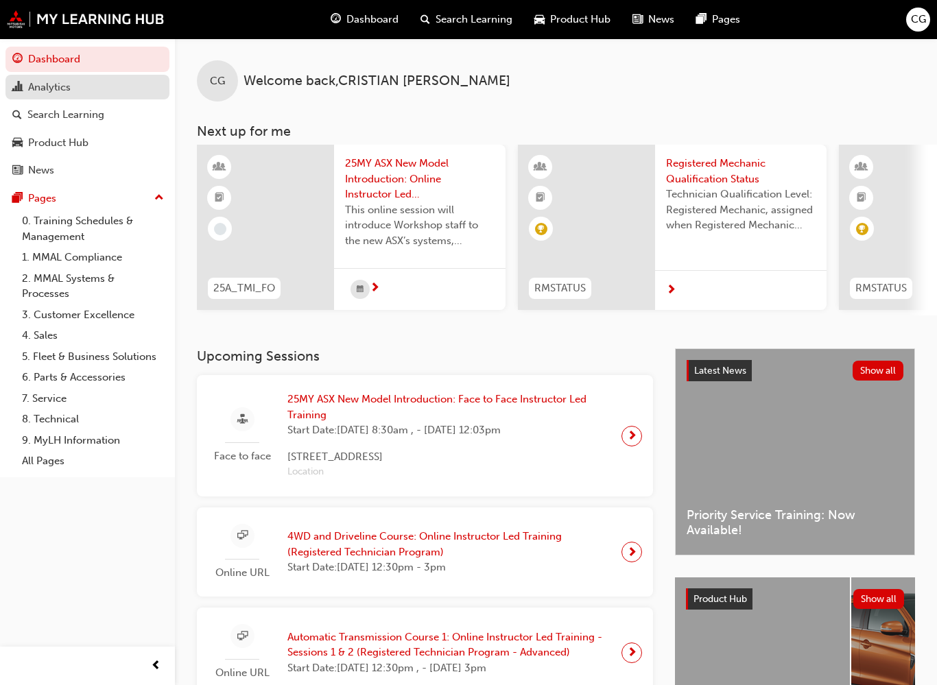
click at [81, 87] on div "Analytics" at bounding box center [87, 87] width 150 height 17
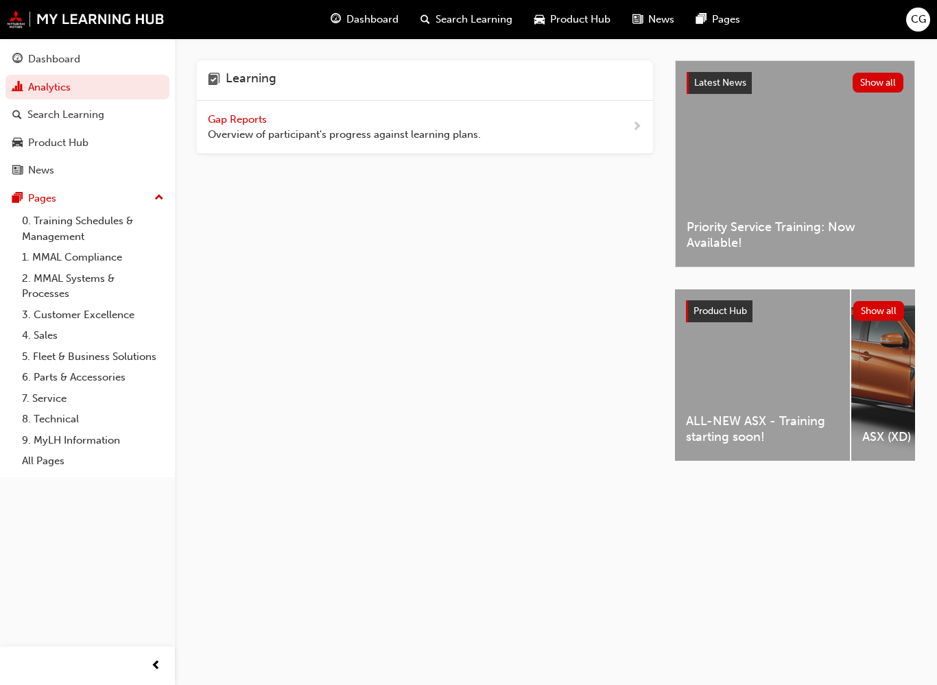
click at [473, 136] on span "Overview of participant's progress against learning plans." at bounding box center [344, 135] width 273 height 16
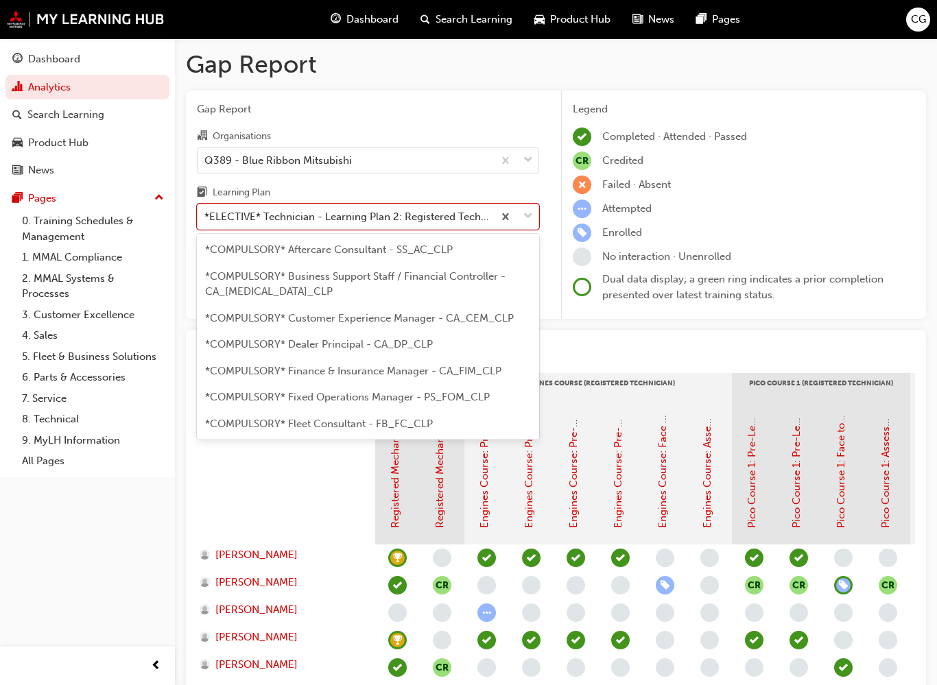
scroll to position [657, 0]
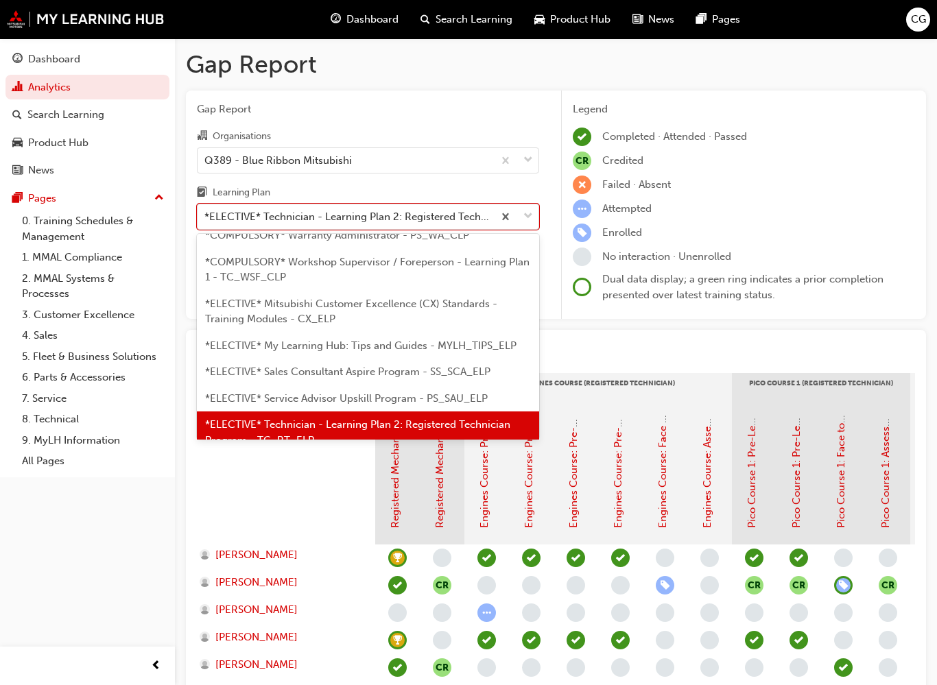
click at [456, 419] on span "*ELECTIVE* Technician - Learning Plan 2: Registered Technician Program - TC_RT_…" at bounding box center [357, 433] width 305 height 28
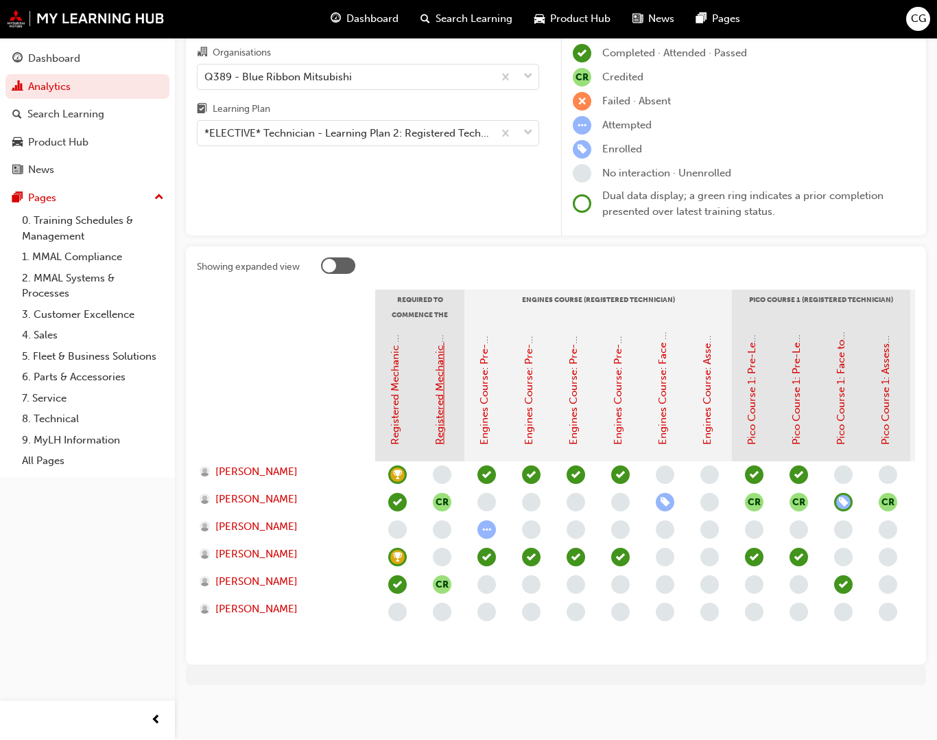
click at [445, 377] on link "Registered Mechanic Advanced - Complete" at bounding box center [440, 342] width 12 height 206
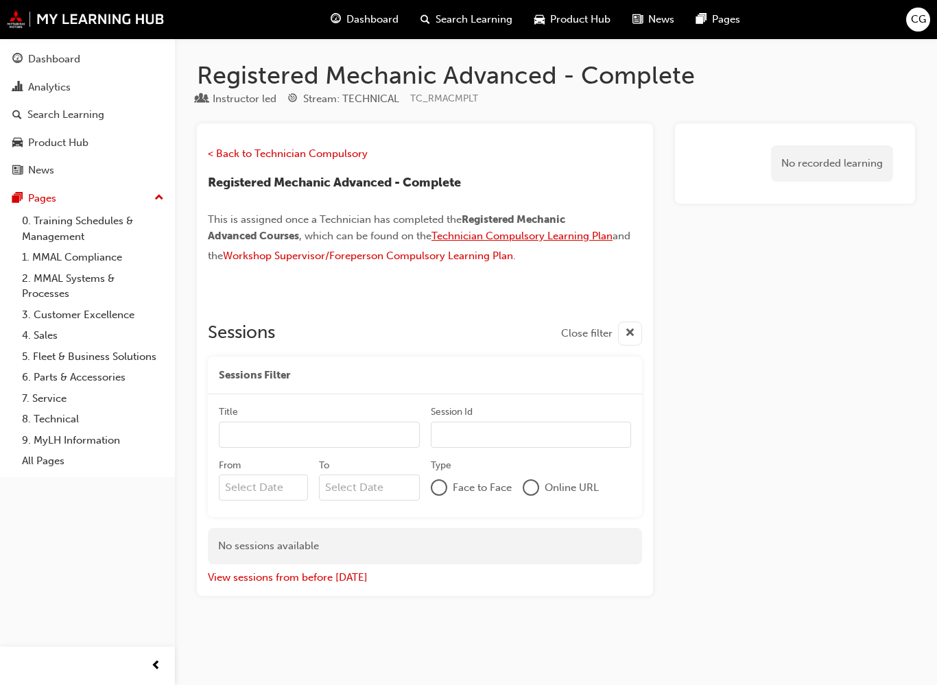
click at [574, 235] on span "Technician Compulsory Learning Plan" at bounding box center [522, 236] width 181 height 12
